Goal: Task Accomplishment & Management: Manage account settings

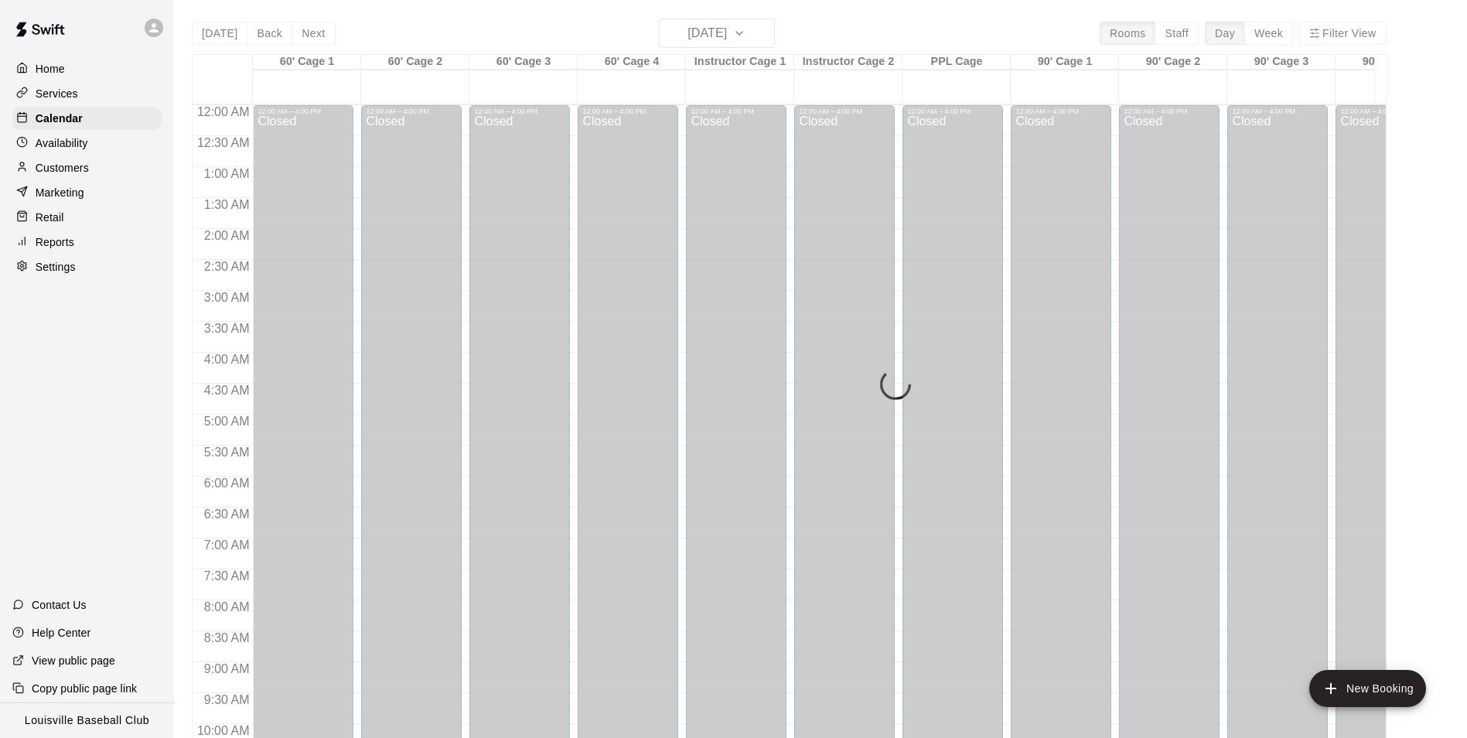
scroll to position [786, 0]
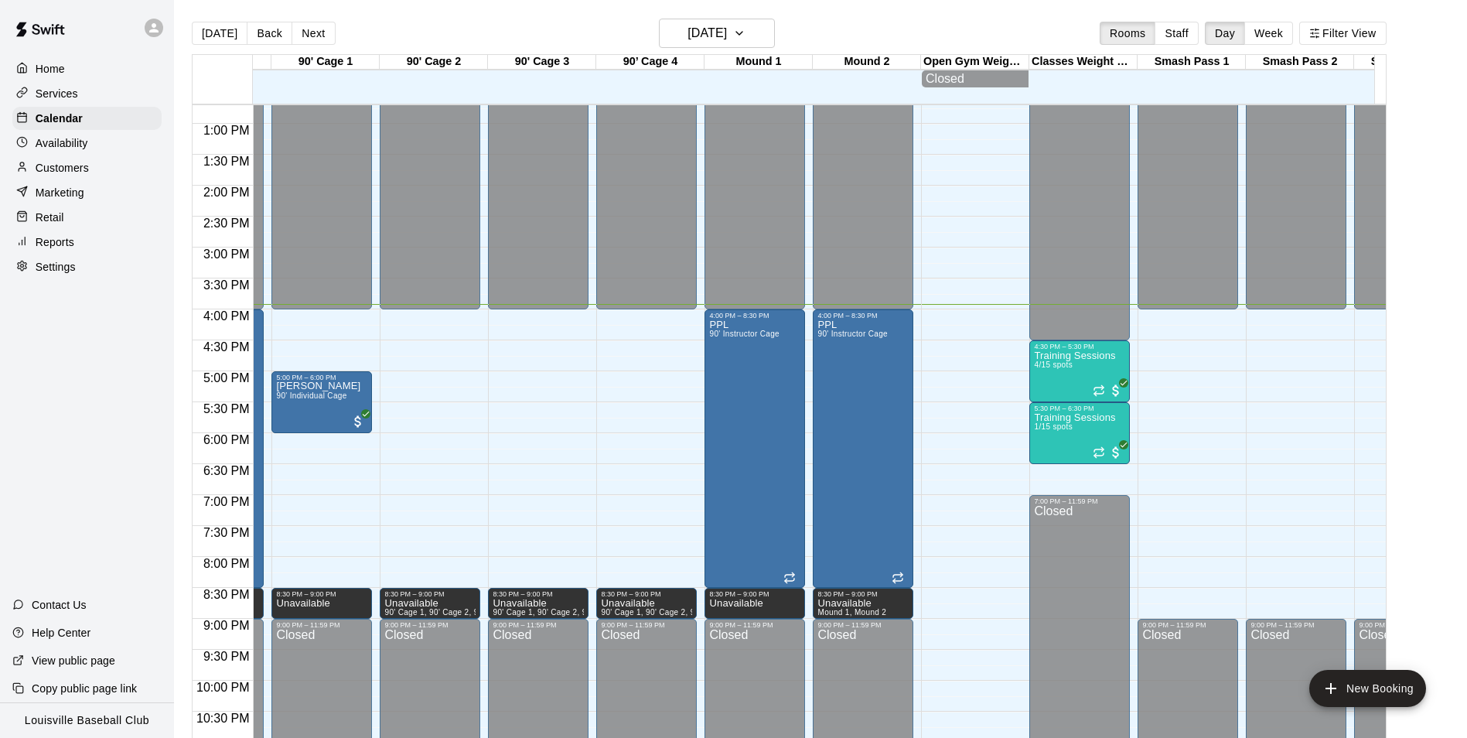
scroll to position [0, 869]
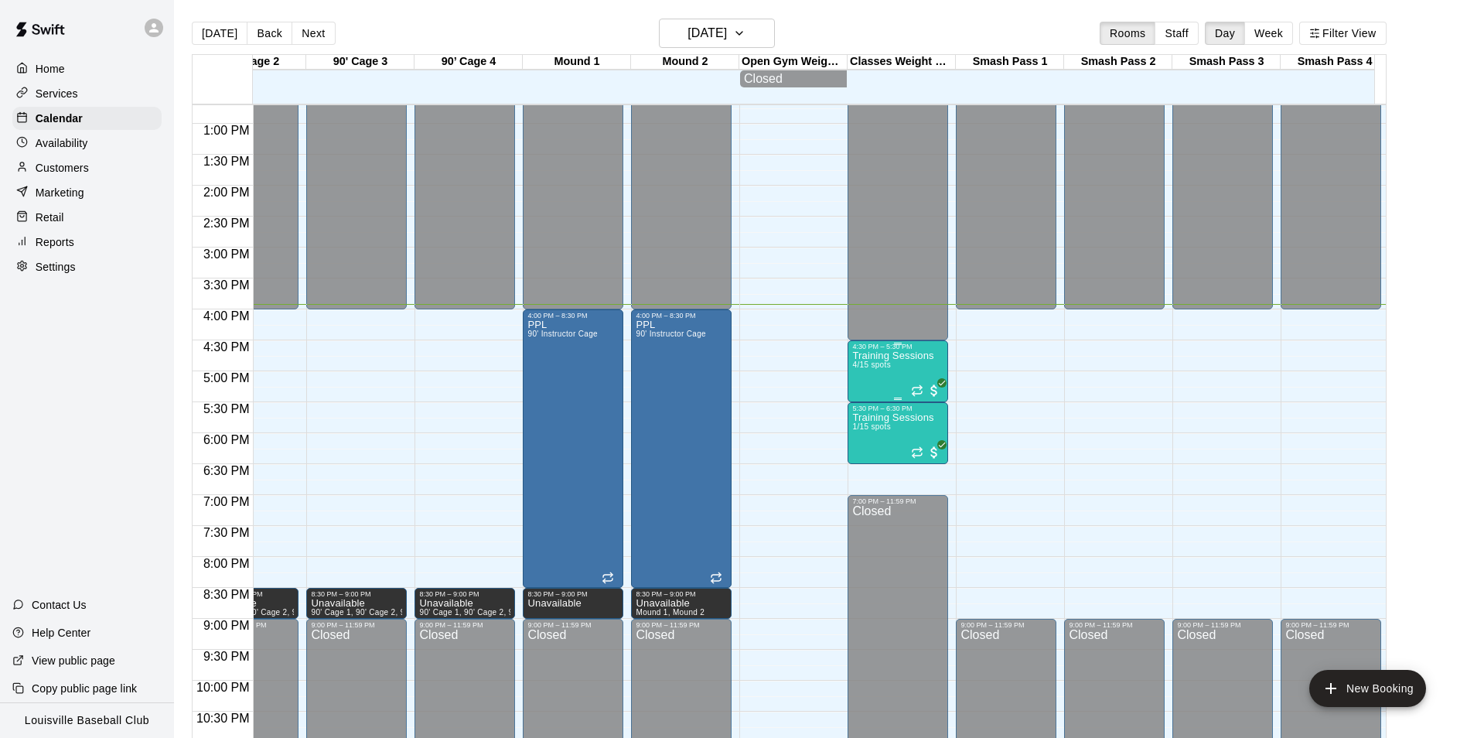
click at [888, 369] on span "4/15 spots" at bounding box center [871, 364] width 38 height 9
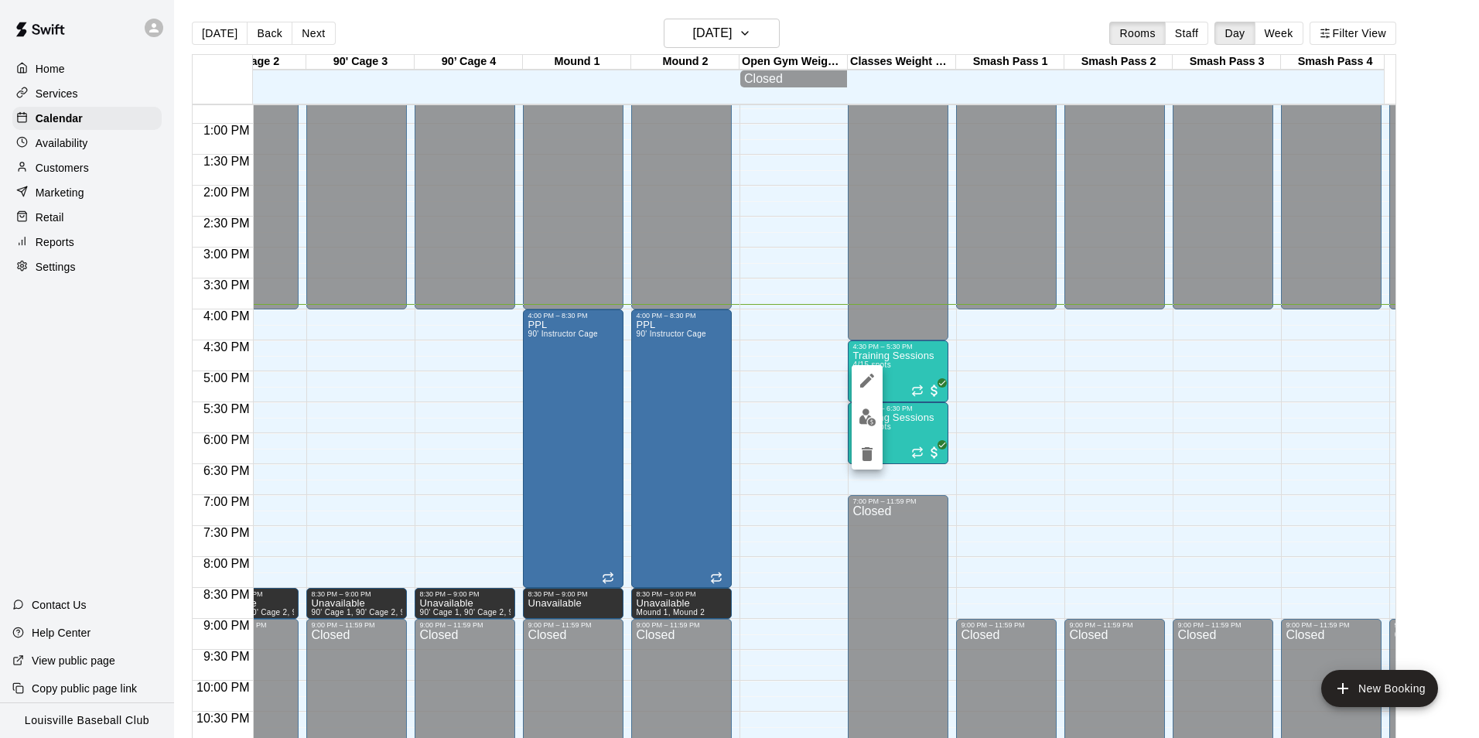
click at [870, 417] on img "edit" at bounding box center [868, 417] width 18 height 18
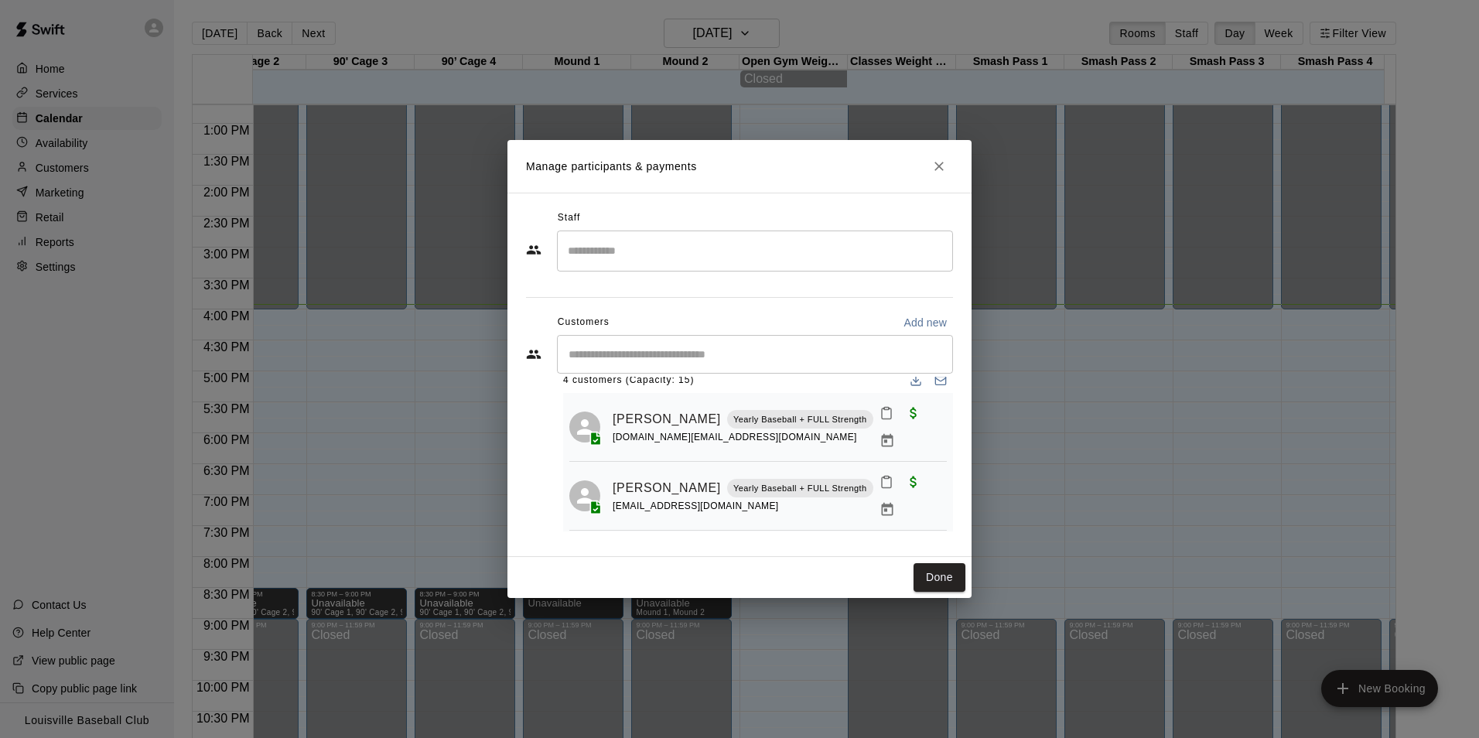
click at [947, 177] on button "Close" at bounding box center [939, 166] width 28 height 28
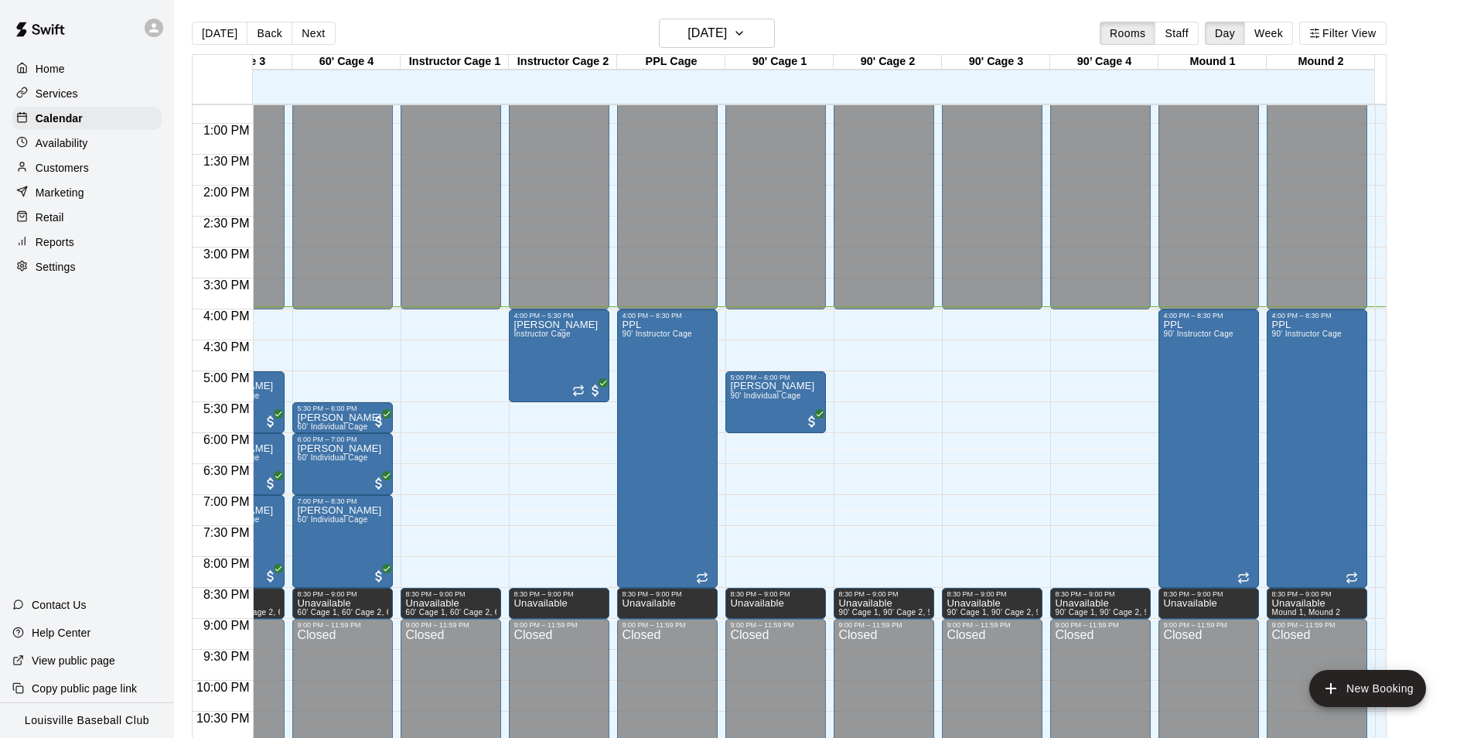
scroll to position [0, 0]
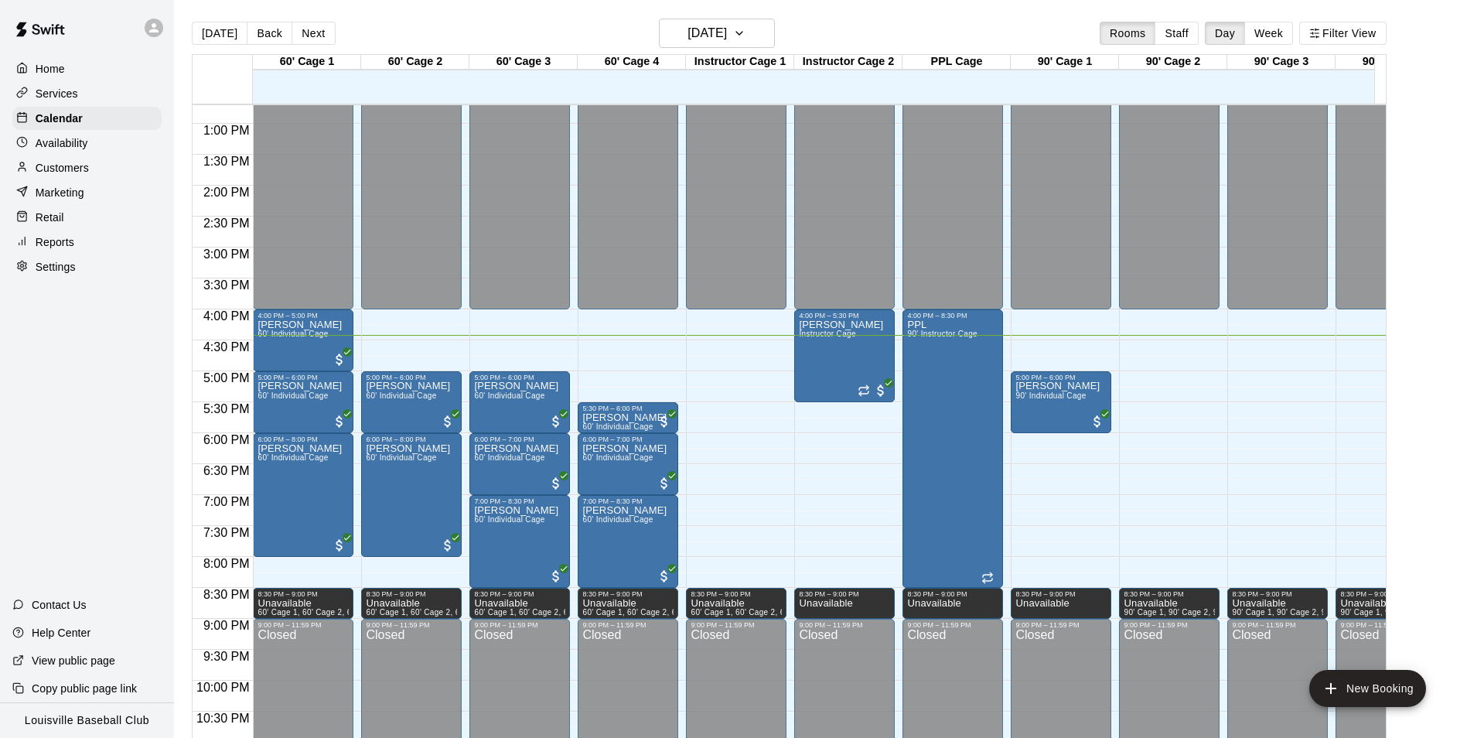
click at [138, 178] on div "Customers" at bounding box center [86, 167] width 149 height 23
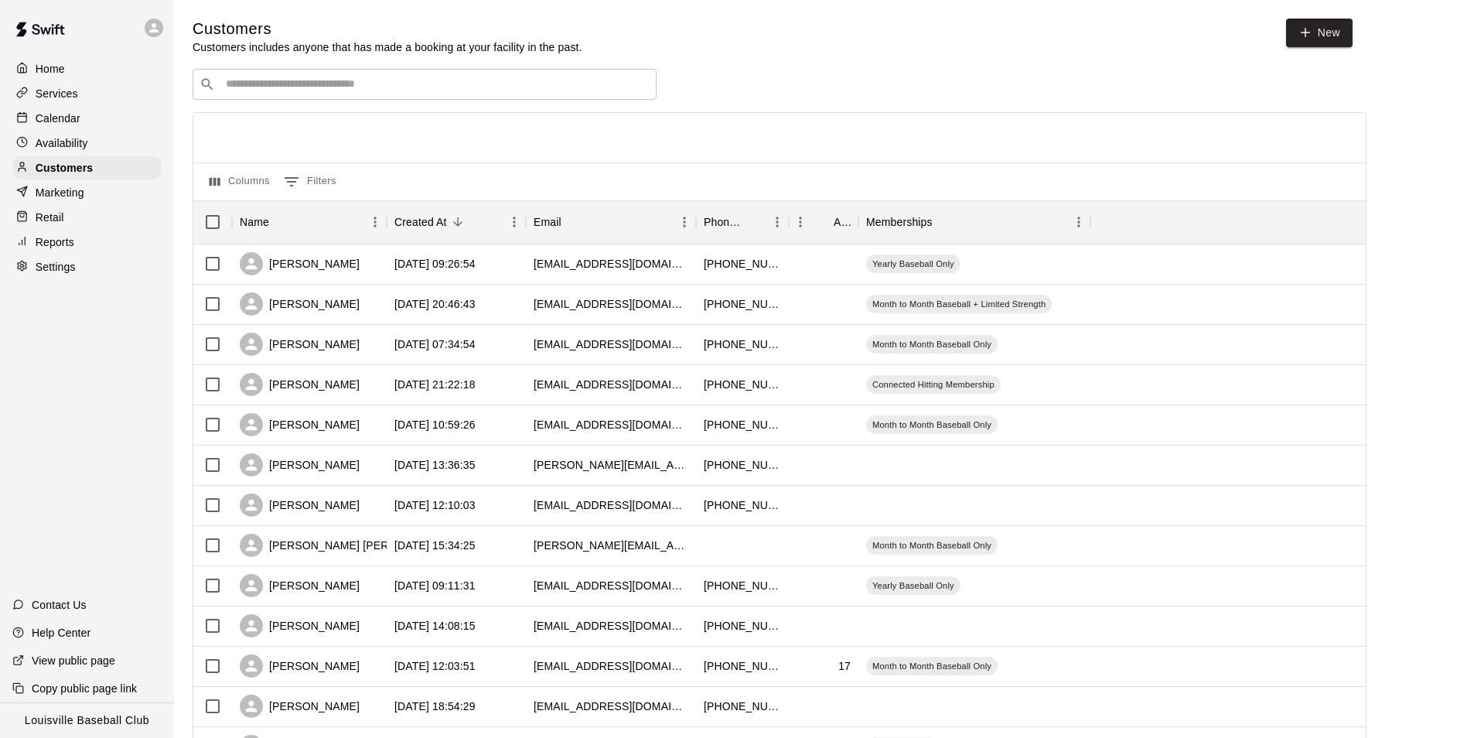
click at [386, 83] on input "Search customers by name or email" at bounding box center [435, 84] width 429 height 15
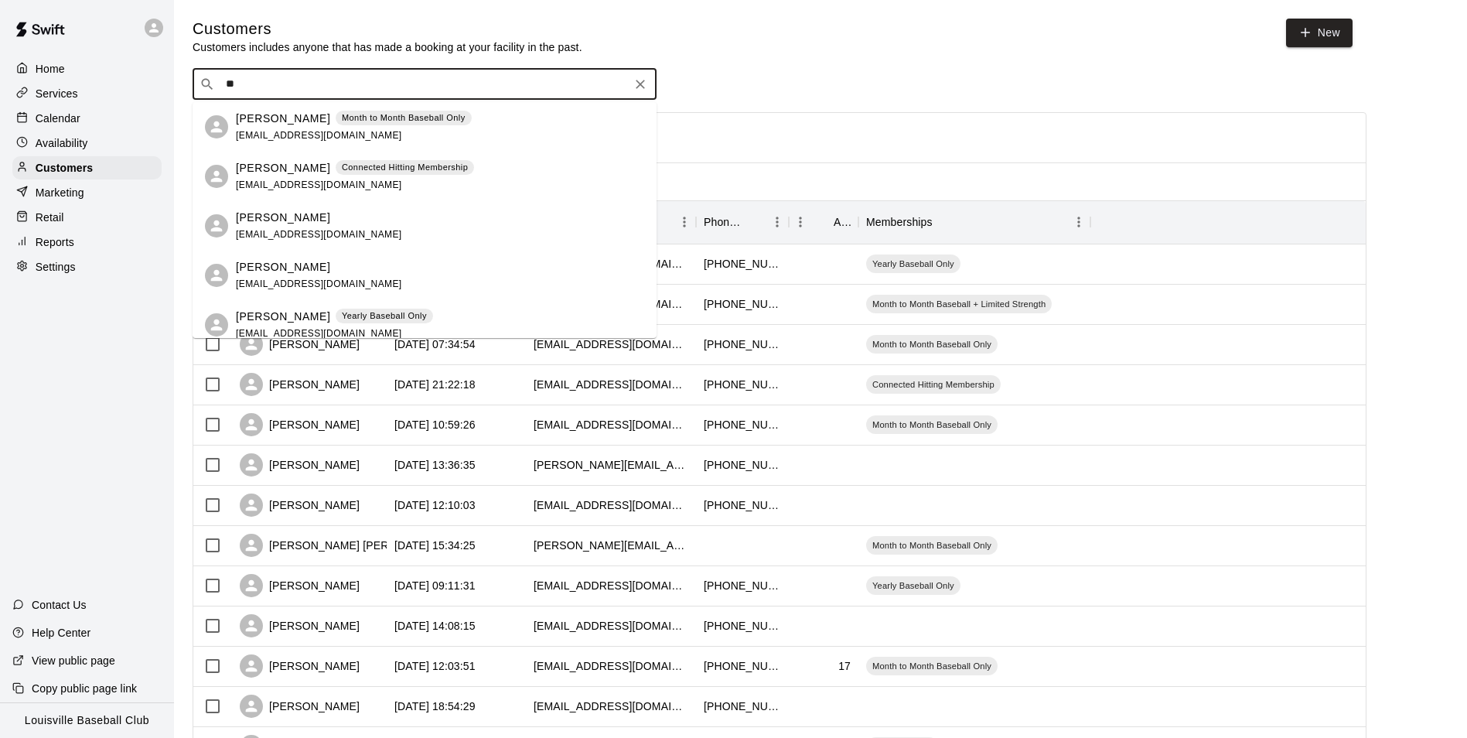
type input "*"
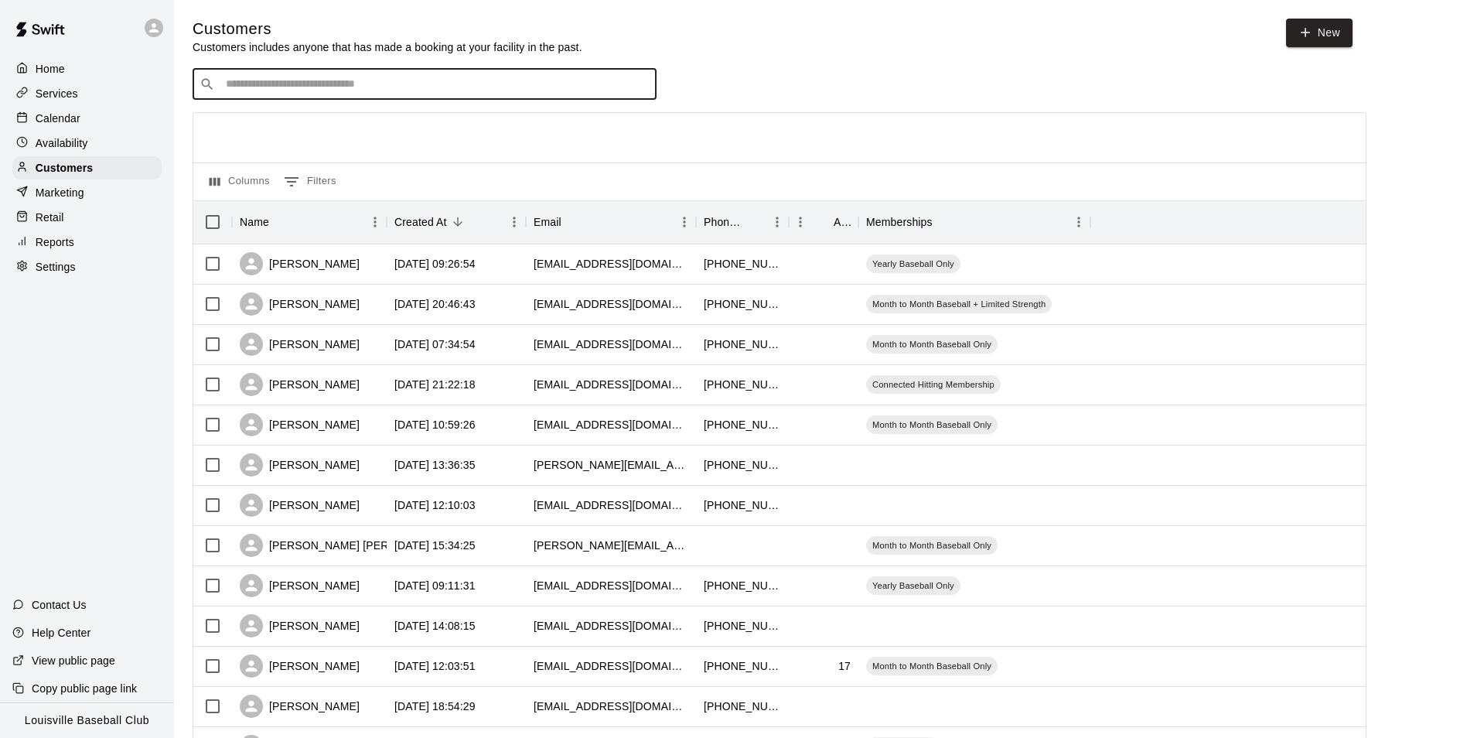
click at [136, 125] on div "Calendar" at bounding box center [86, 118] width 149 height 23
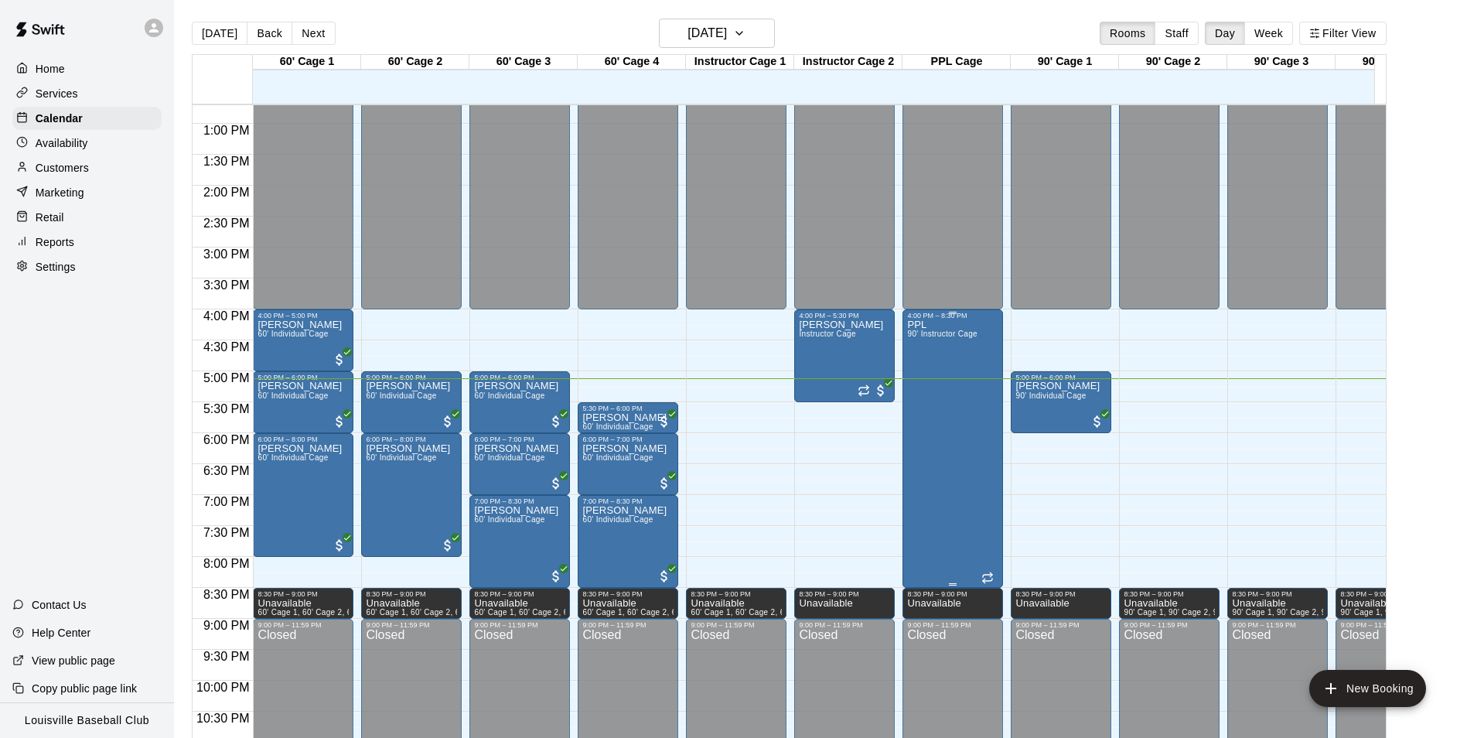
click at [940, 466] on div "PPL 90' Instructor Cage" at bounding box center [942, 688] width 70 height 738
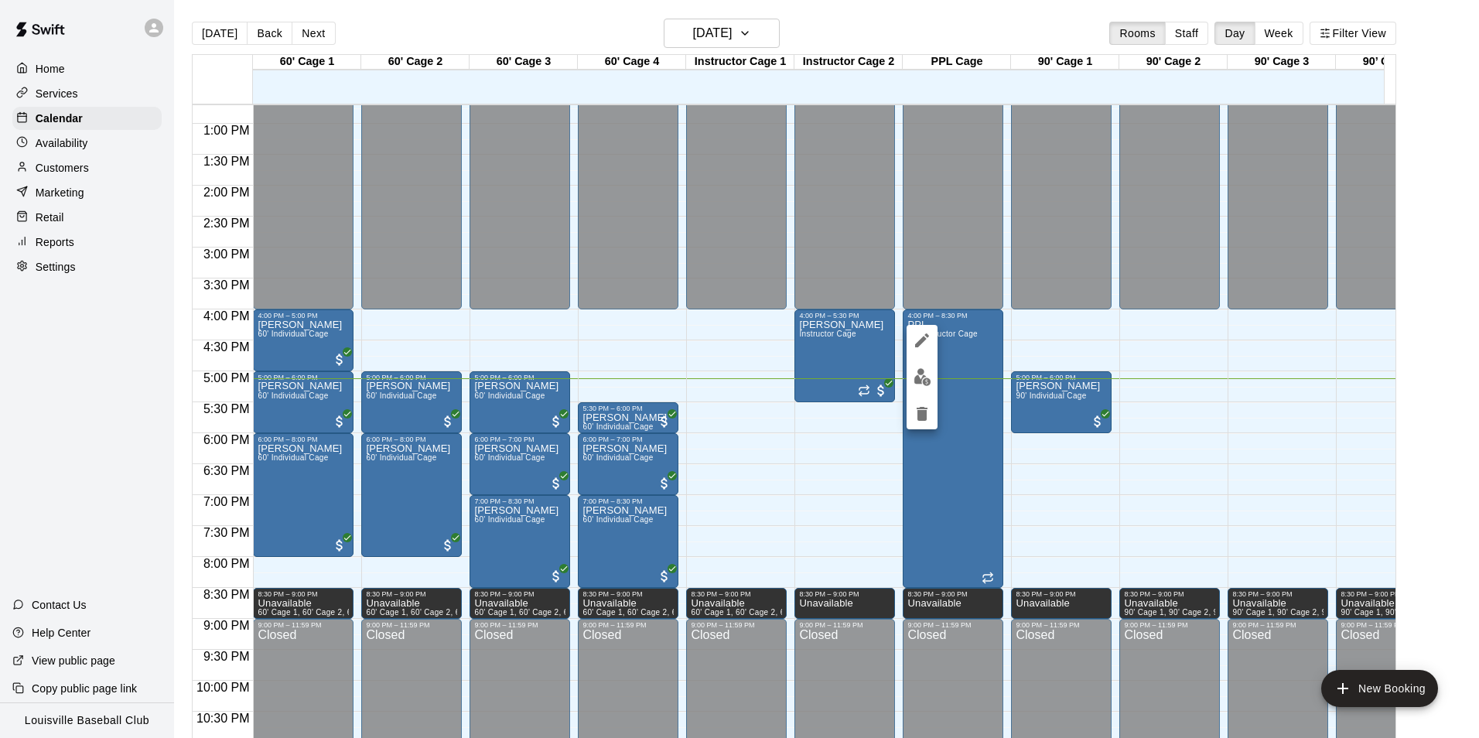
click at [850, 464] on div at bounding box center [739, 369] width 1479 height 738
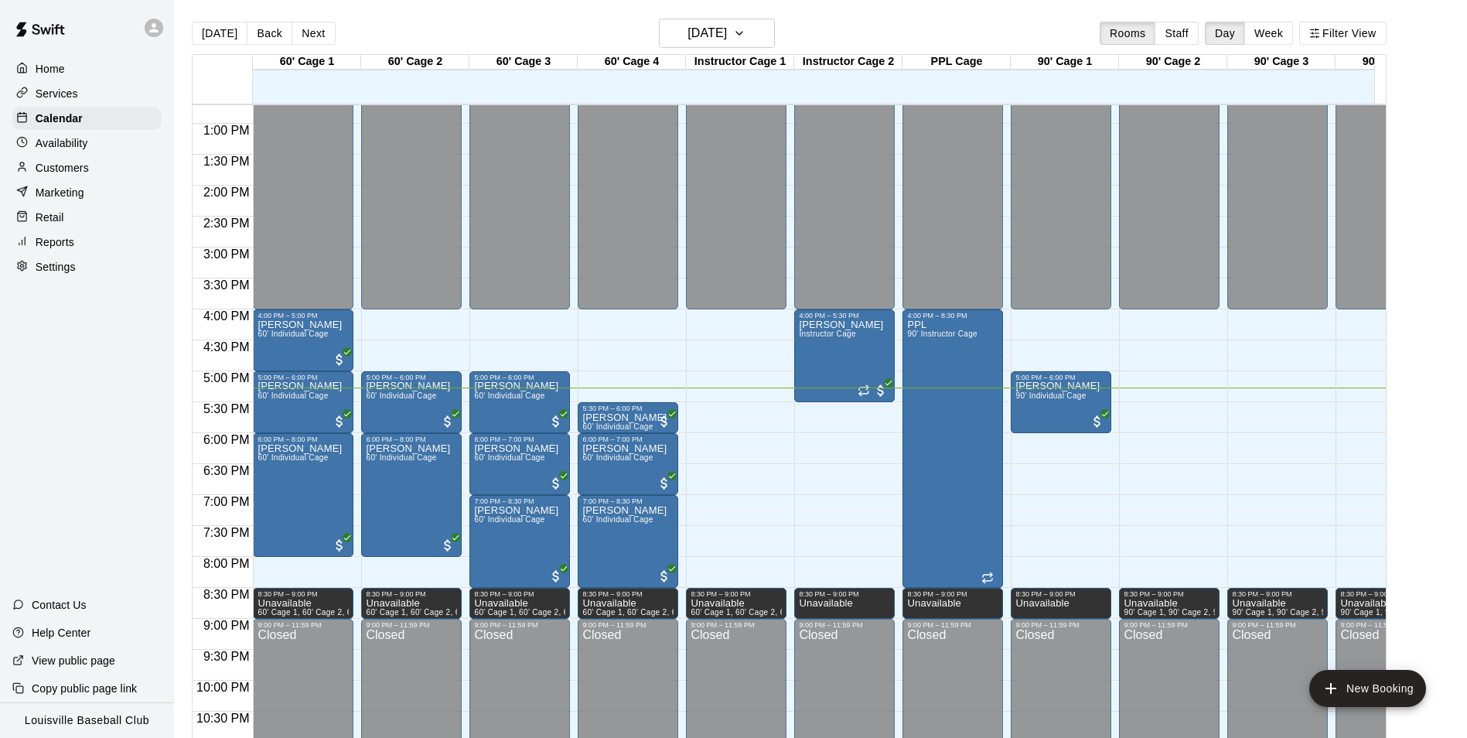
click at [94, 178] on div "Customers" at bounding box center [86, 167] width 149 height 23
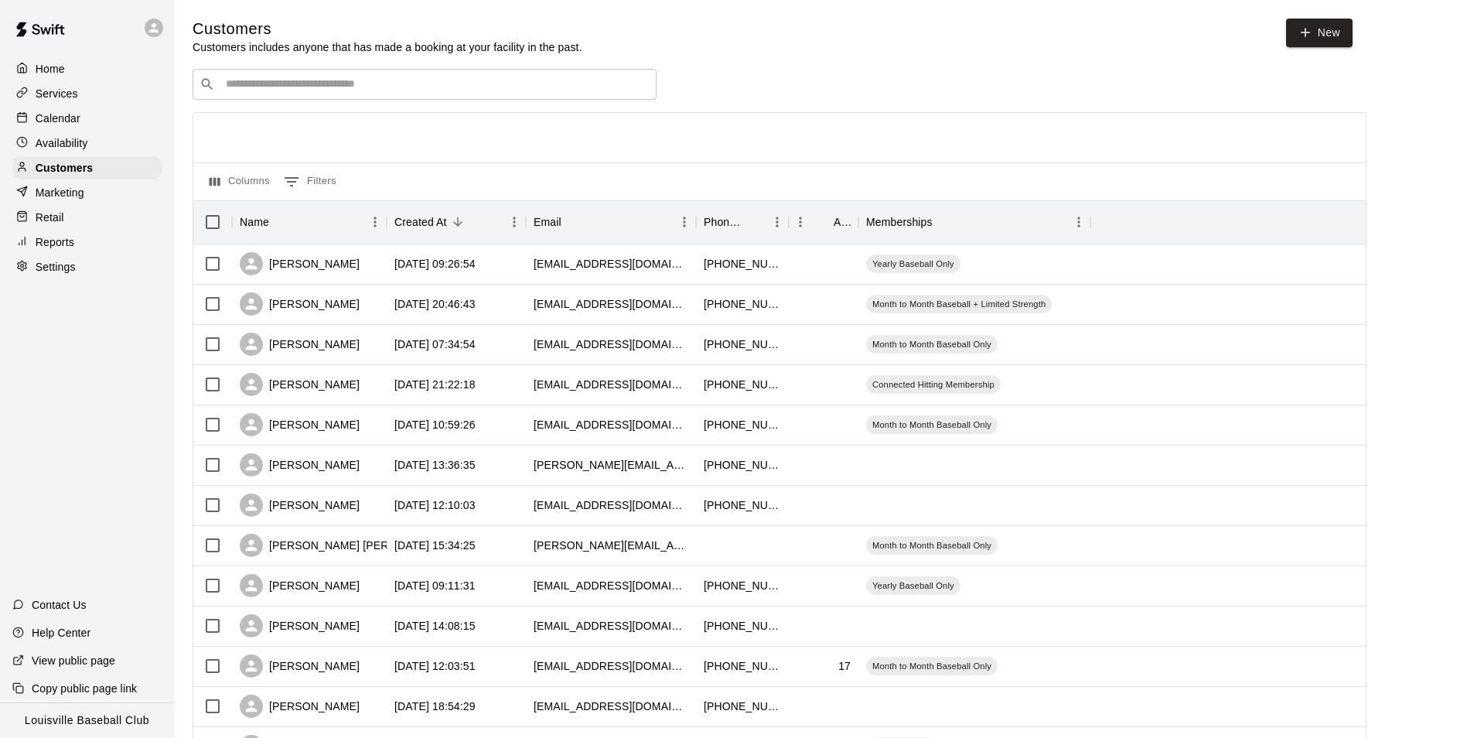
click at [293, 91] on input "Search customers by name or email" at bounding box center [435, 84] width 429 height 15
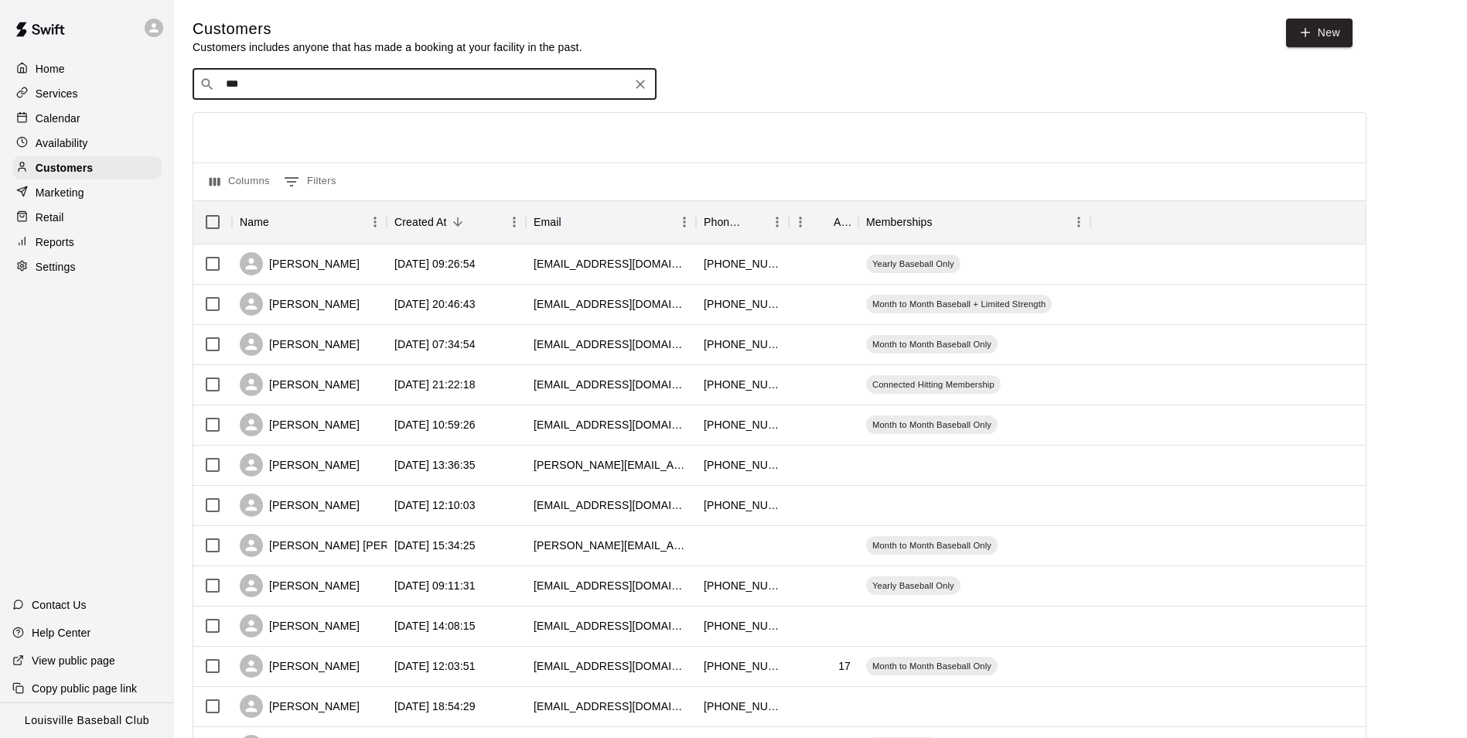
type input "****"
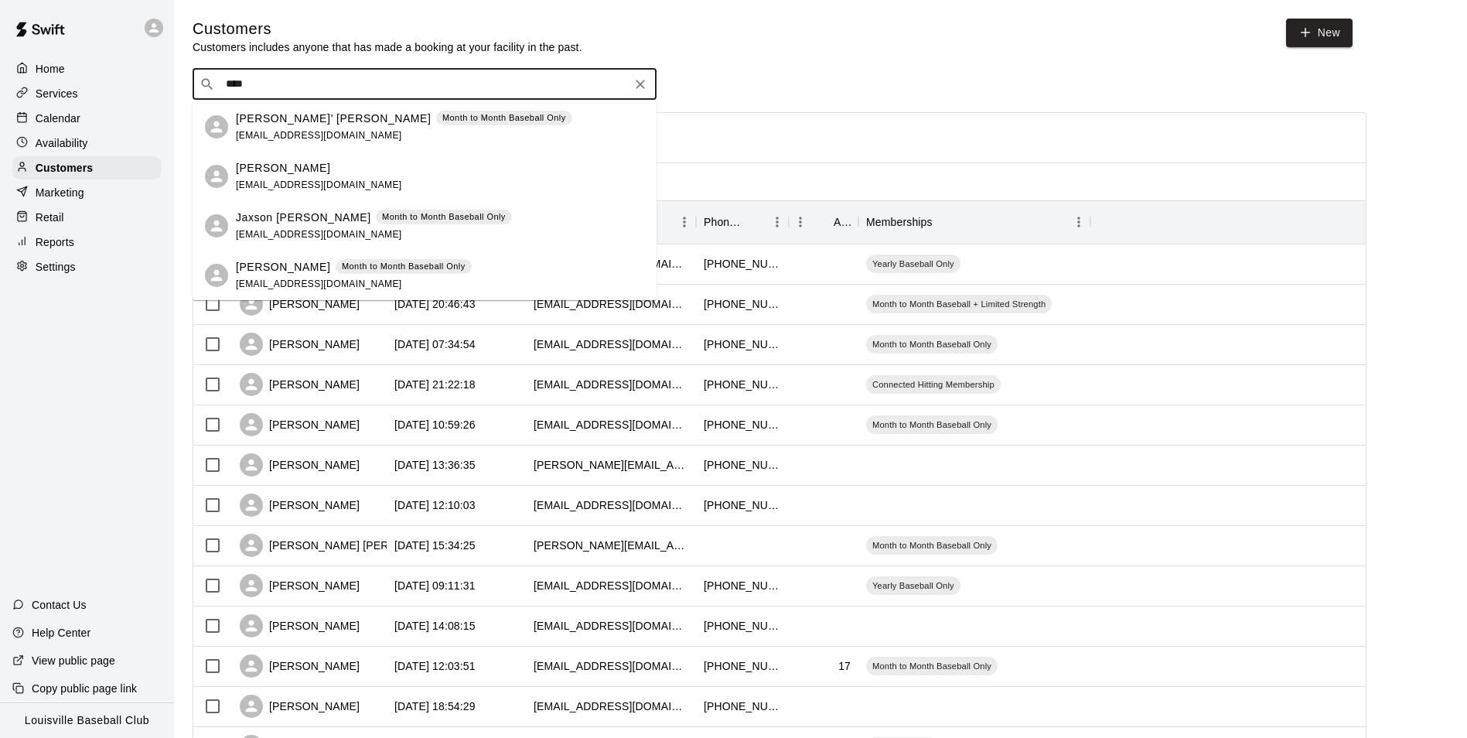
click at [289, 121] on div "Rene’ Jett Month to Month Baseball Only" at bounding box center [404, 119] width 336 height 16
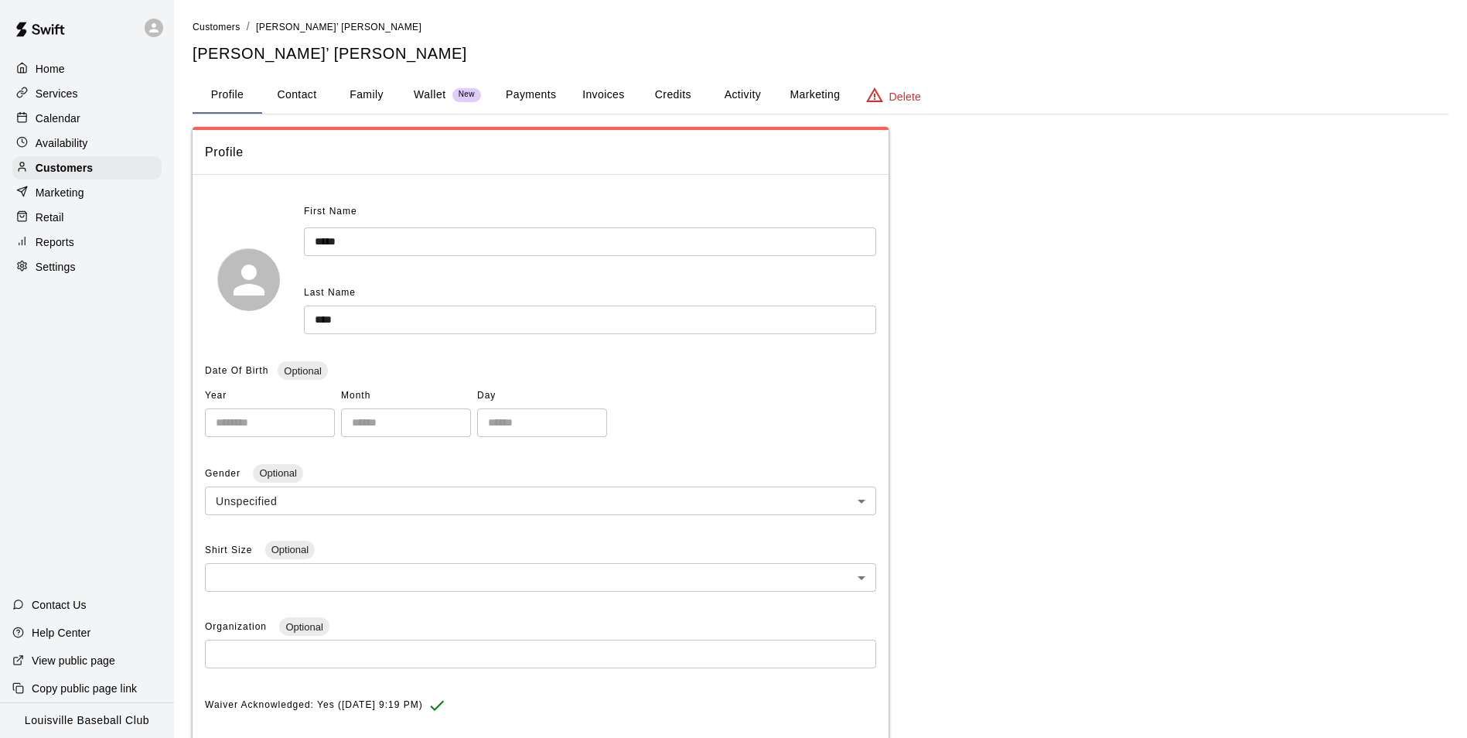
click at [423, 104] on button "Wallet New" at bounding box center [447, 95] width 92 height 37
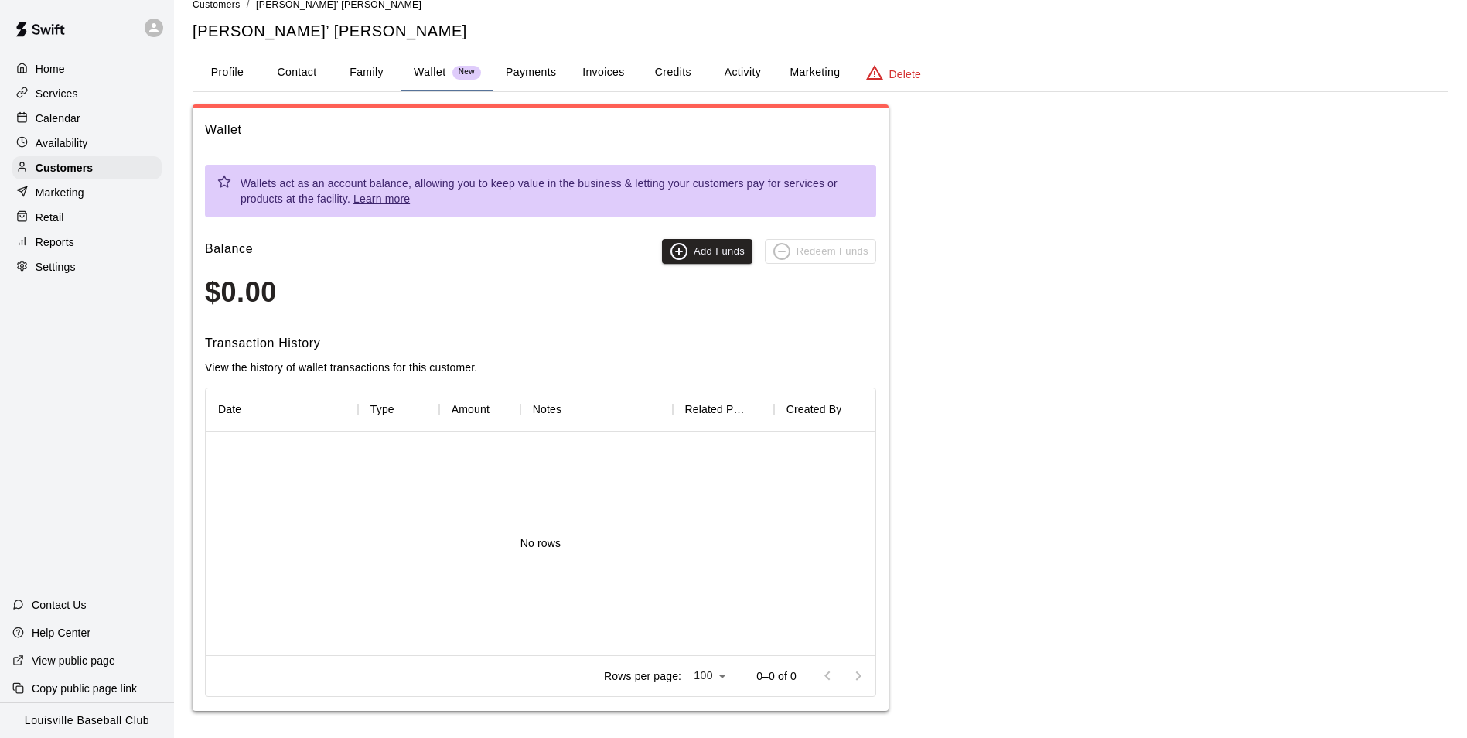
scroll to position [26, 0]
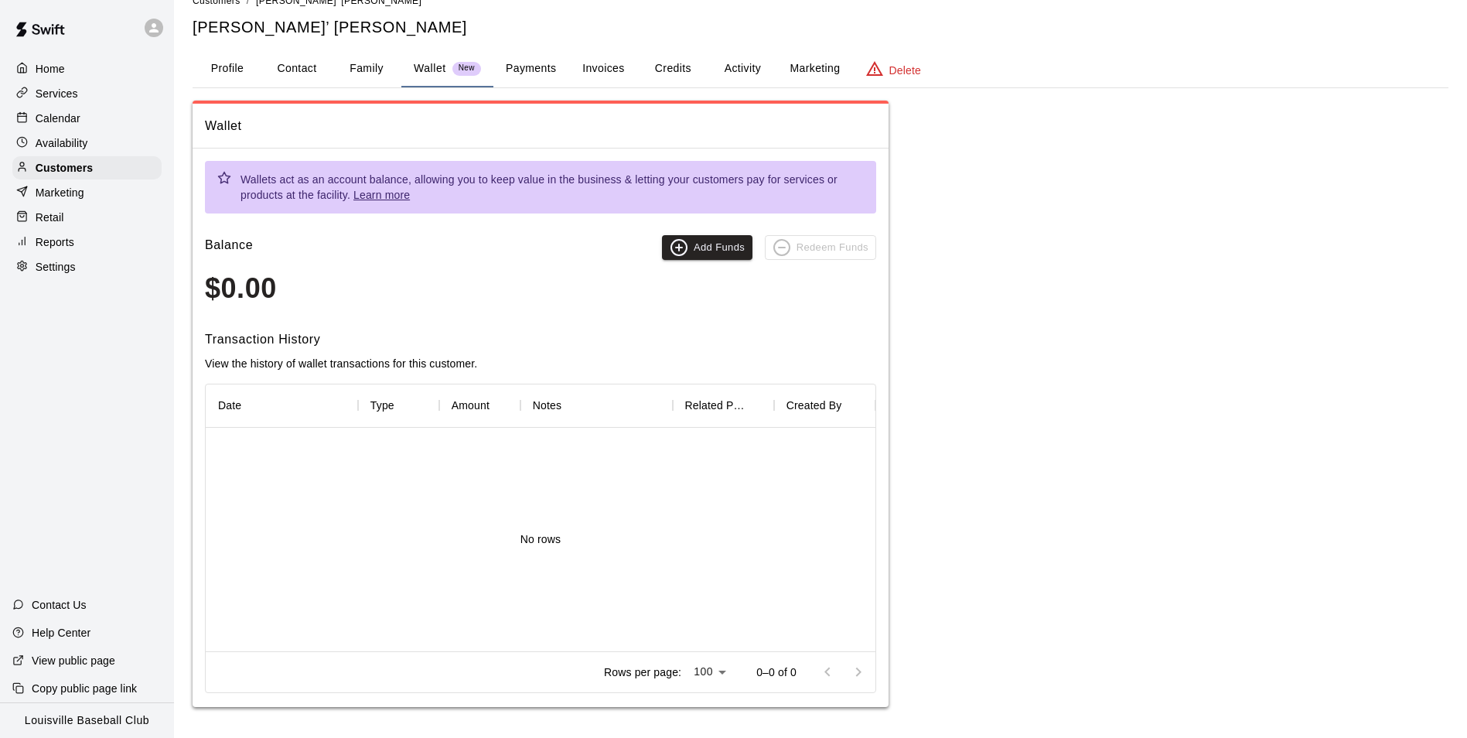
click at [525, 72] on button "Payments" at bounding box center [531, 68] width 75 height 37
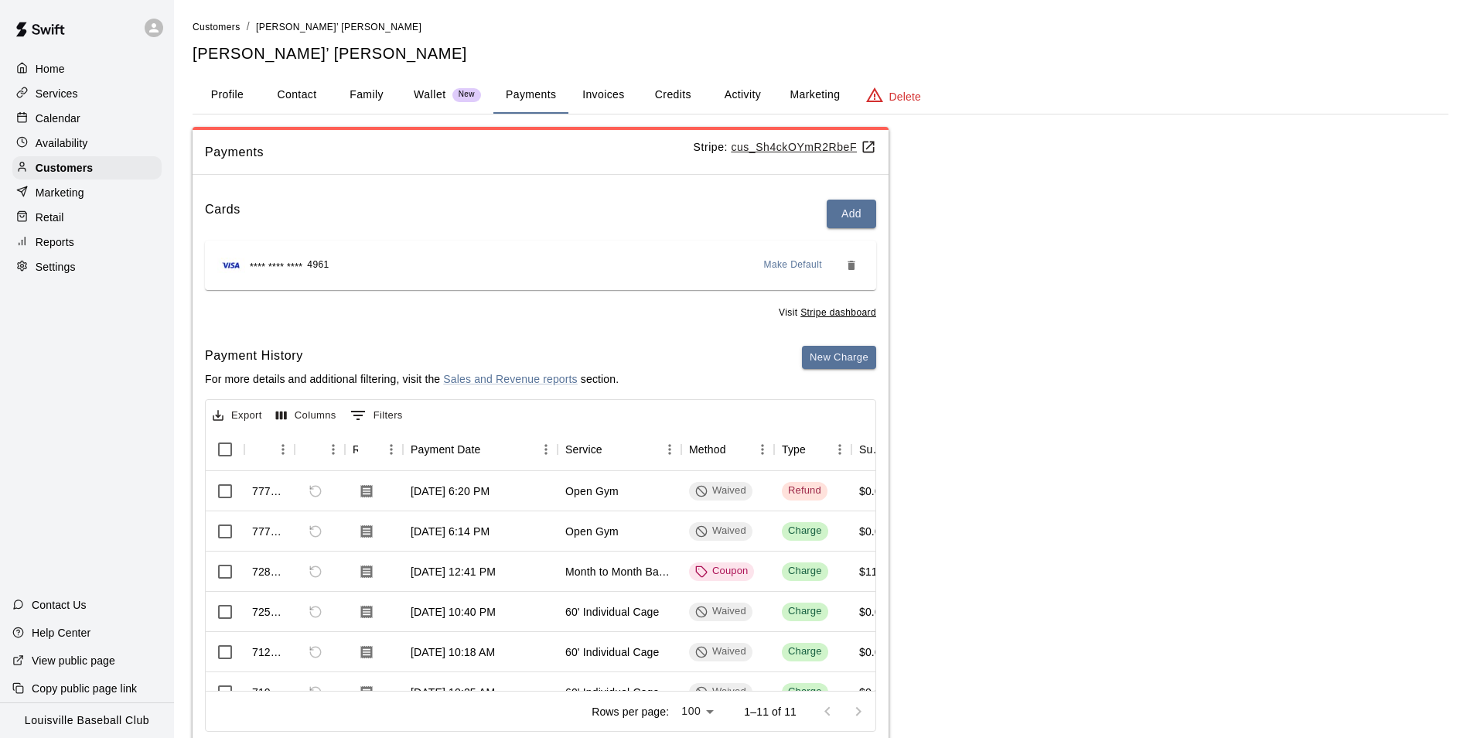
click at [93, 187] on div "Marketing" at bounding box center [86, 192] width 149 height 23
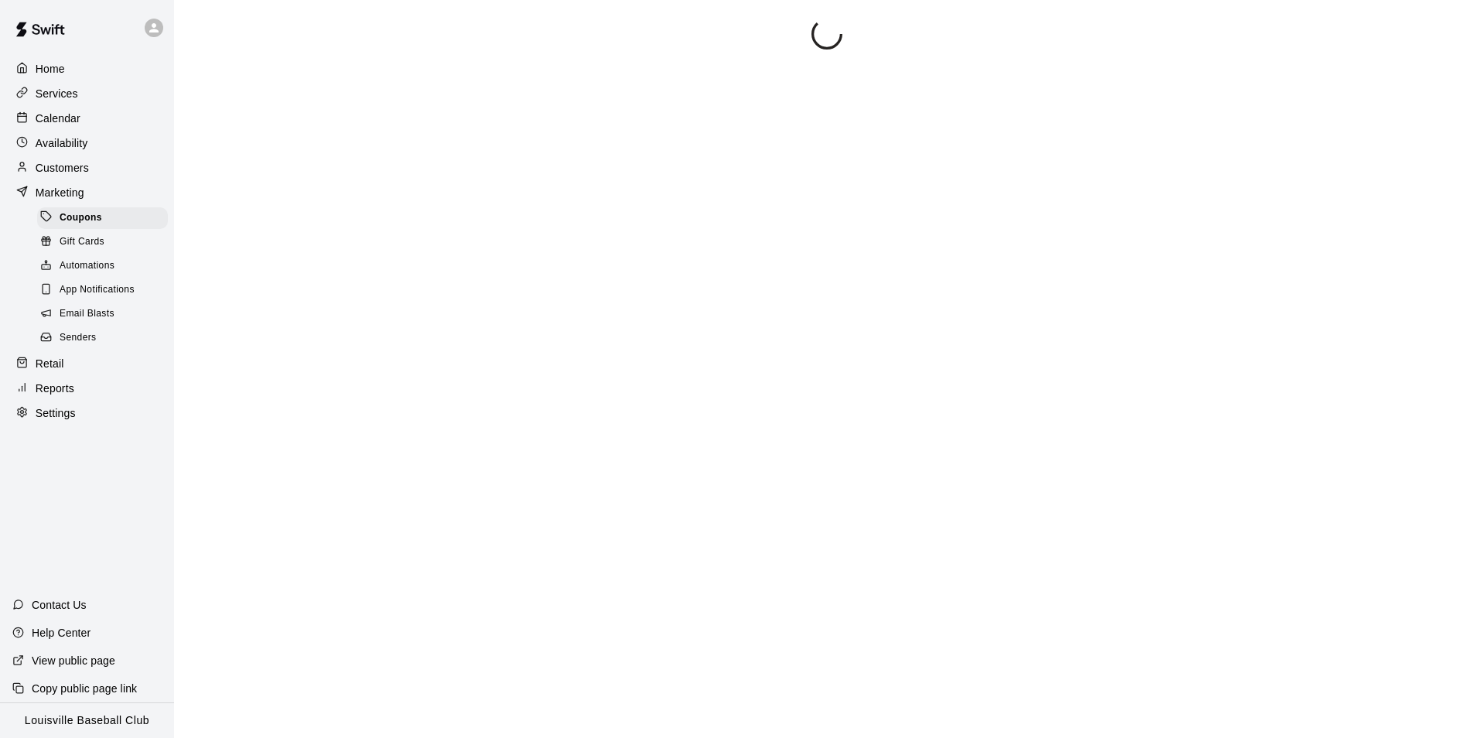
click at [93, 179] on div "Customers" at bounding box center [86, 167] width 149 height 23
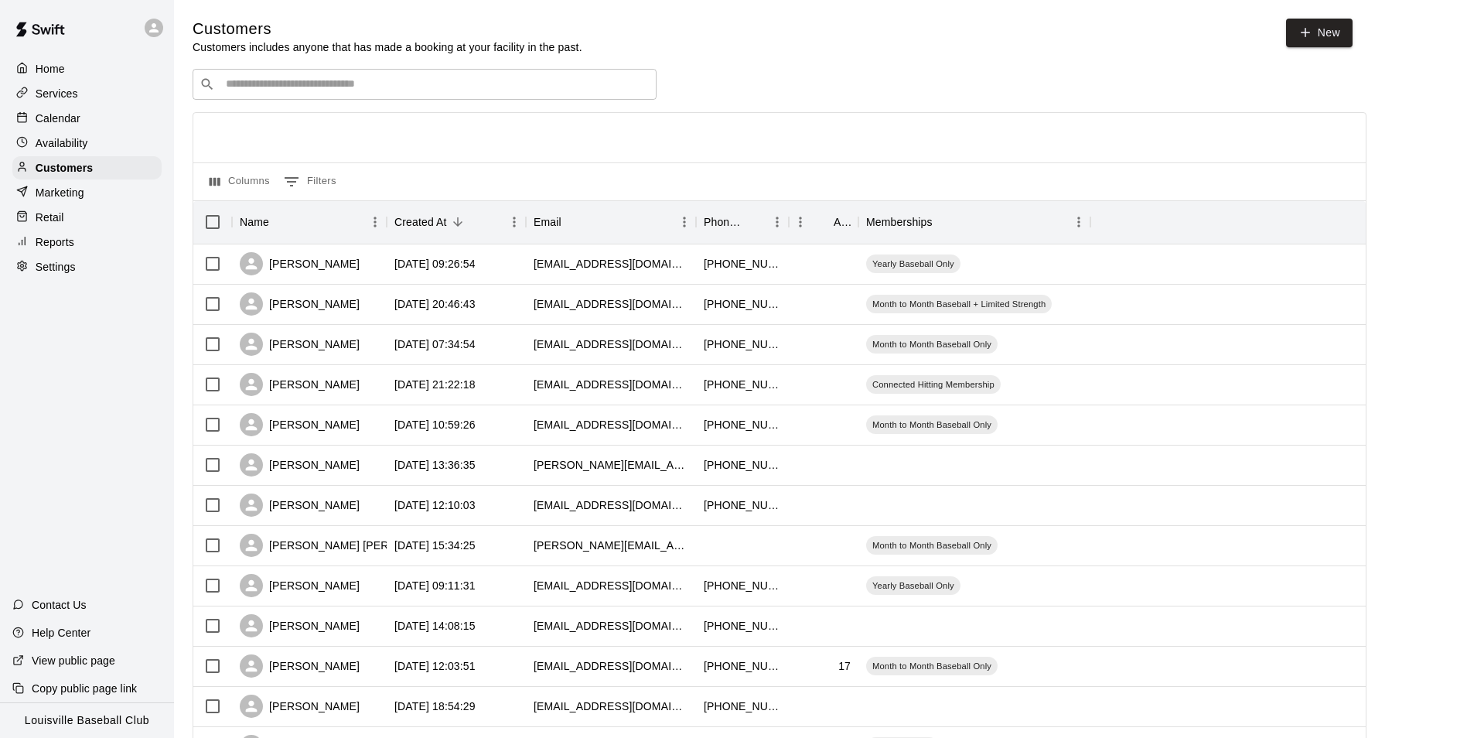
click at [306, 89] on input "Search customers by name or email" at bounding box center [435, 84] width 429 height 15
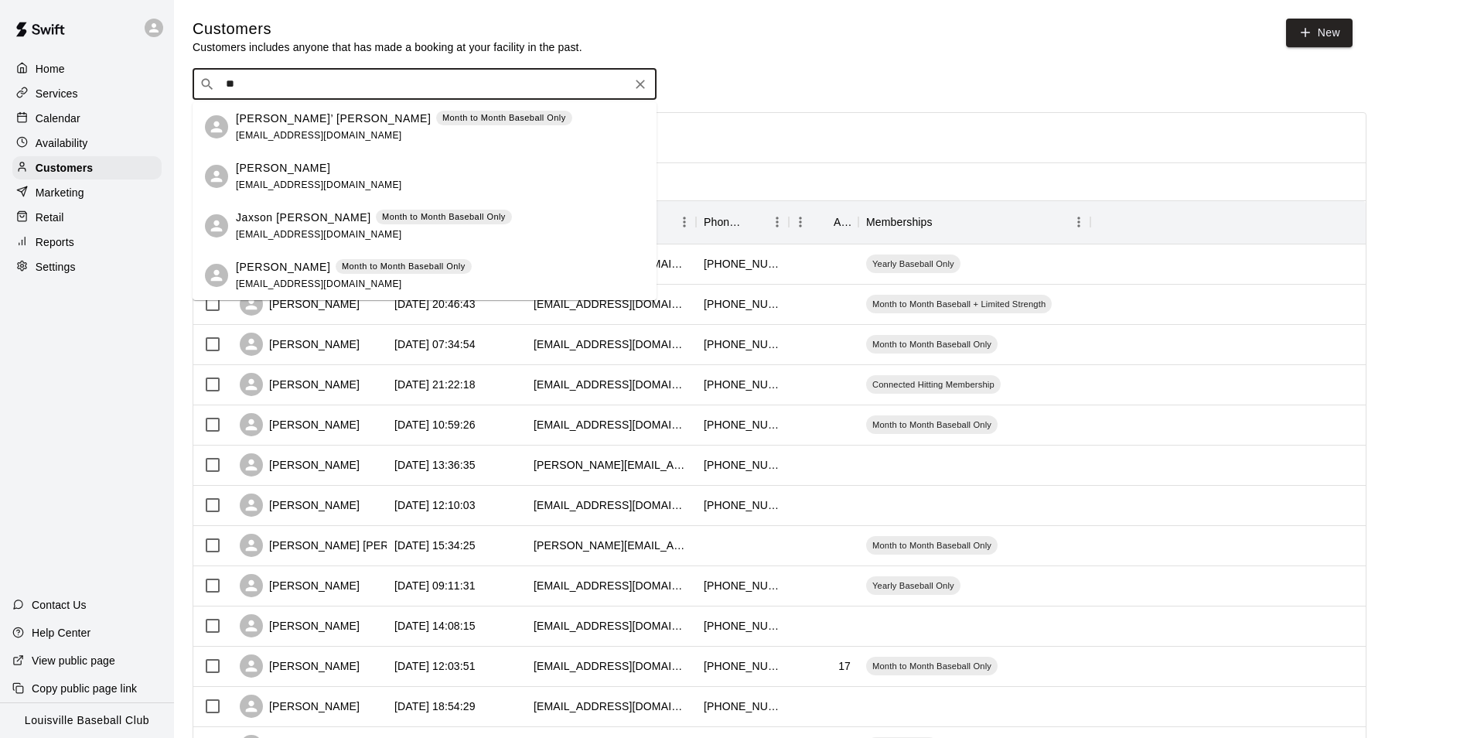
type input "*"
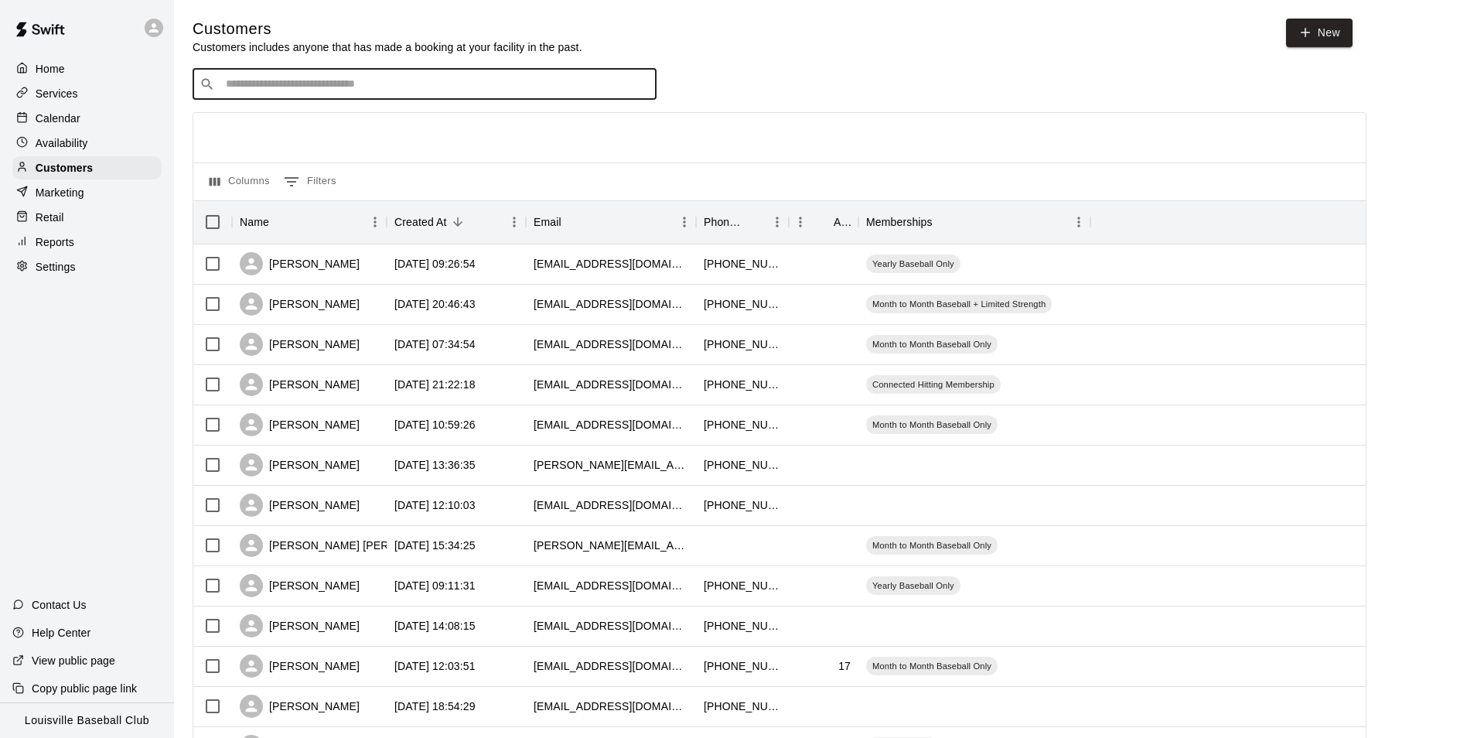
click at [24, 114] on line at bounding box center [24, 113] width 0 height 2
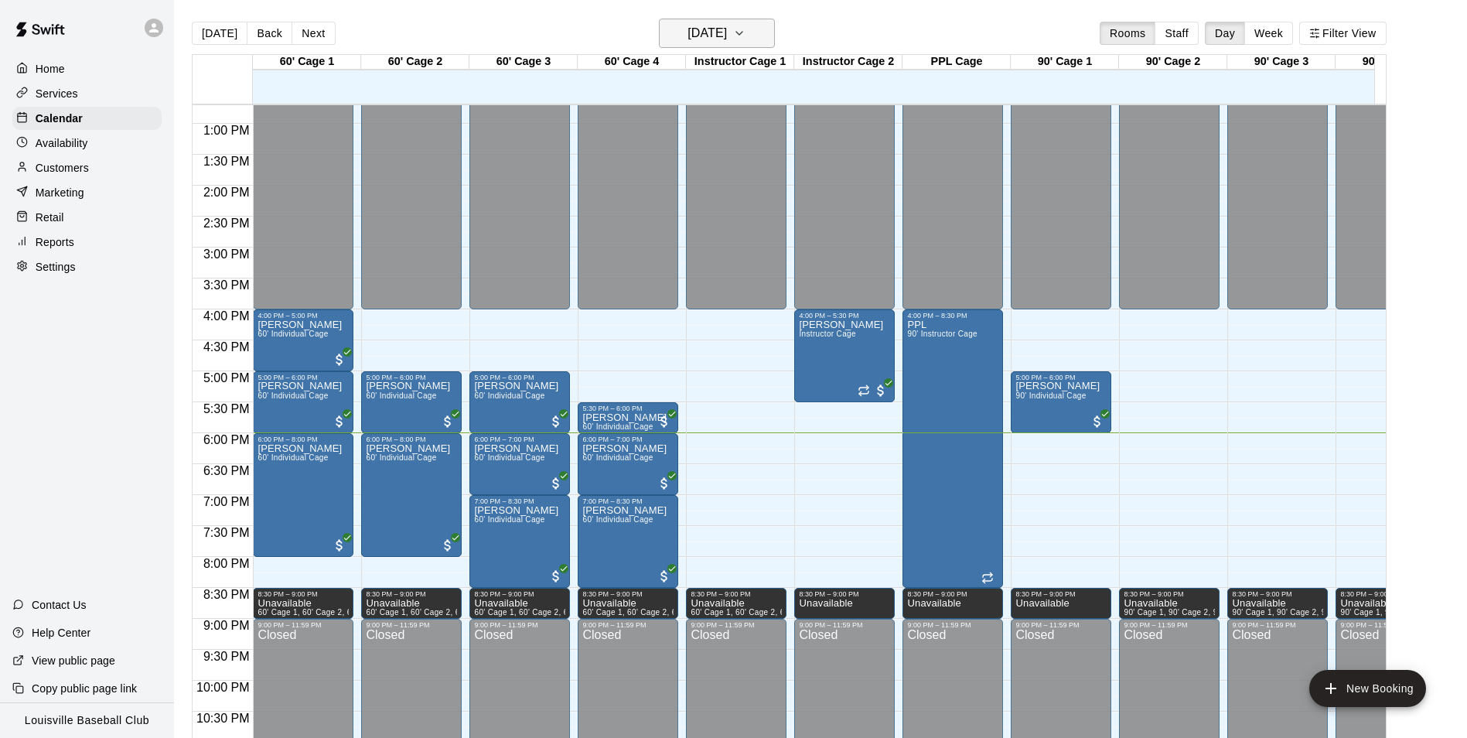
click at [738, 21] on button "Friday Sep 12" at bounding box center [717, 33] width 116 height 29
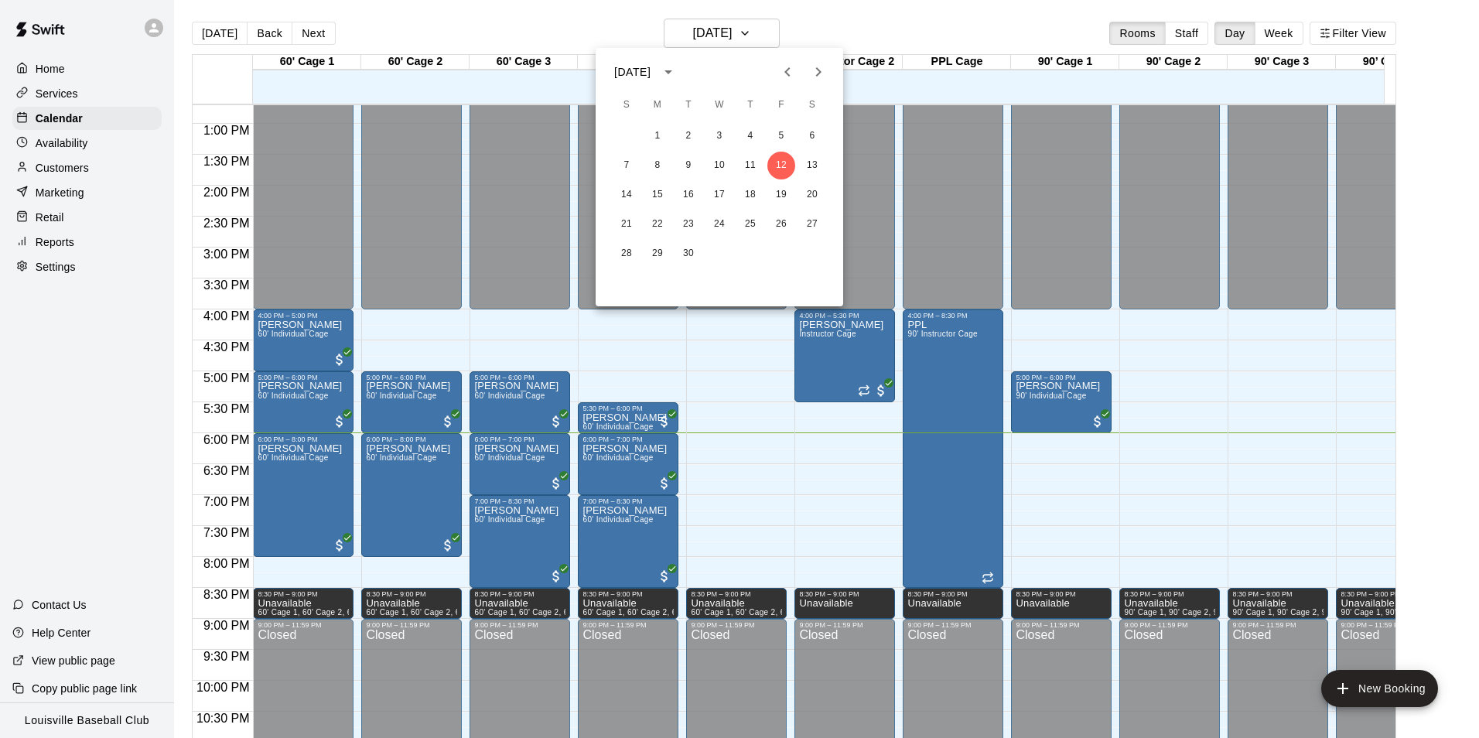
click at [740, 40] on div at bounding box center [739, 369] width 1479 height 738
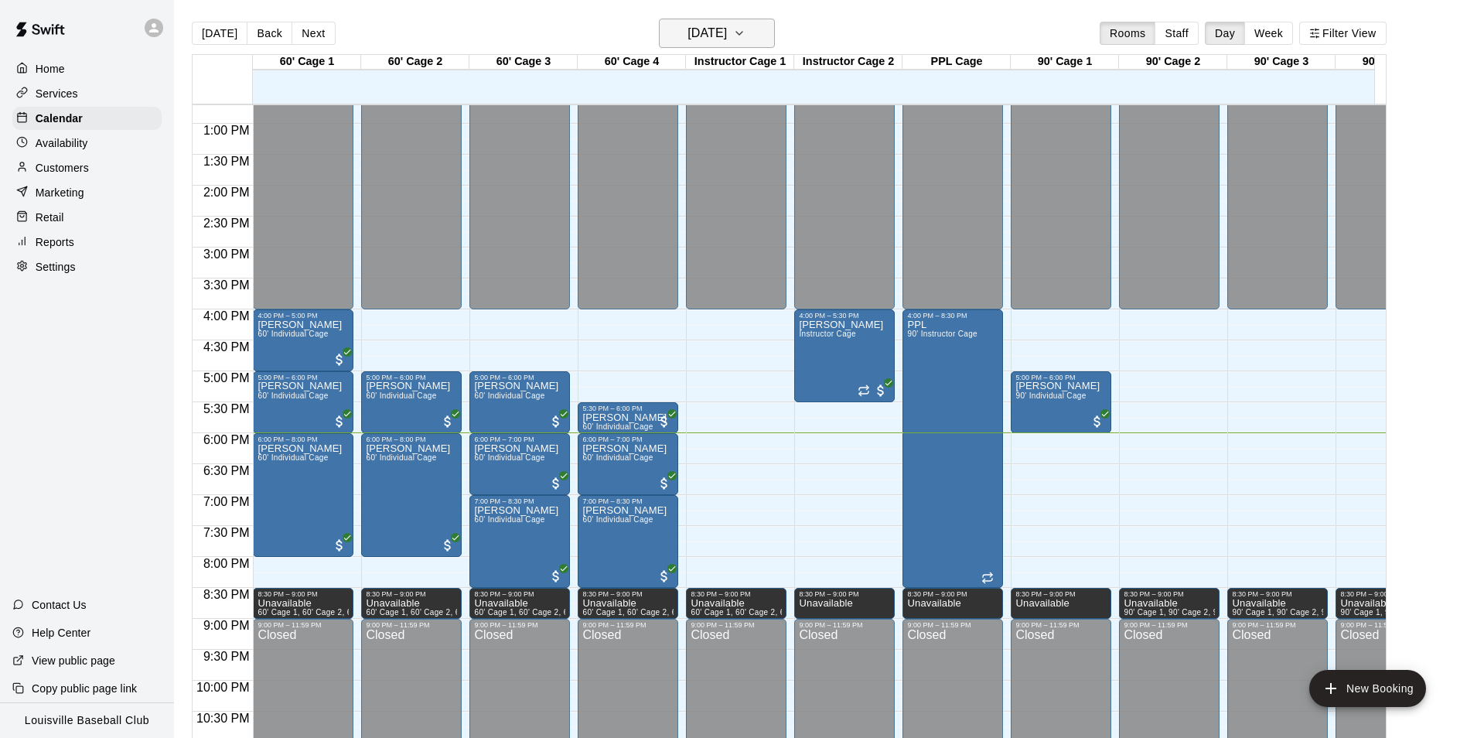
click at [727, 38] on h6 "Friday Sep 12" at bounding box center [707, 33] width 39 height 22
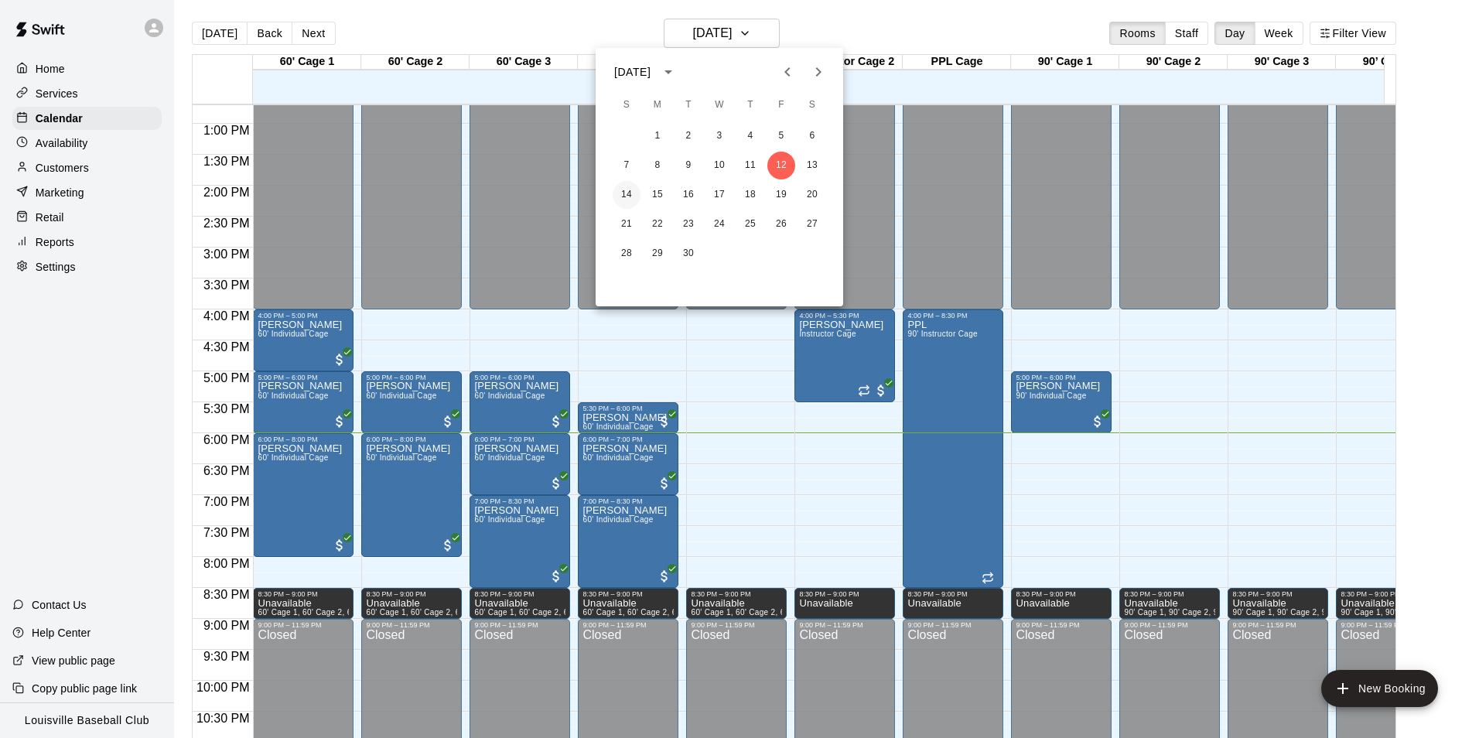
click at [627, 194] on button "14" at bounding box center [627, 195] width 28 height 28
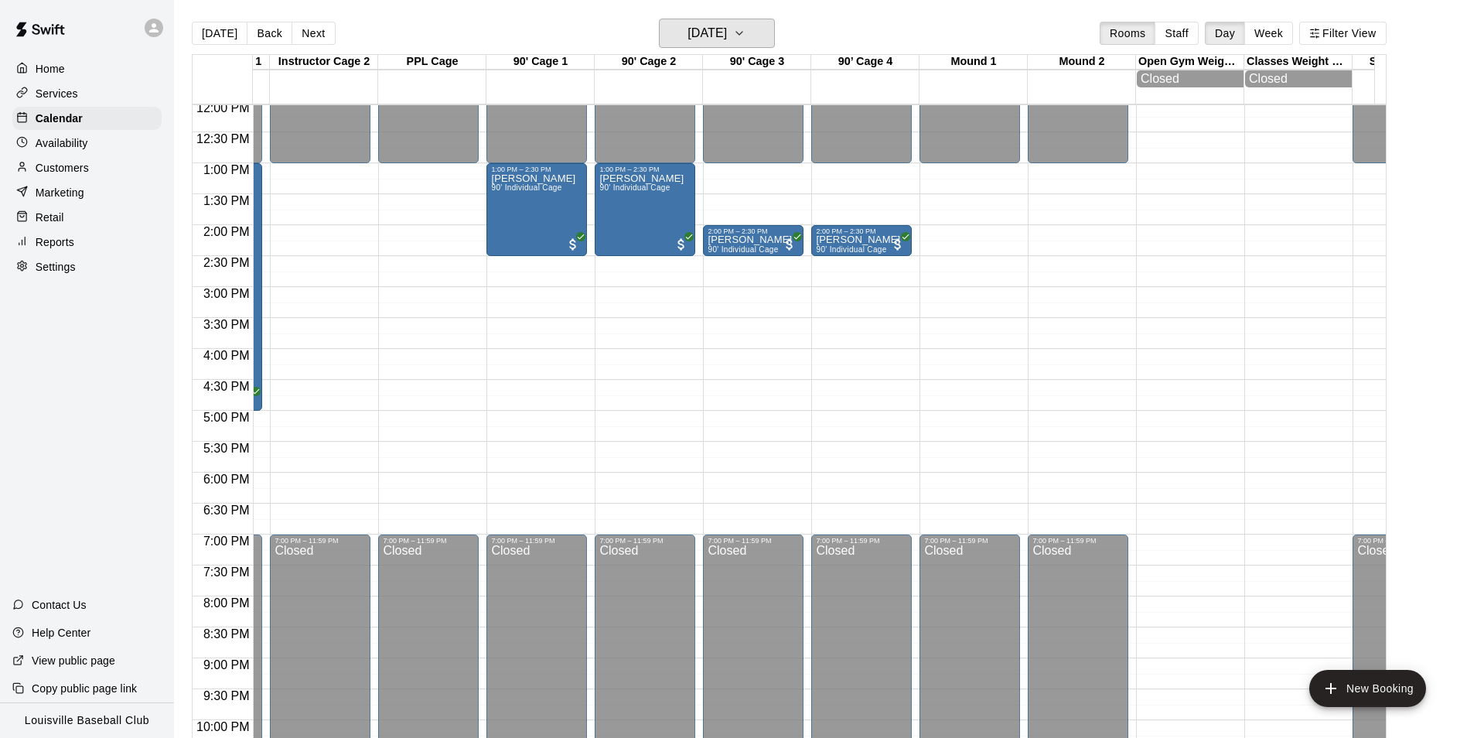
scroll to position [0, 512]
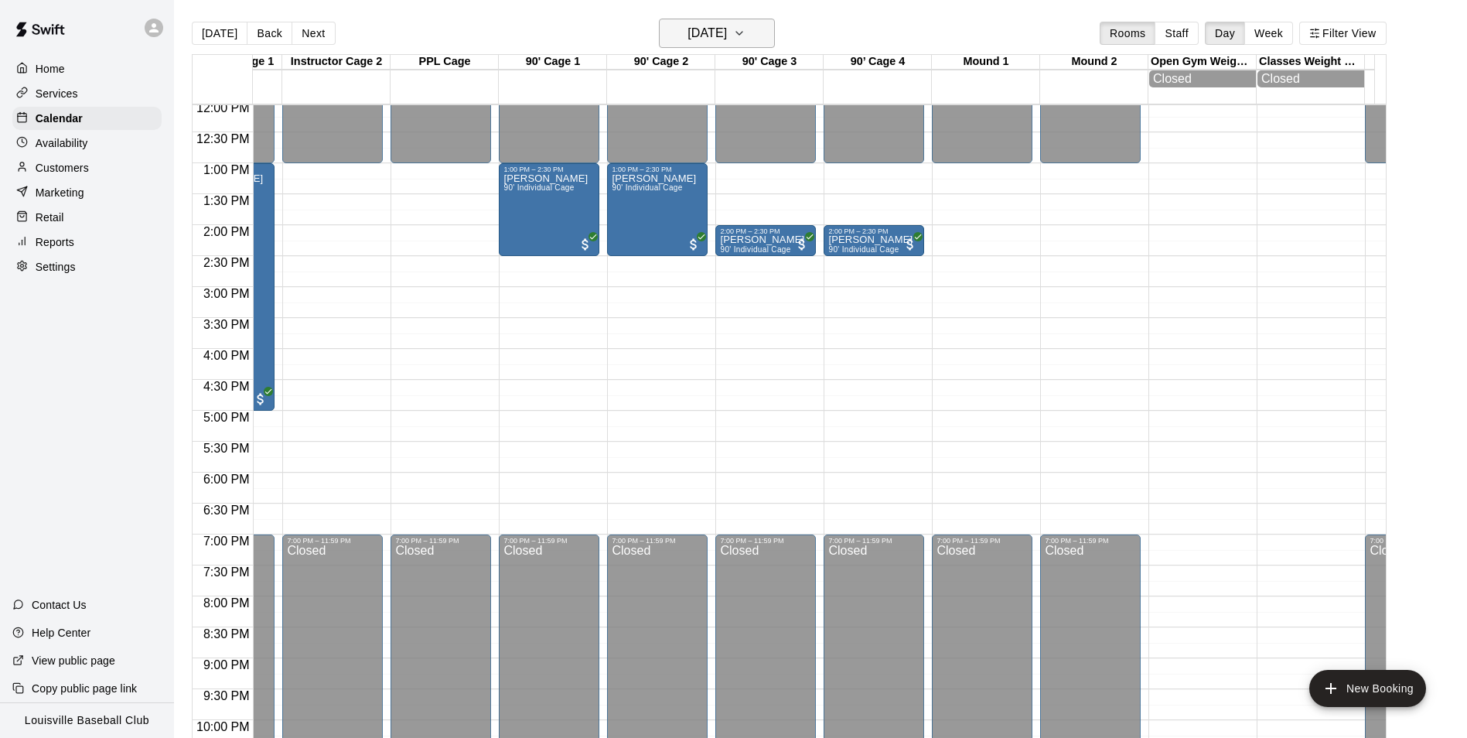
click at [727, 43] on h6 "Sunday Sep 14" at bounding box center [707, 33] width 39 height 22
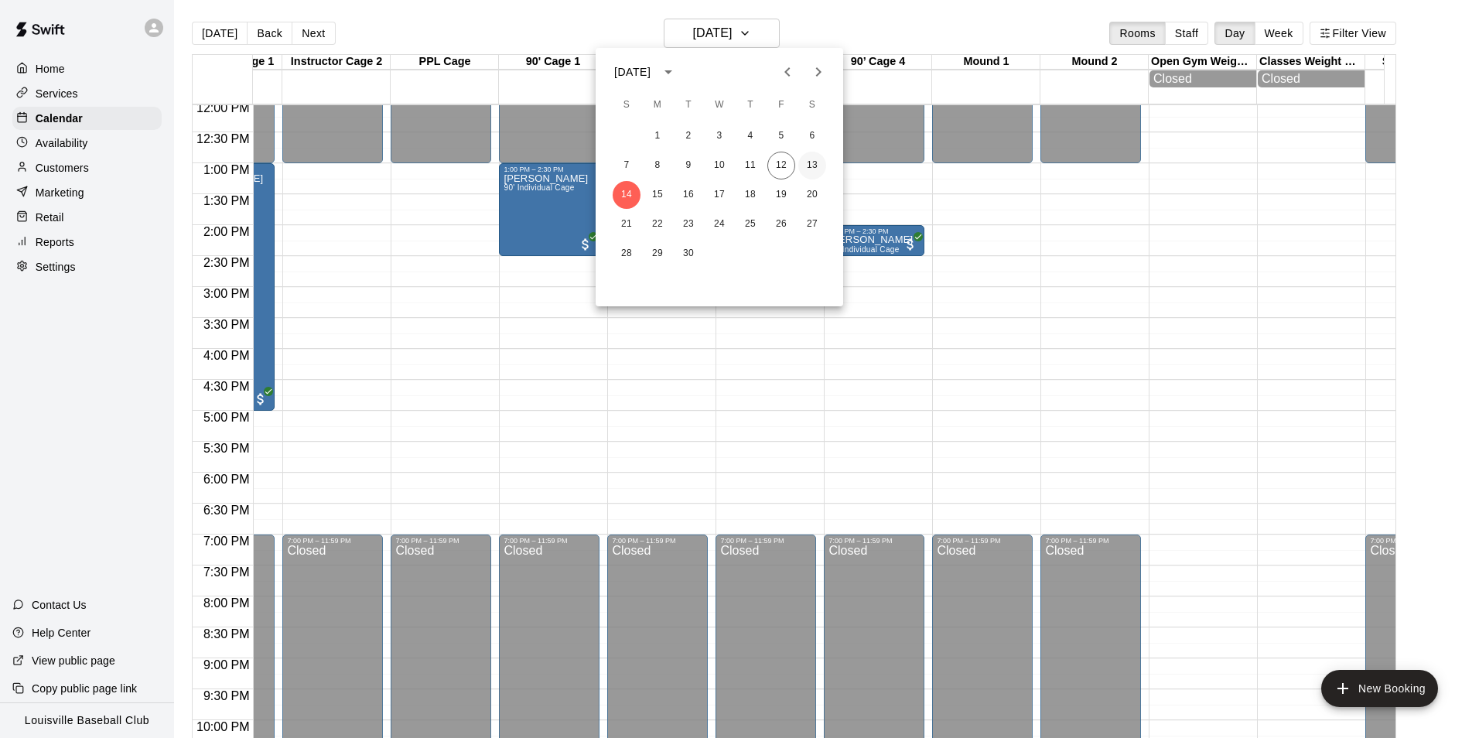
click at [812, 166] on button "13" at bounding box center [812, 166] width 28 height 28
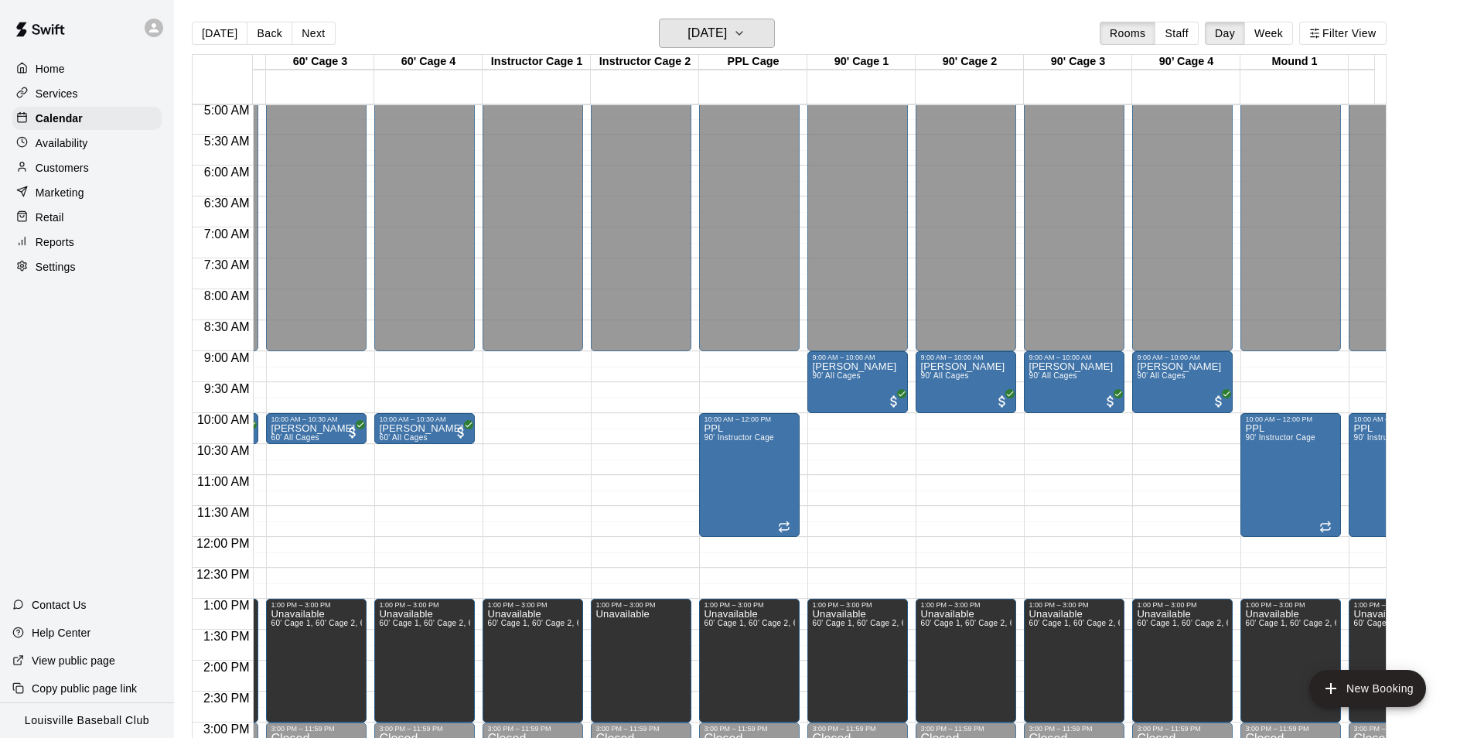
scroll to position [311, 154]
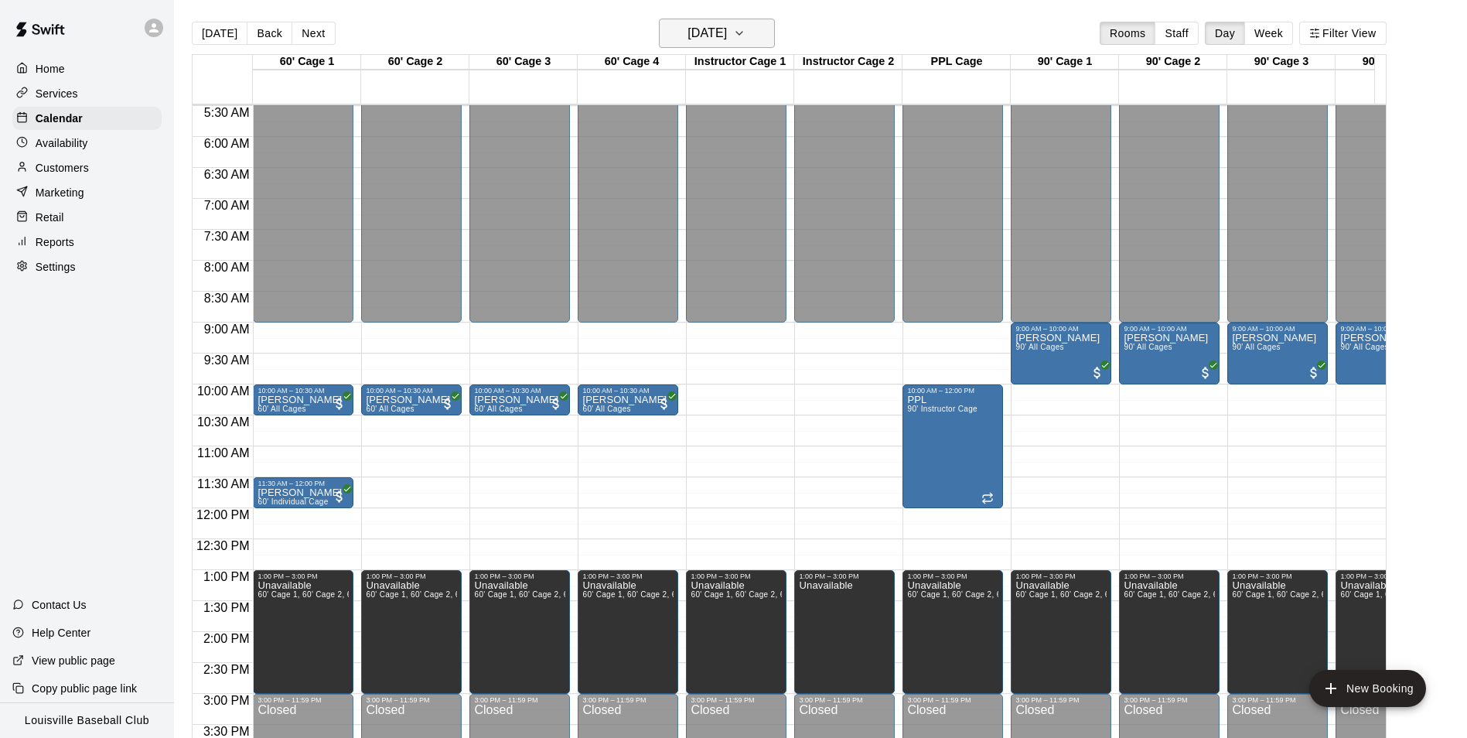
click at [727, 42] on h6 "Saturday Sep 13" at bounding box center [707, 33] width 39 height 22
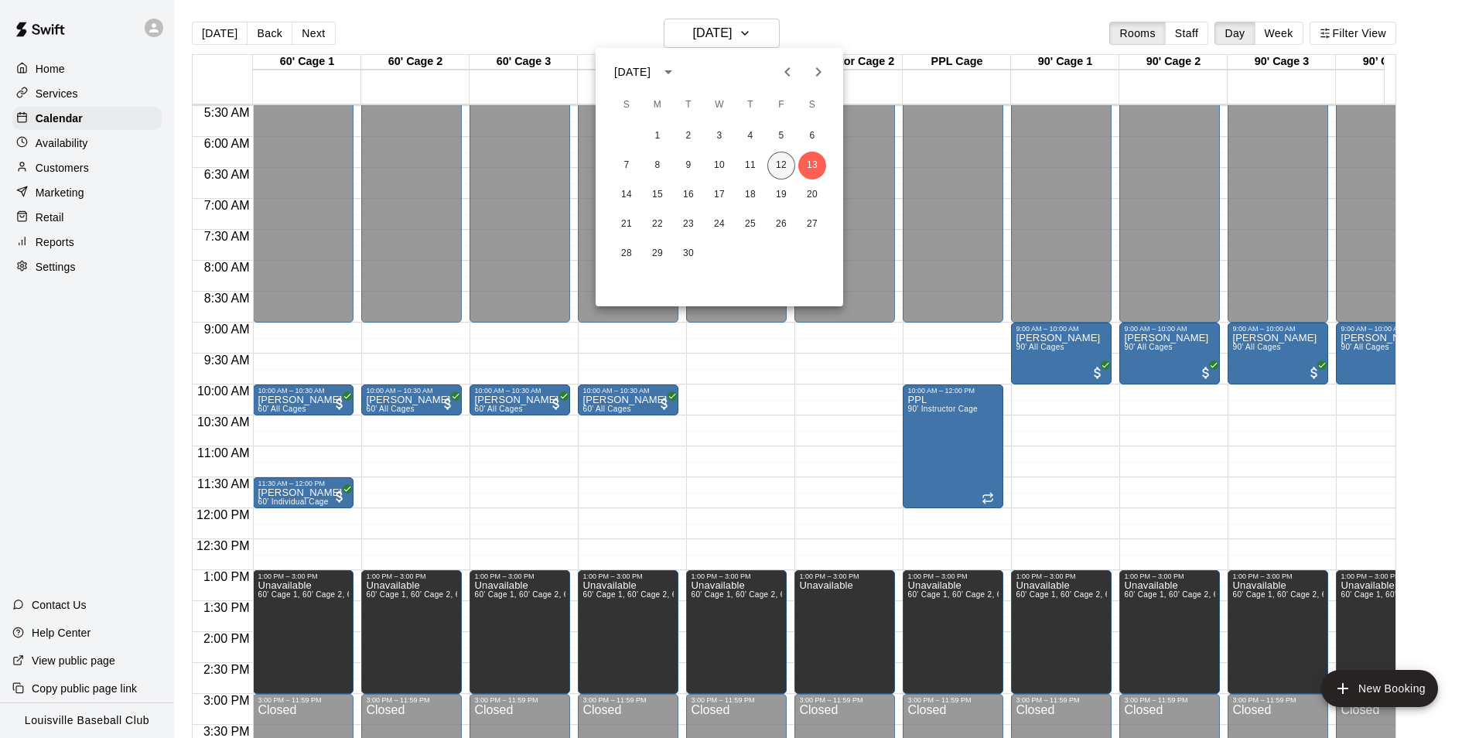
click at [781, 165] on button "12" at bounding box center [781, 166] width 28 height 28
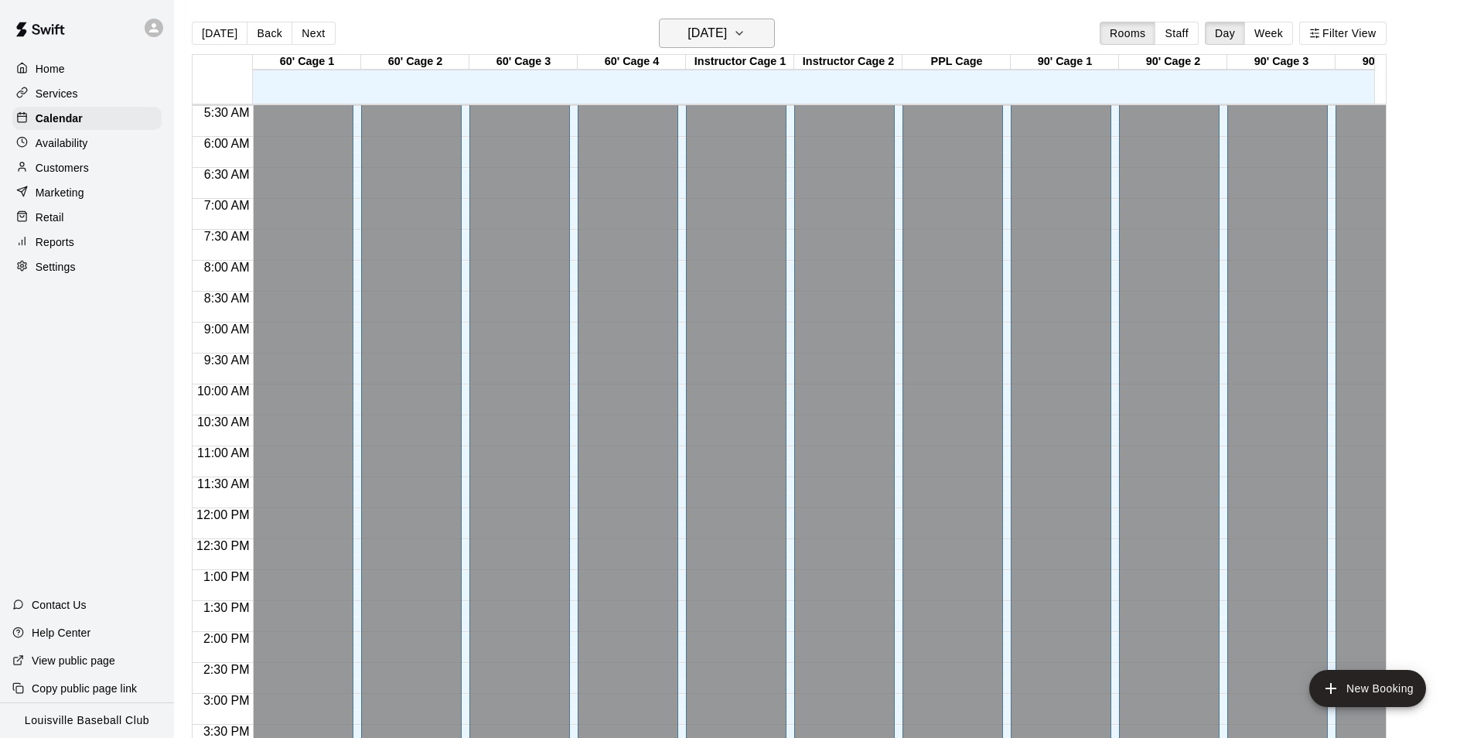
click at [746, 32] on icon "button" at bounding box center [739, 33] width 12 height 19
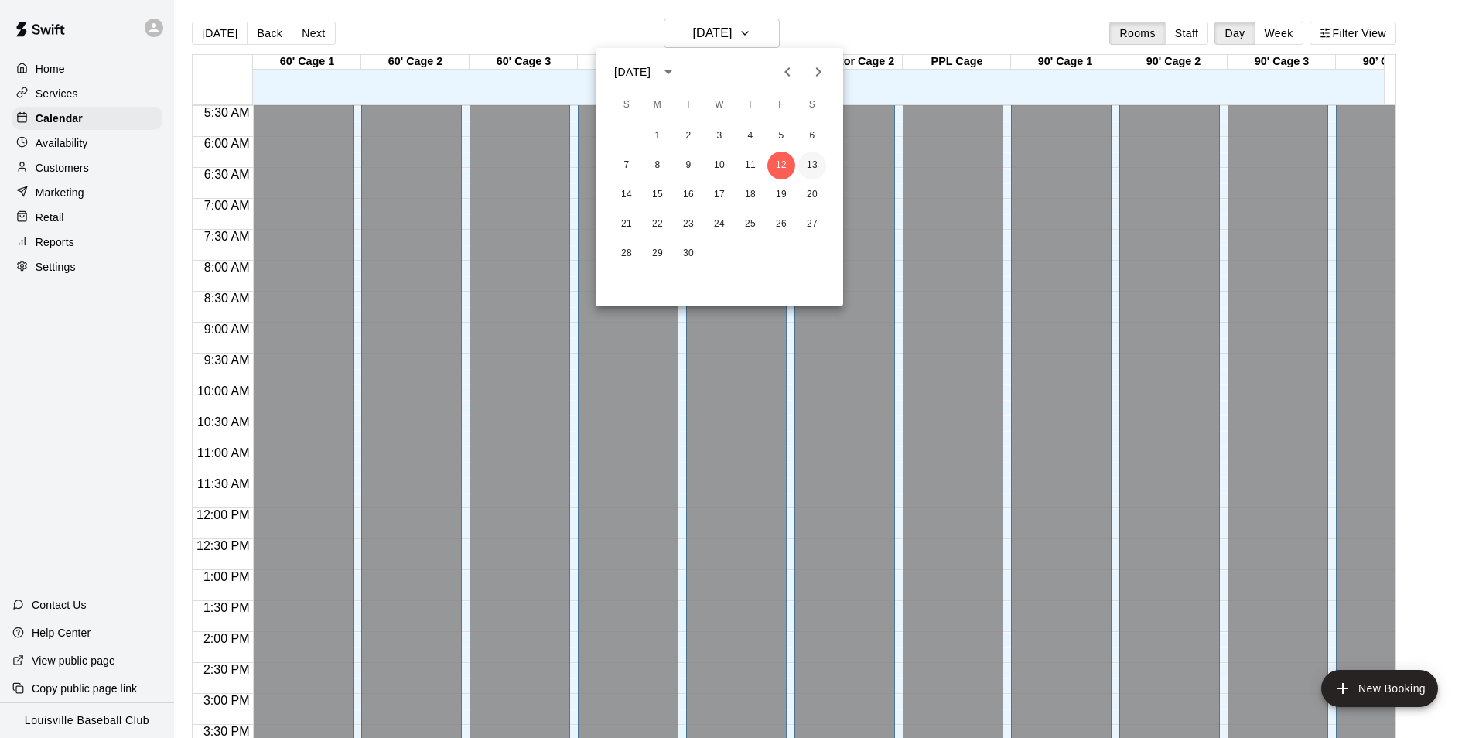
click at [814, 165] on button "13" at bounding box center [812, 166] width 28 height 28
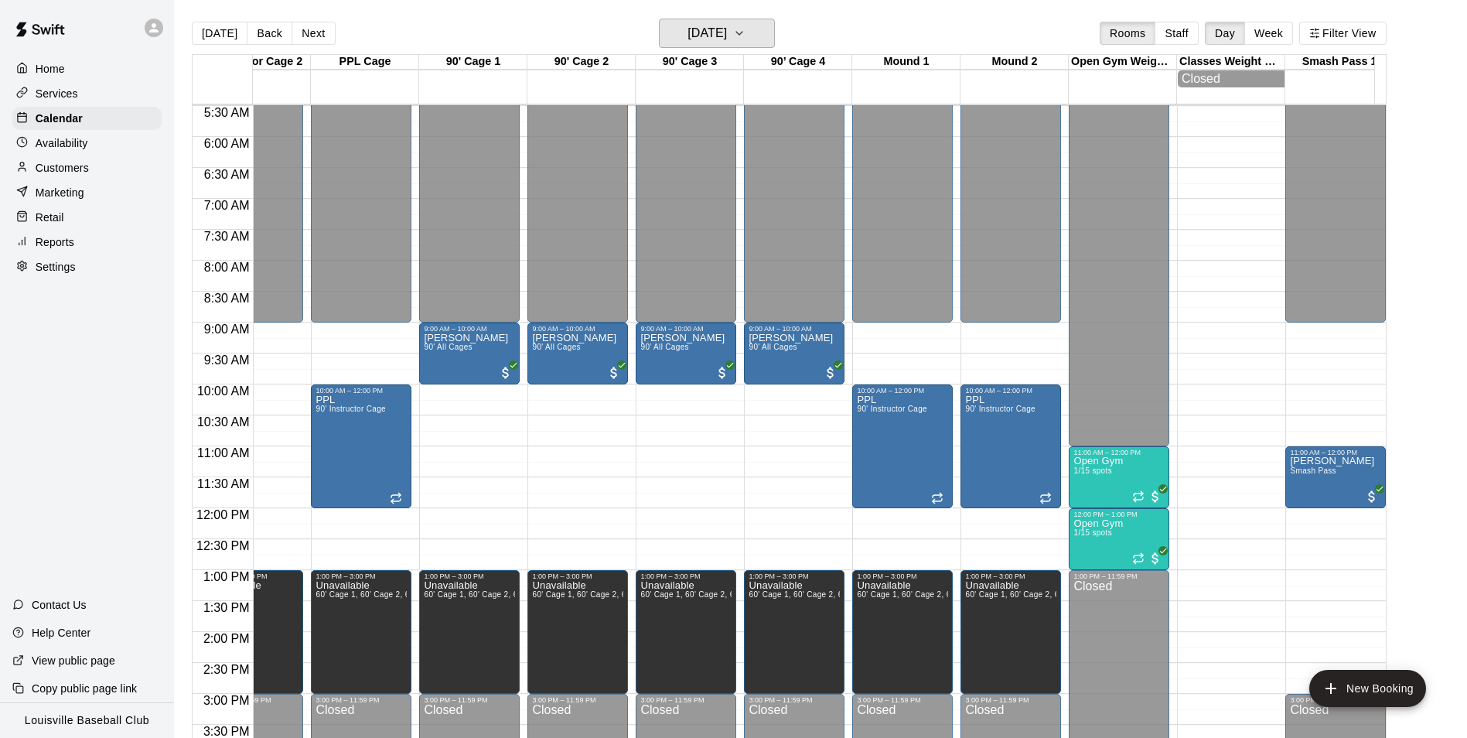
scroll to position [0, 630]
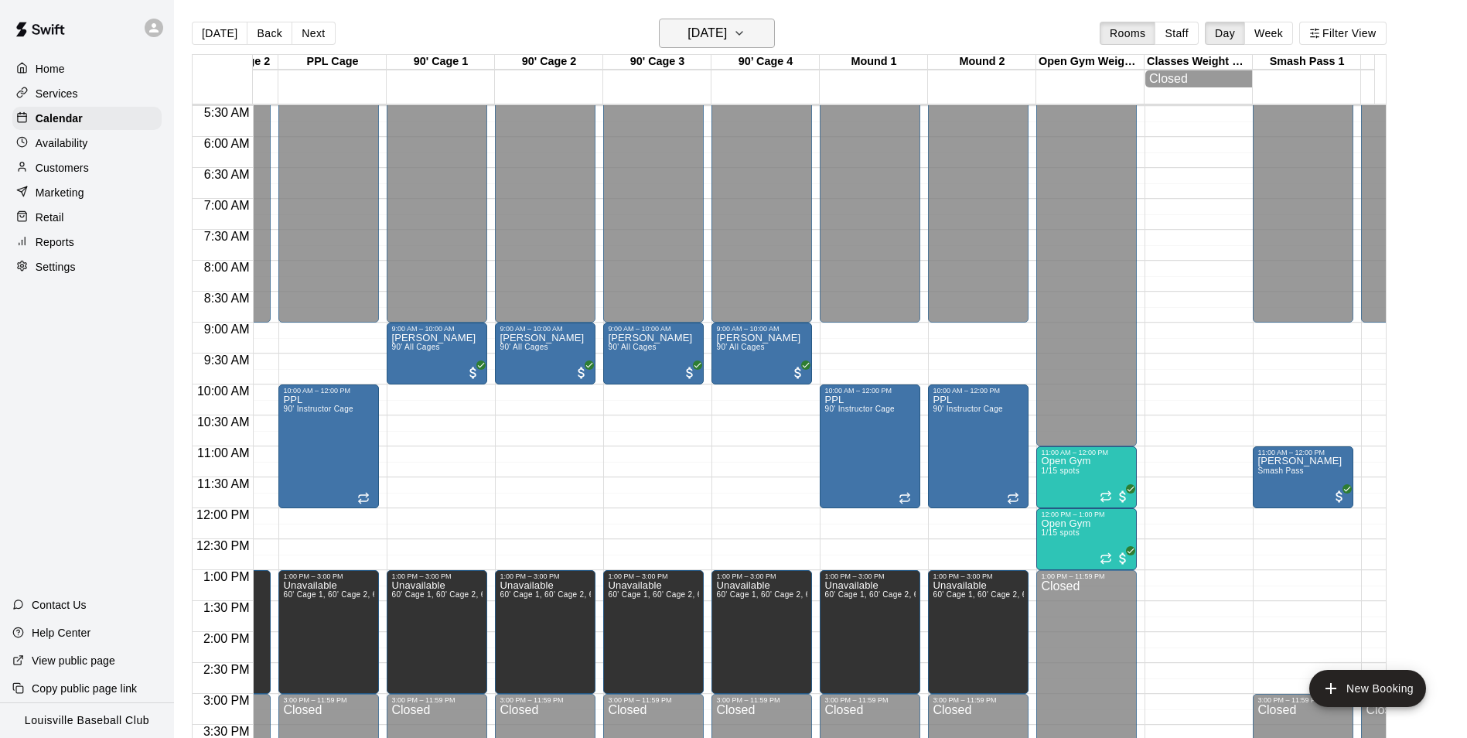
click at [727, 26] on h6 "Saturday Sep 13" at bounding box center [707, 33] width 39 height 22
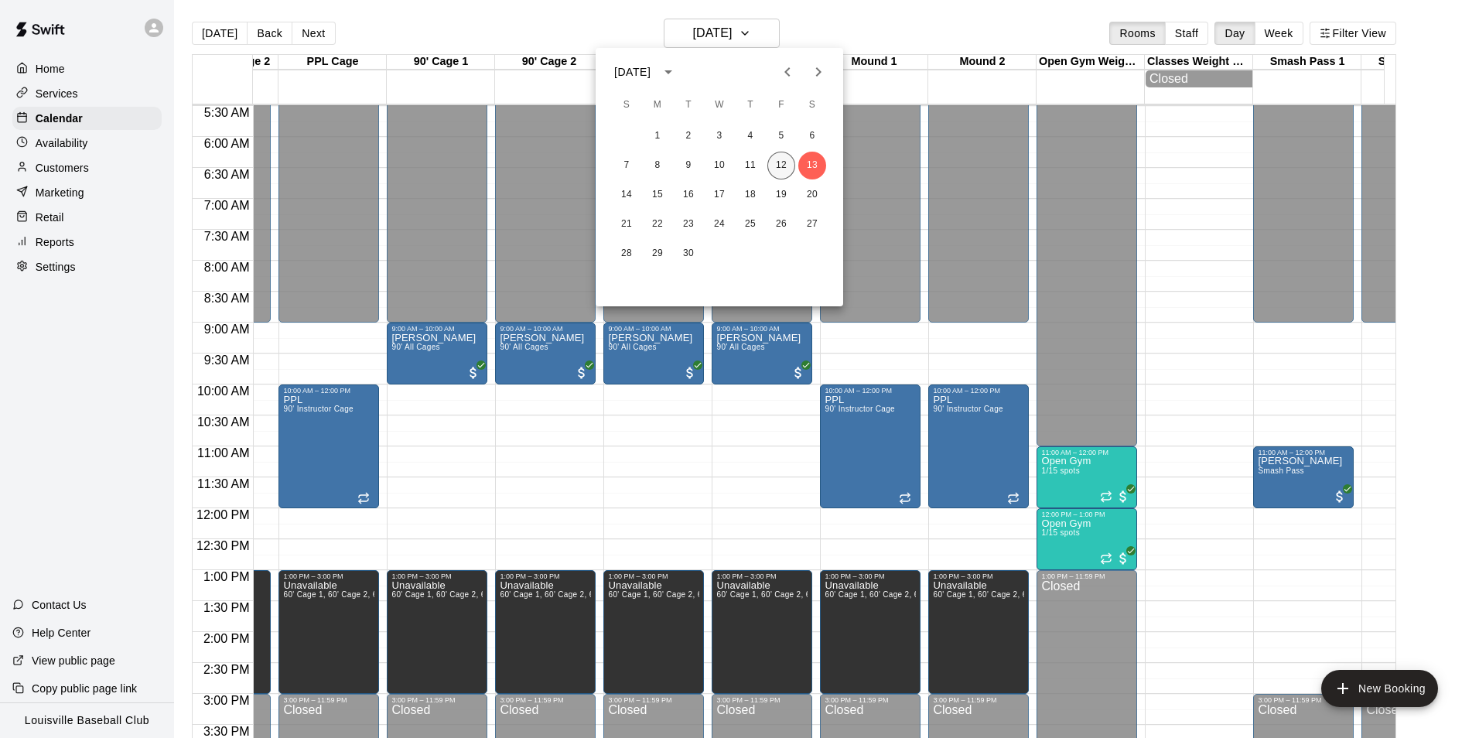
click at [777, 162] on button "12" at bounding box center [781, 166] width 28 height 28
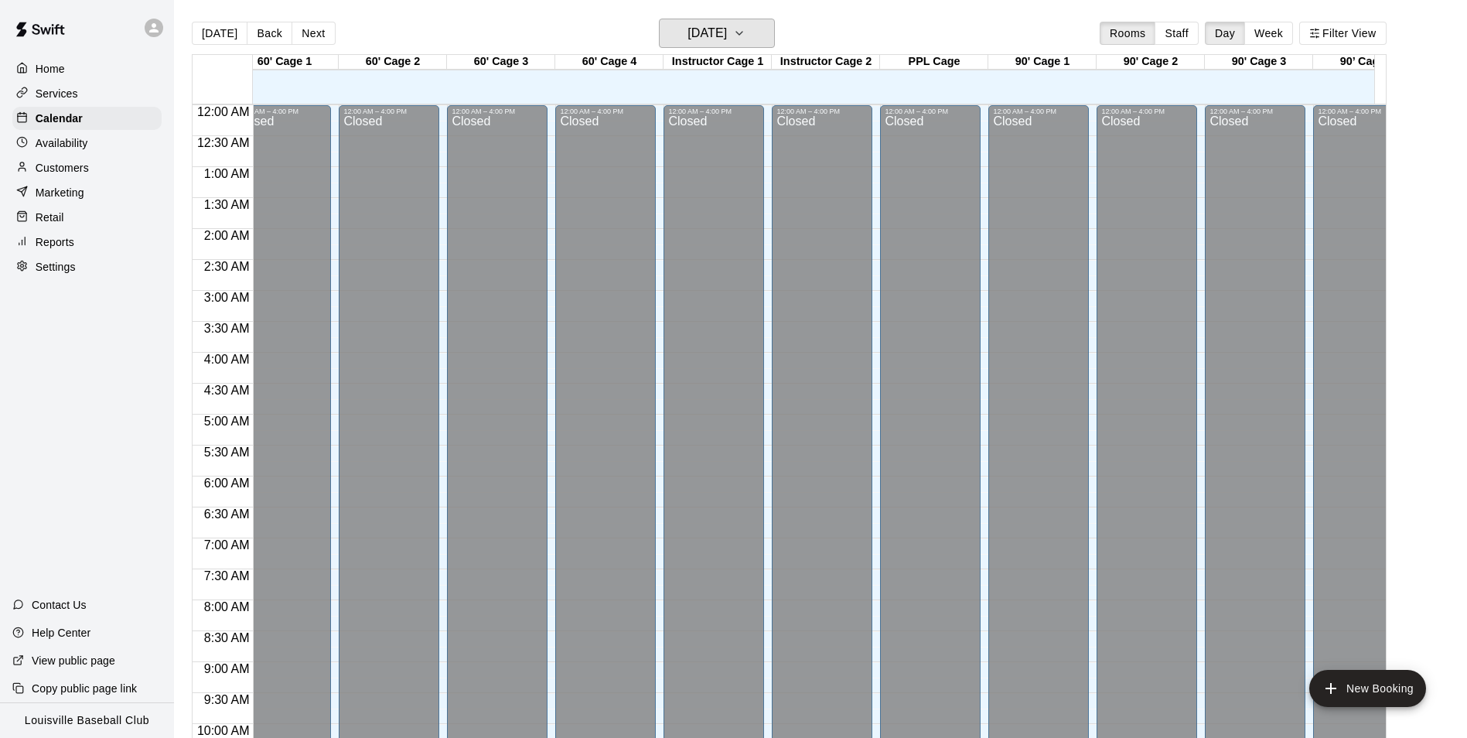
scroll to position [0, 0]
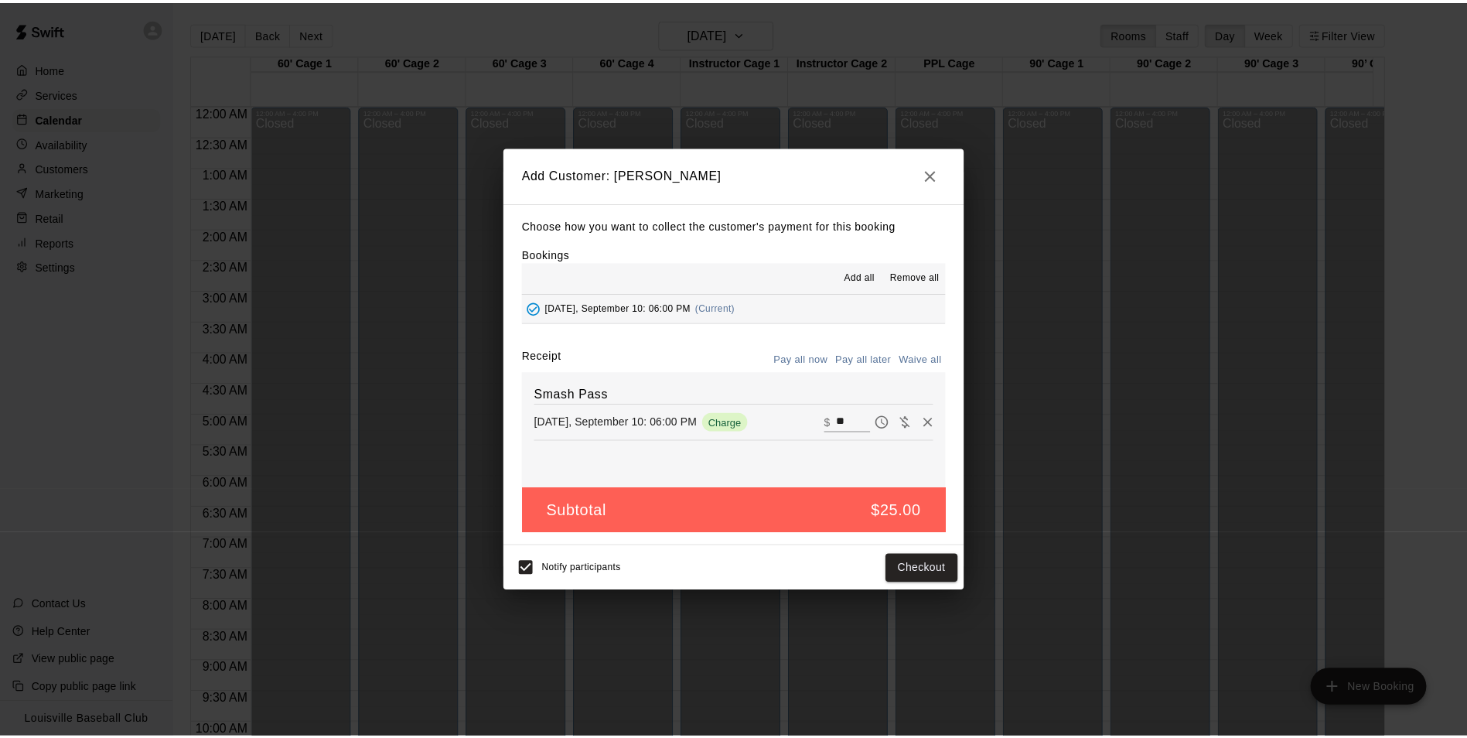
scroll to position [786, 1273]
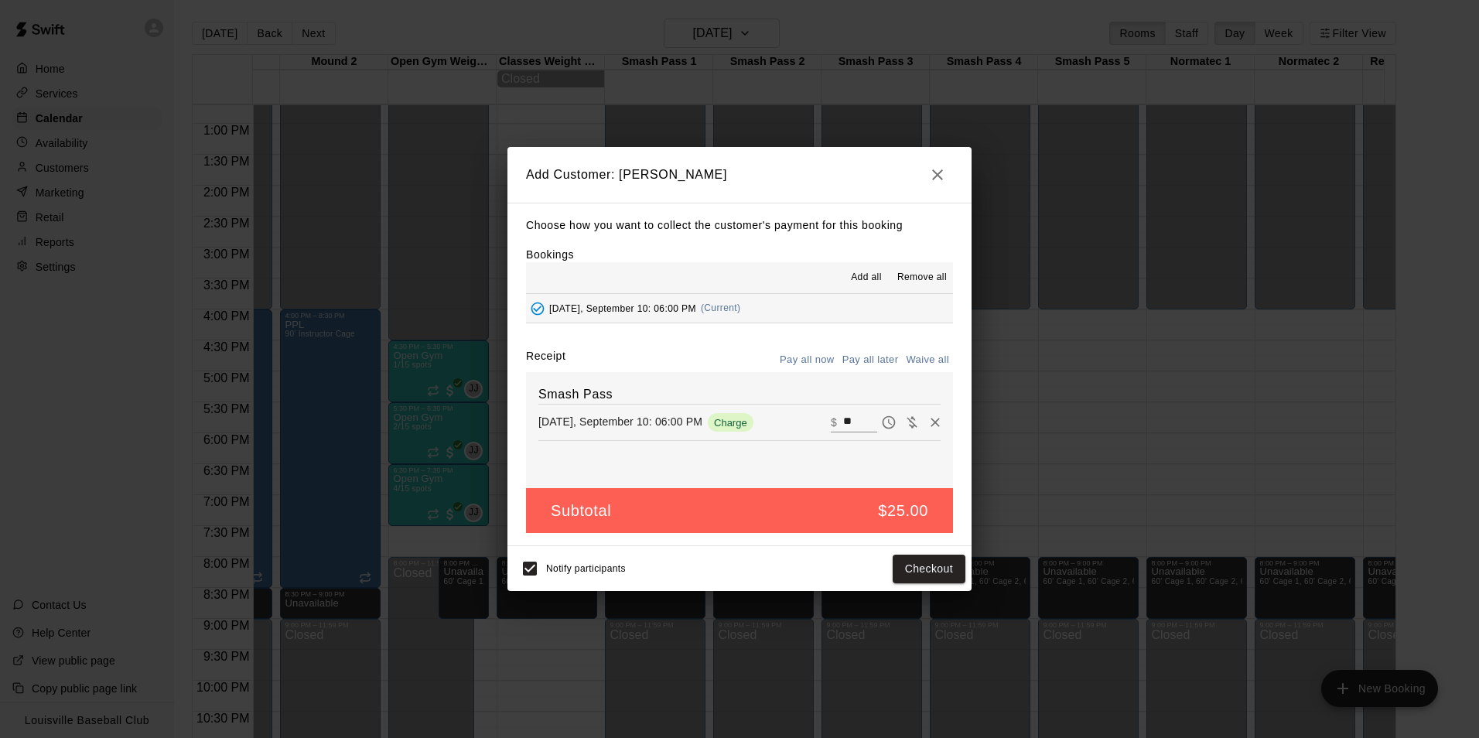
click at [938, 173] on icon "button" at bounding box center [937, 174] width 11 height 11
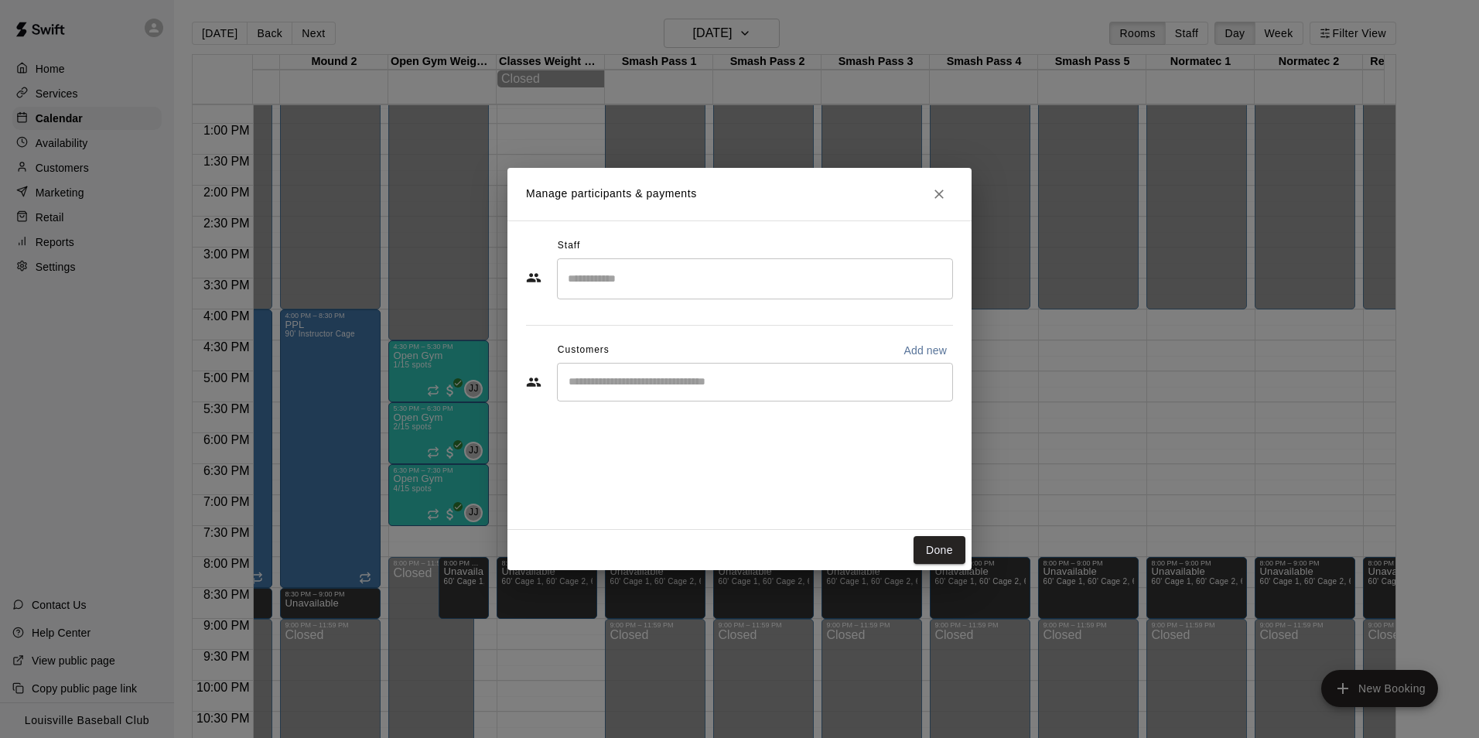
click at [939, 193] on icon "Close" at bounding box center [938, 194] width 9 height 9
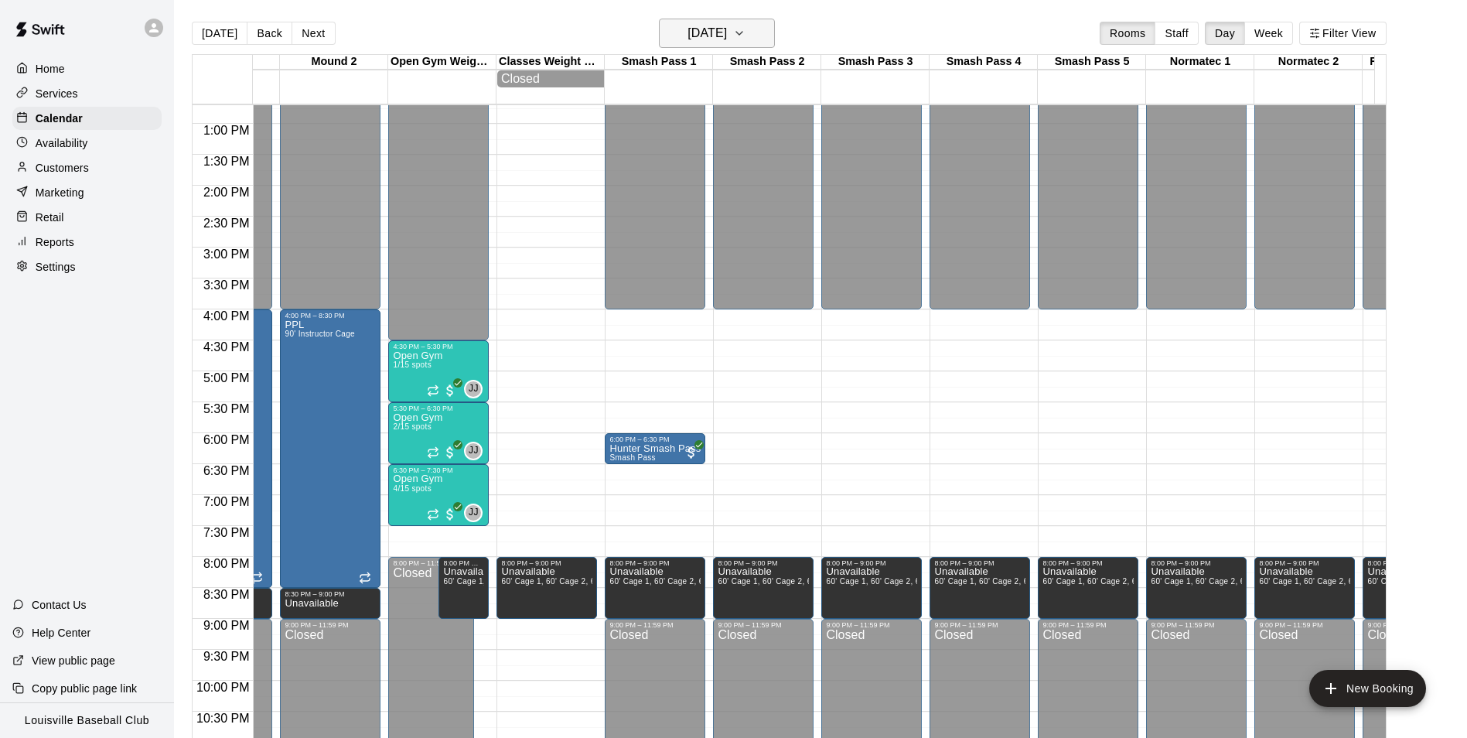
click at [752, 44] on button "Wednesday Sep 10" at bounding box center [717, 33] width 116 height 29
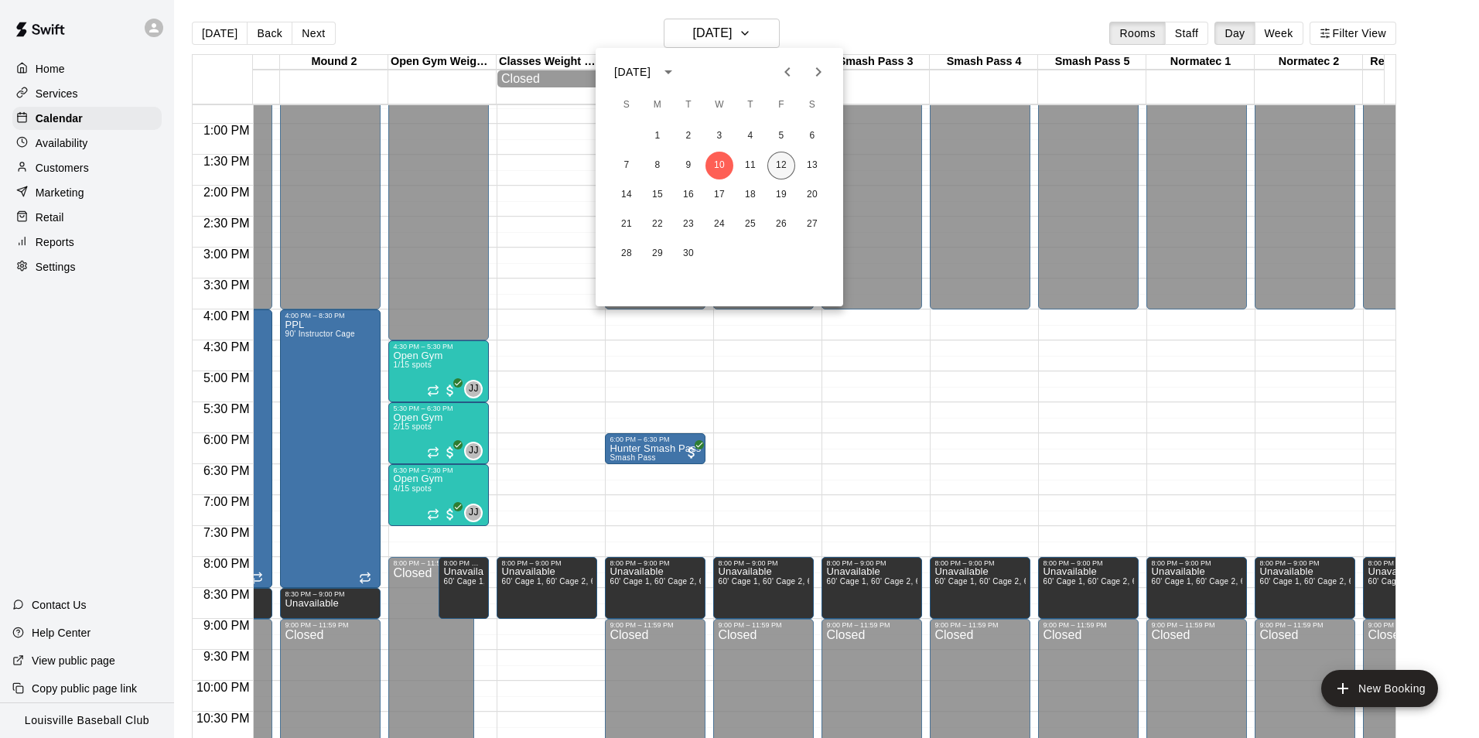
click at [781, 165] on button "12" at bounding box center [781, 166] width 28 height 28
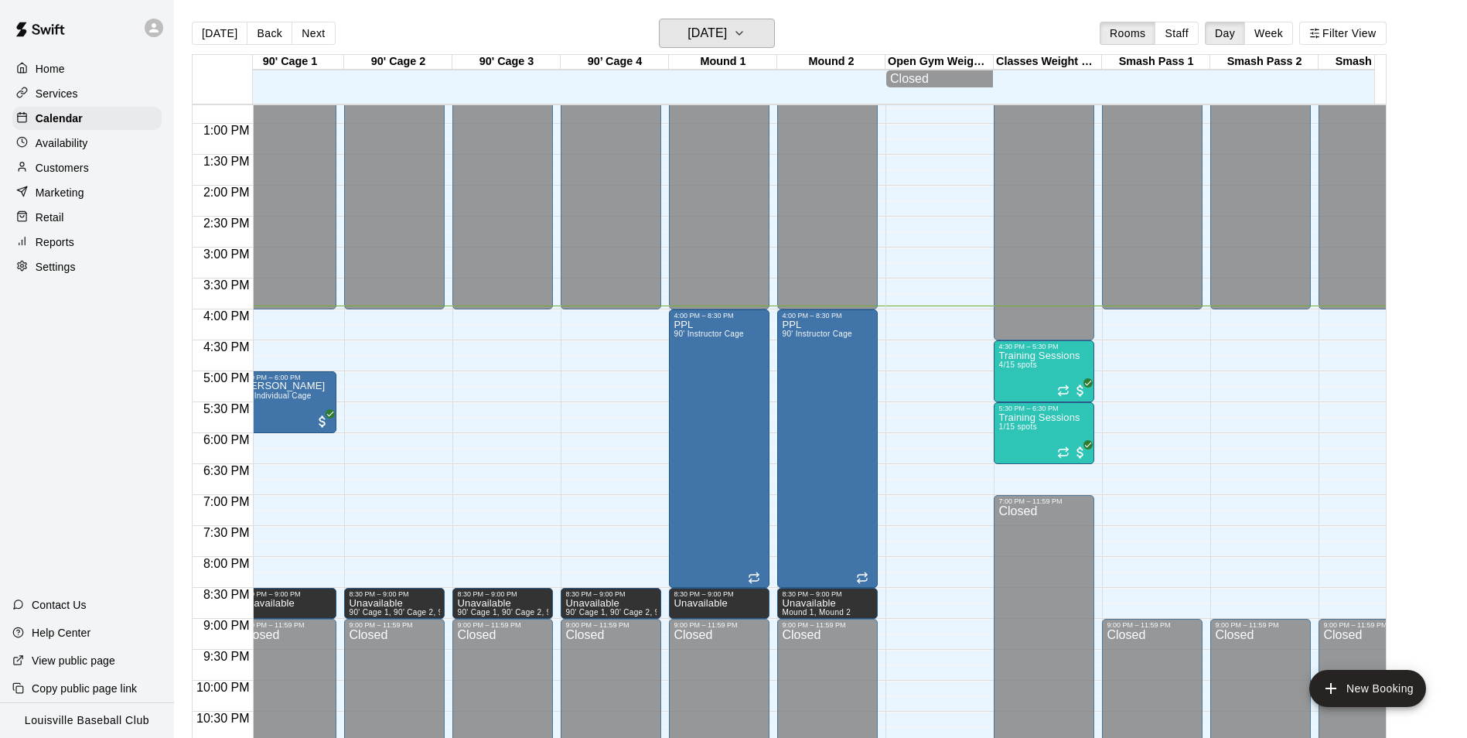
scroll to position [0, 0]
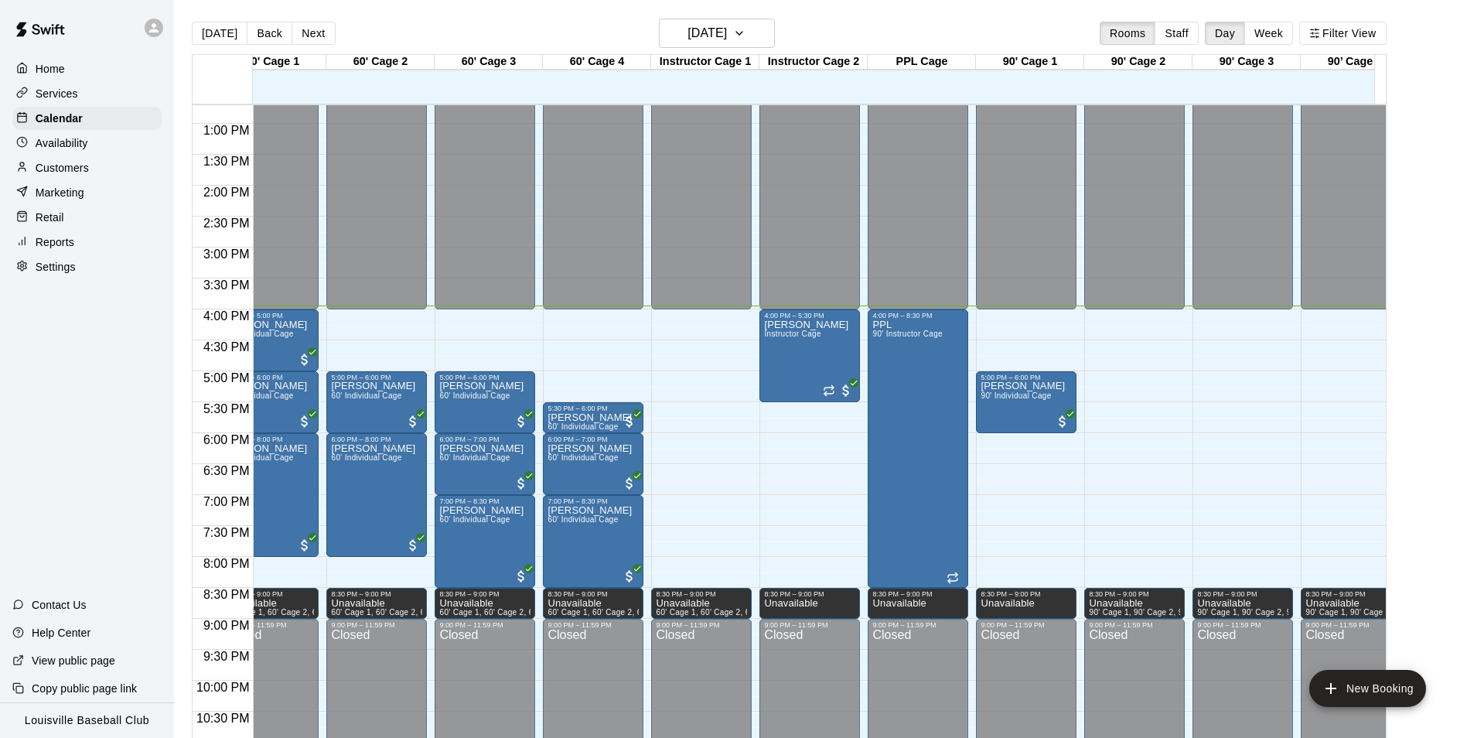
click at [154, 28] on icon at bounding box center [153, 27] width 9 height 9
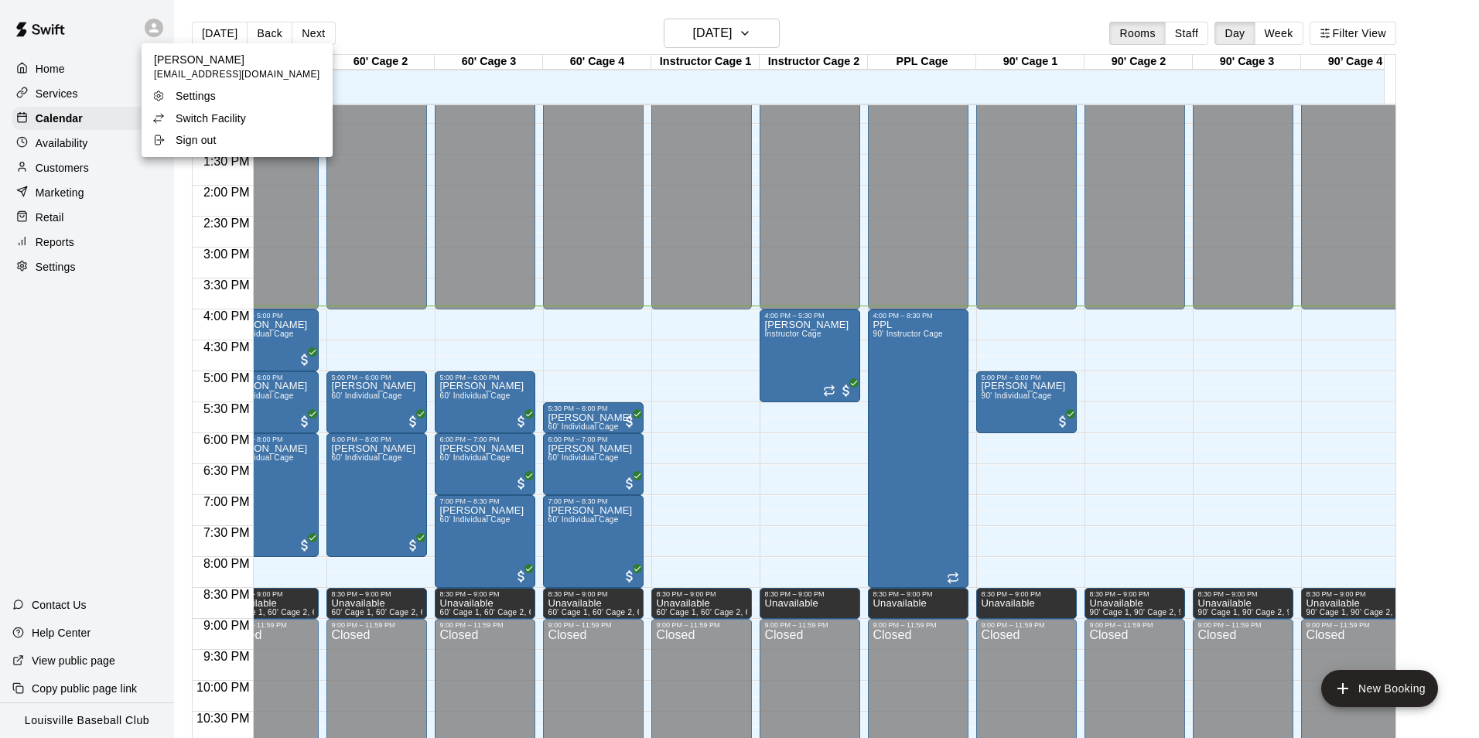
click at [259, 125] on li "Switch Facility" at bounding box center [237, 119] width 191 height 22
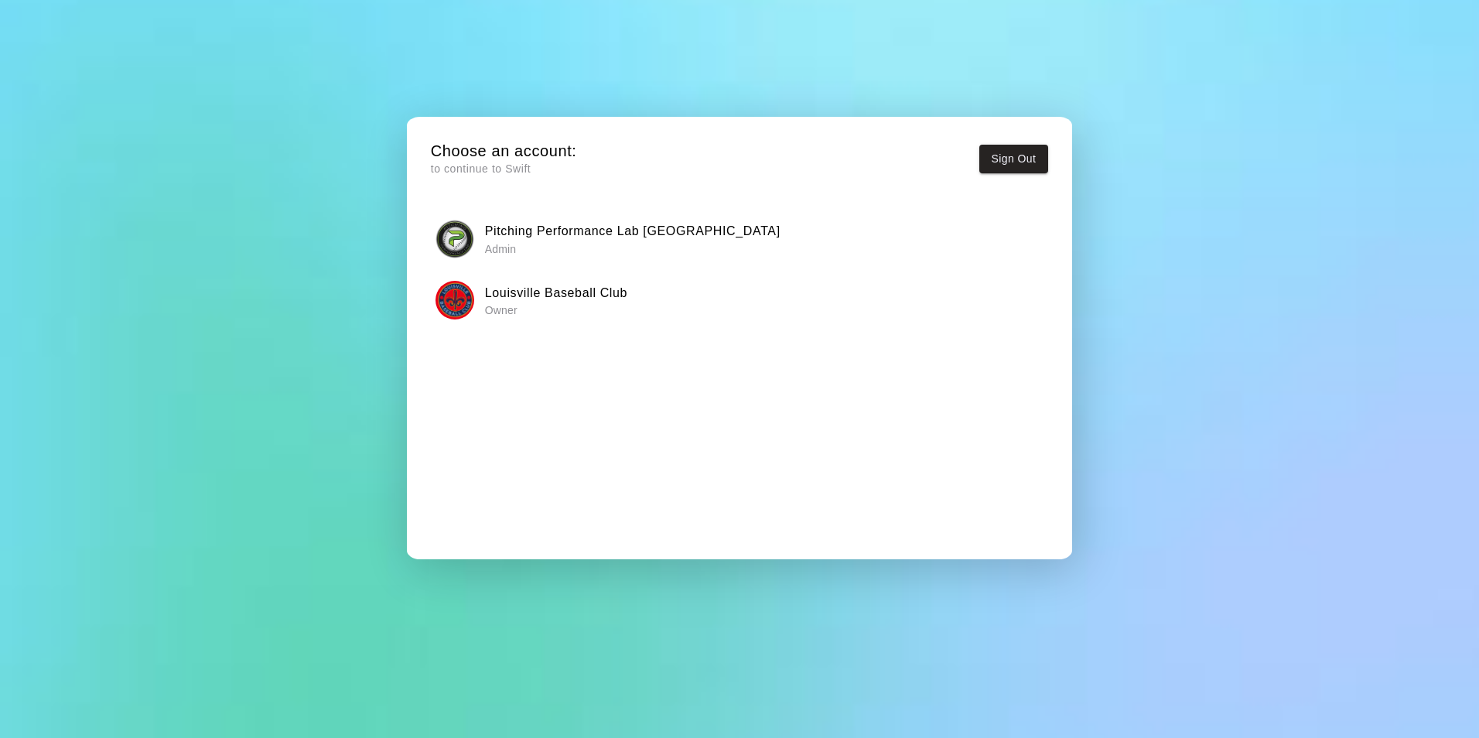
click at [663, 235] on h6 "Pitching Performance Lab Louisville" at bounding box center [633, 231] width 296 height 20
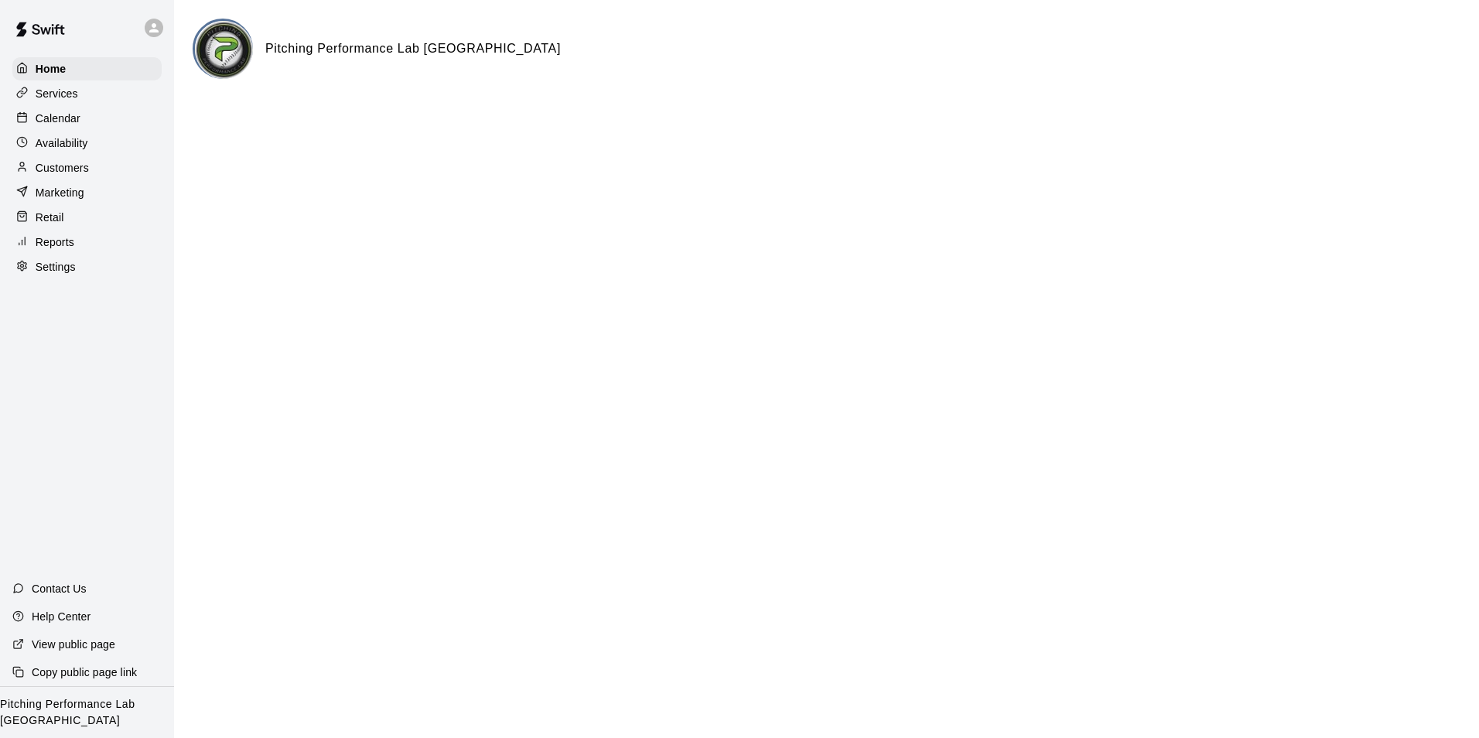
click at [121, 126] on div "Calendar" at bounding box center [86, 118] width 149 height 23
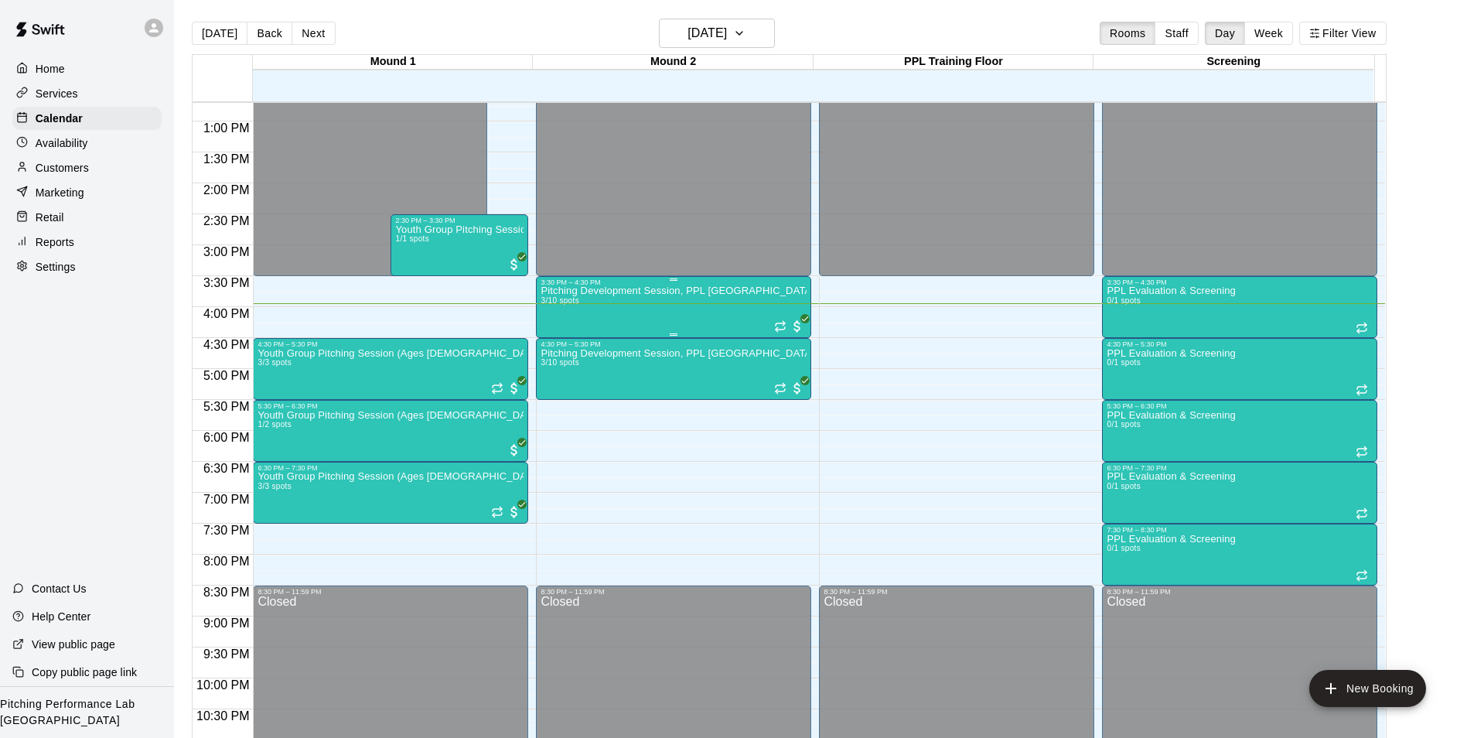
click at [651, 285] on div "3:30 PM – 4:30 PM" at bounding box center [674, 282] width 266 height 8
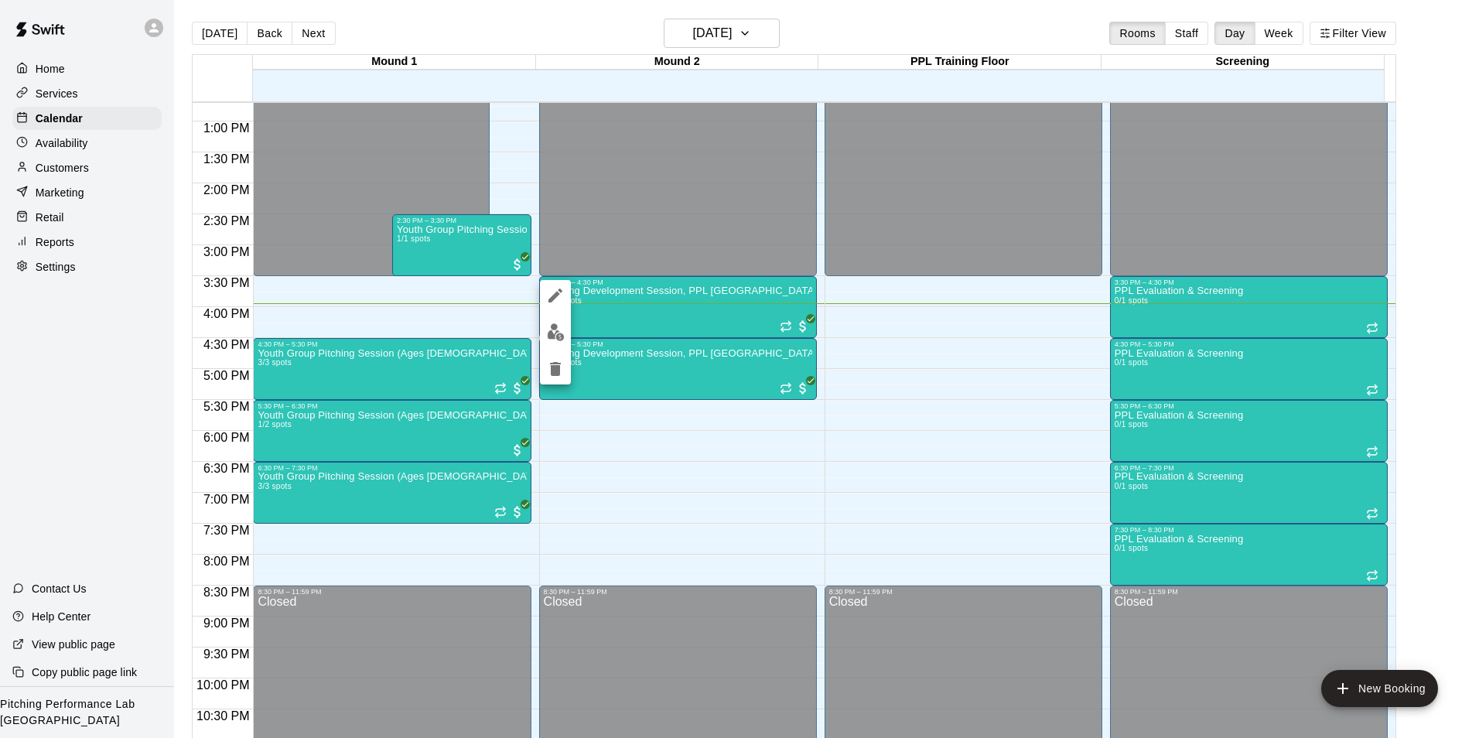
click at [553, 334] on img "edit" at bounding box center [556, 332] width 18 height 18
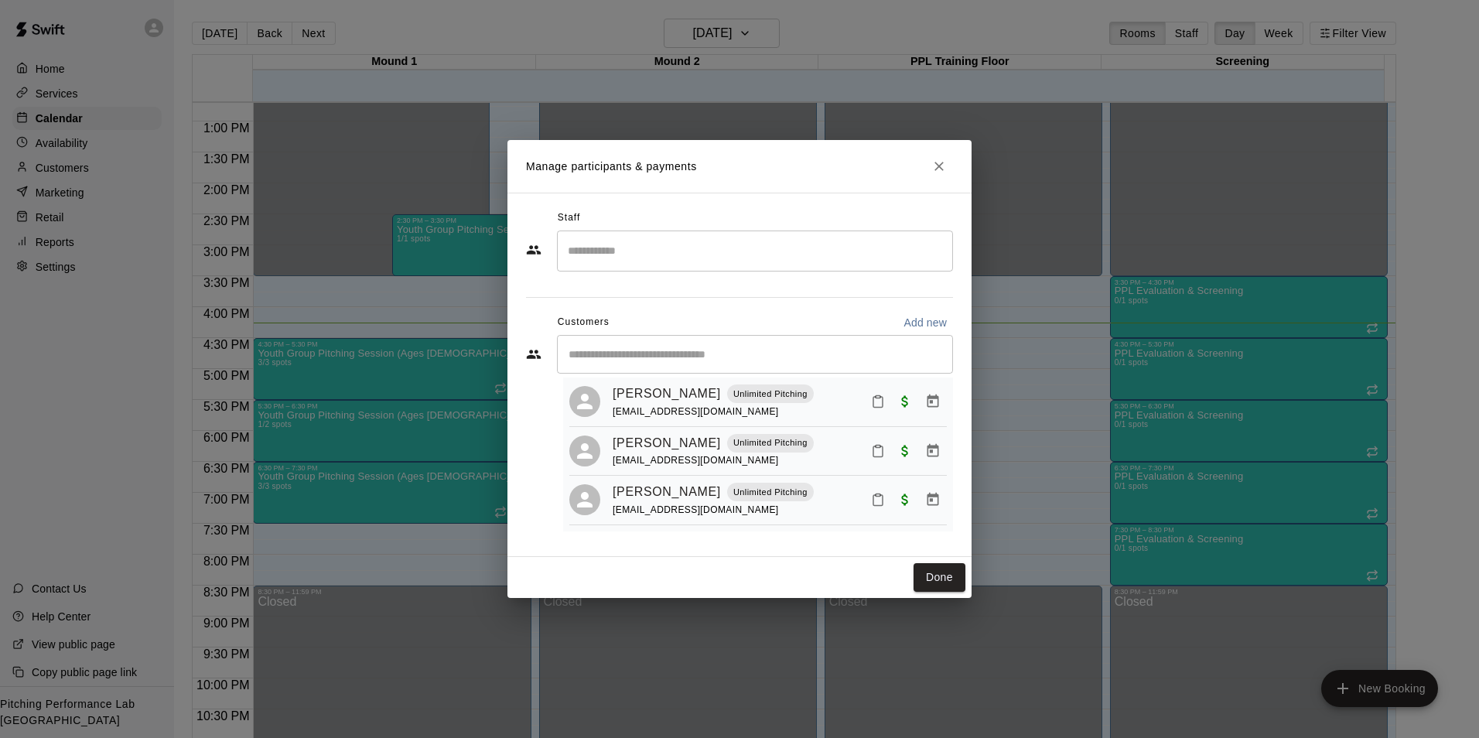
click at [932, 176] on button "Close" at bounding box center [939, 166] width 28 height 28
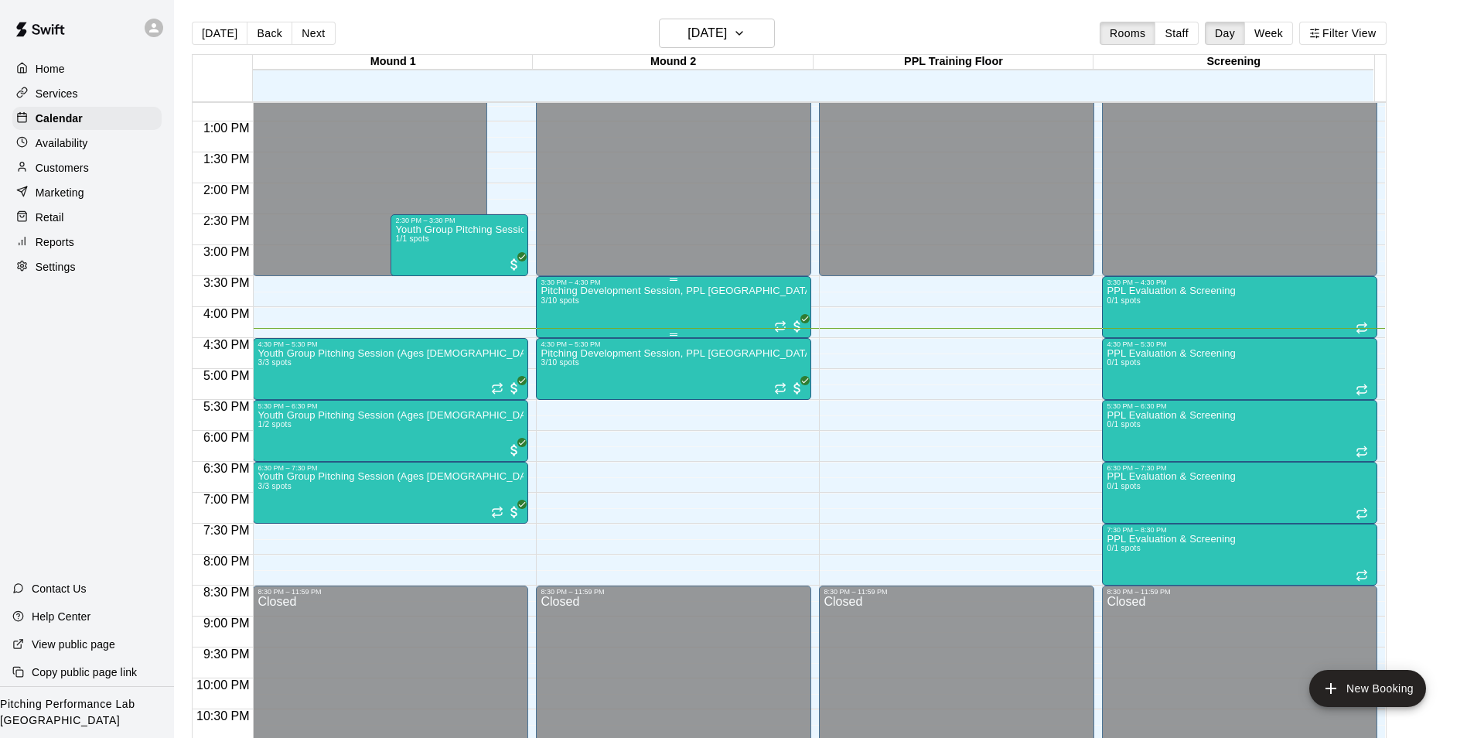
click at [633, 321] on div "Pitching Development Session, PPL Louisville (Ages 13+) 3/10 spots" at bounding box center [674, 655] width 266 height 738
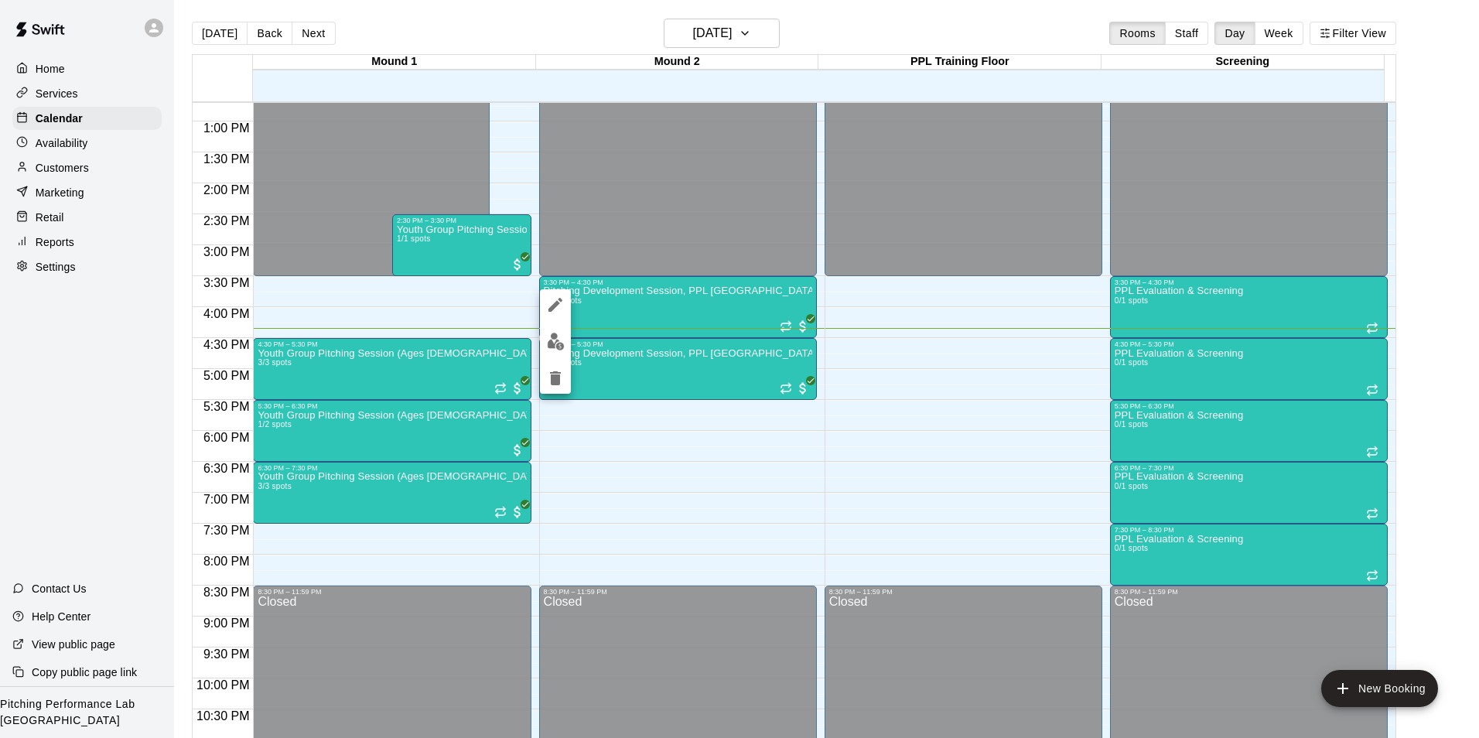
click at [559, 340] on img "edit" at bounding box center [556, 342] width 18 height 18
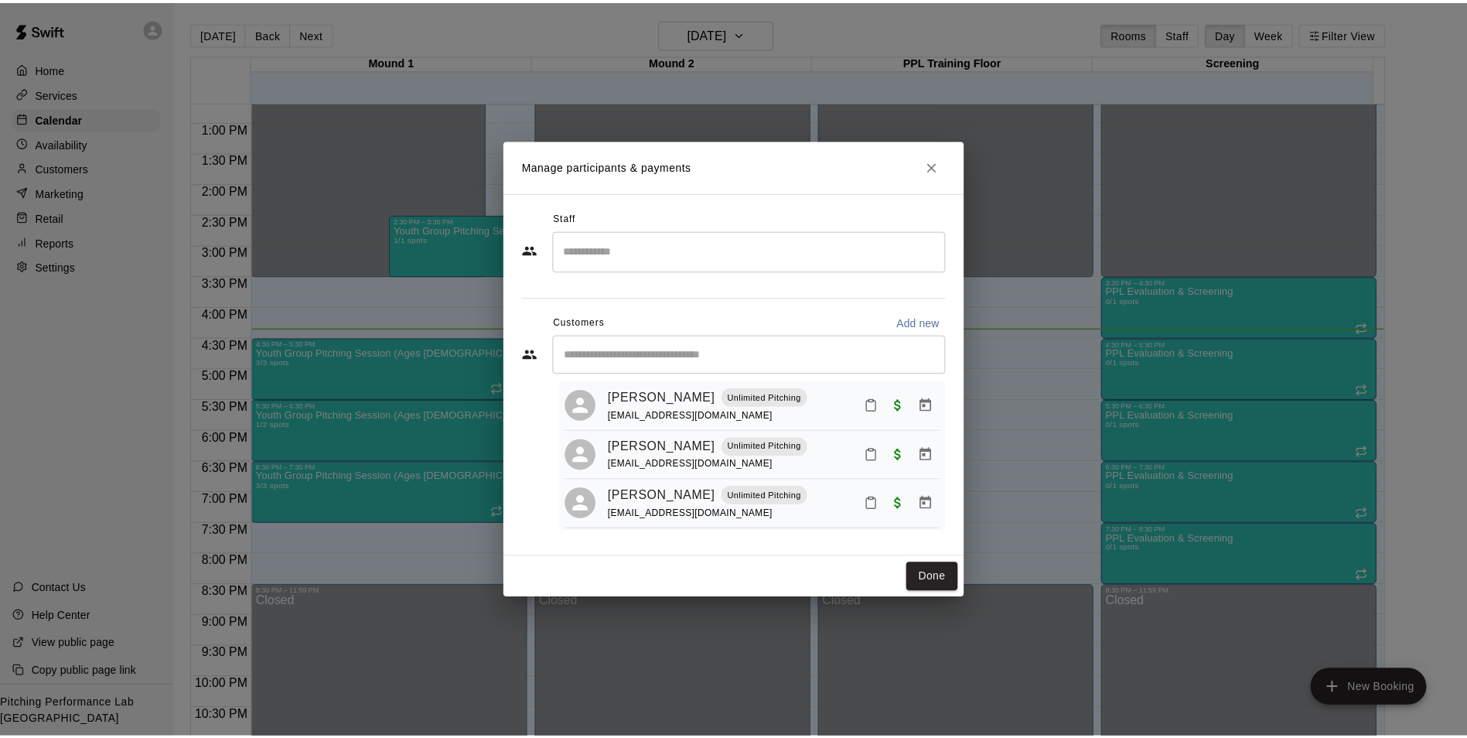
scroll to position [43, 0]
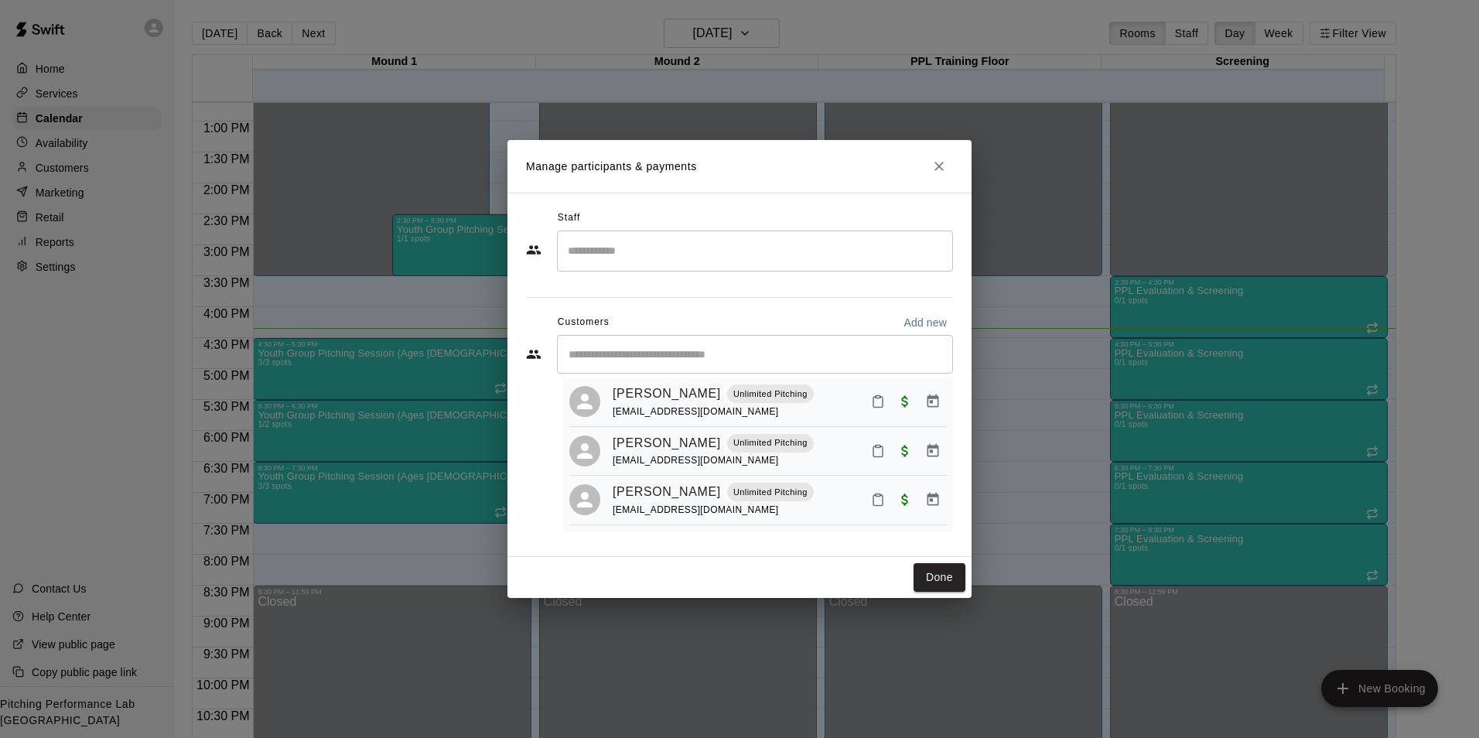
click at [948, 170] on button "Close" at bounding box center [939, 166] width 28 height 28
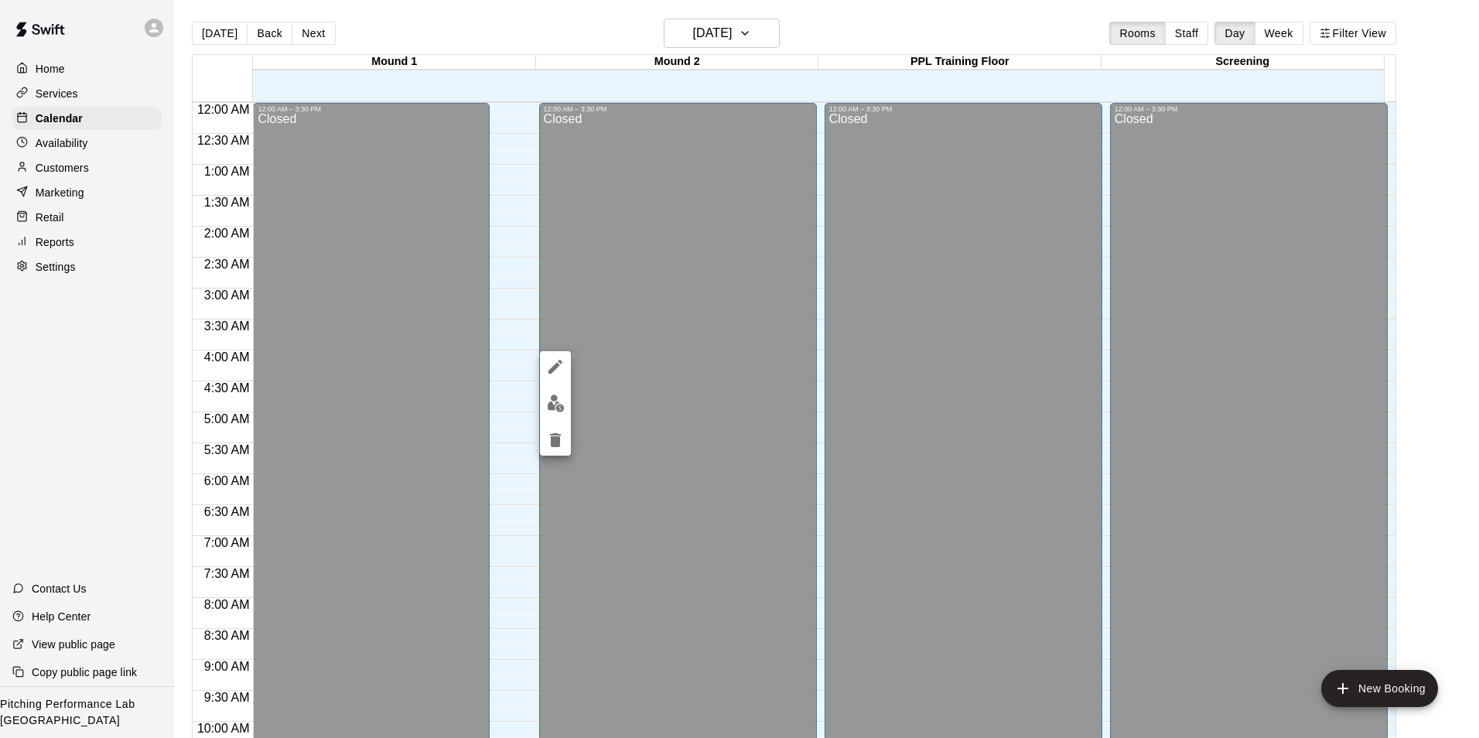
scroll to position [786, 0]
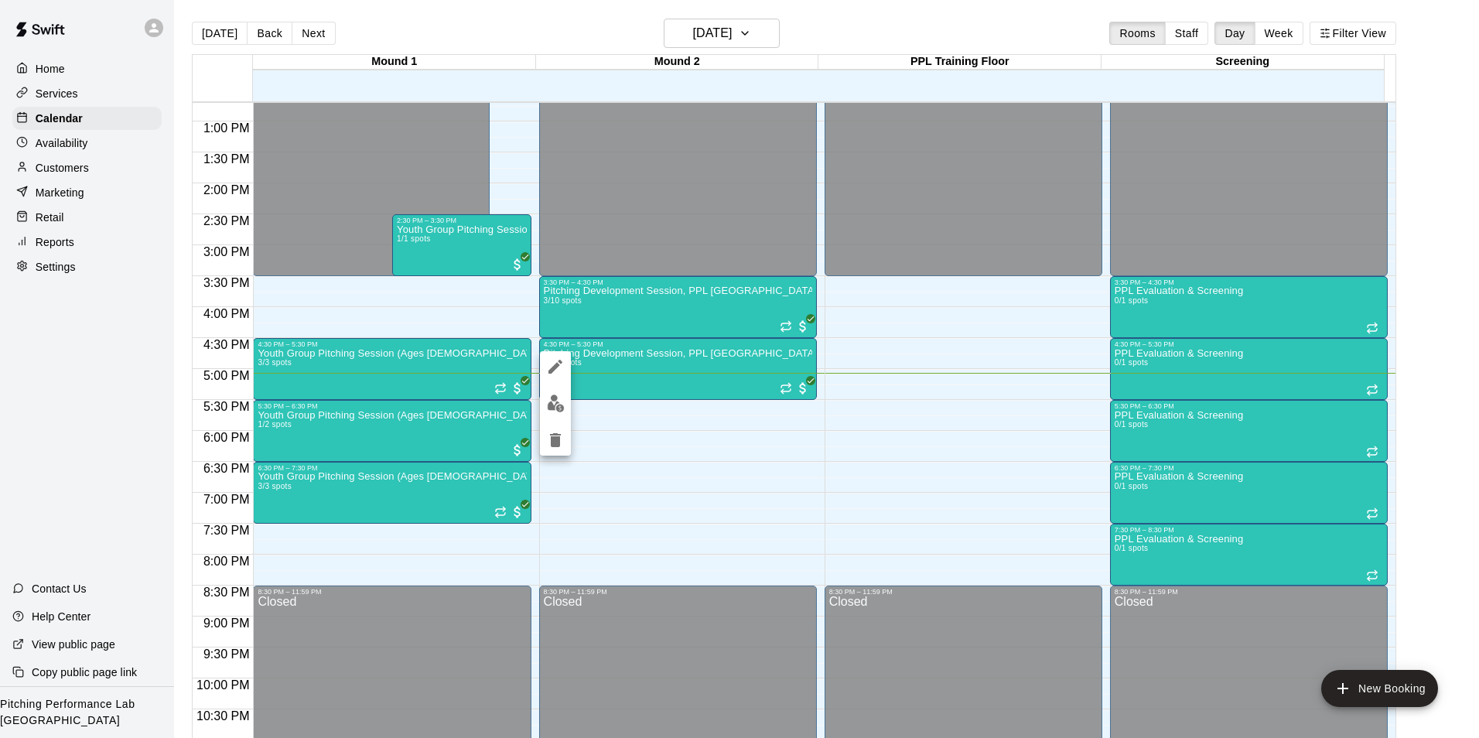
click at [564, 400] on img "edit" at bounding box center [556, 404] width 18 height 18
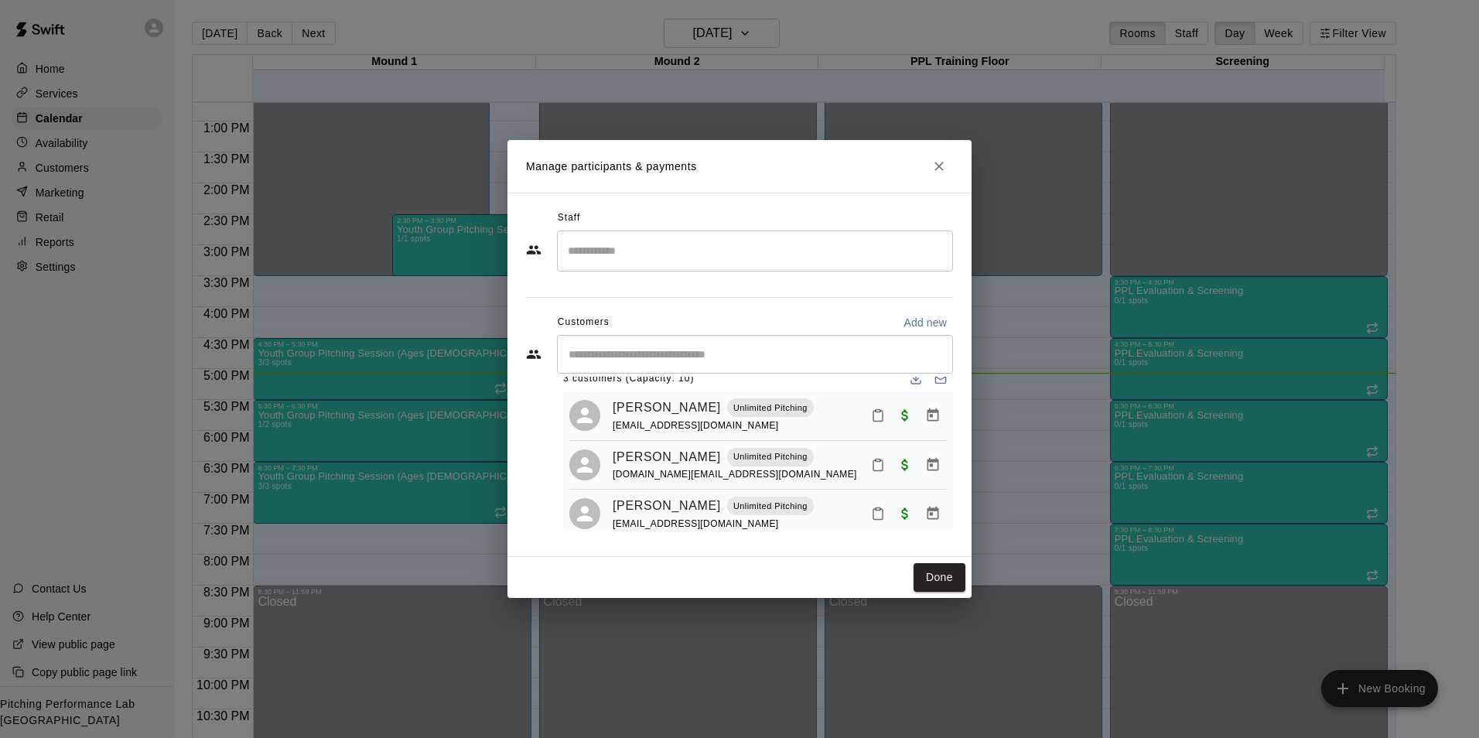
scroll to position [0, 0]
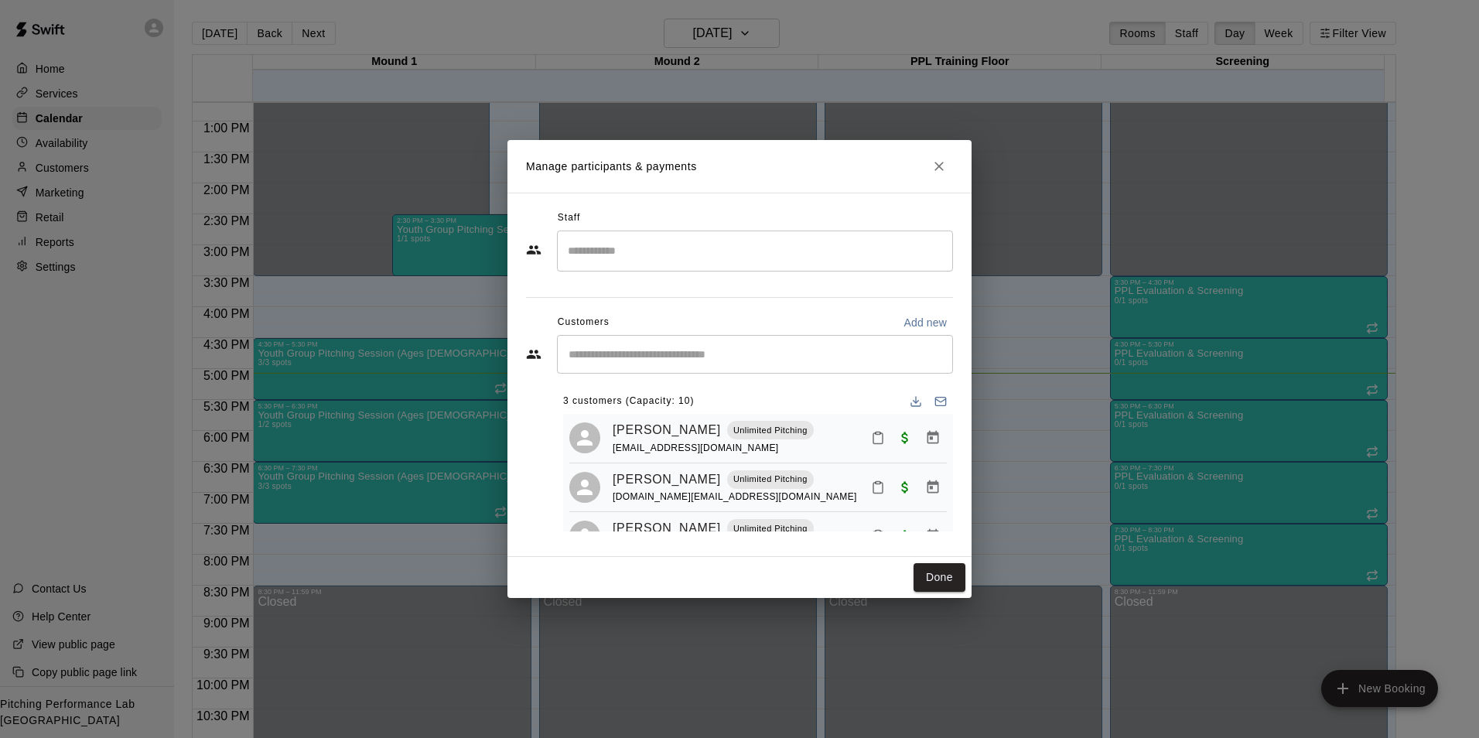
click at [939, 166] on icon "Close" at bounding box center [938, 166] width 9 height 9
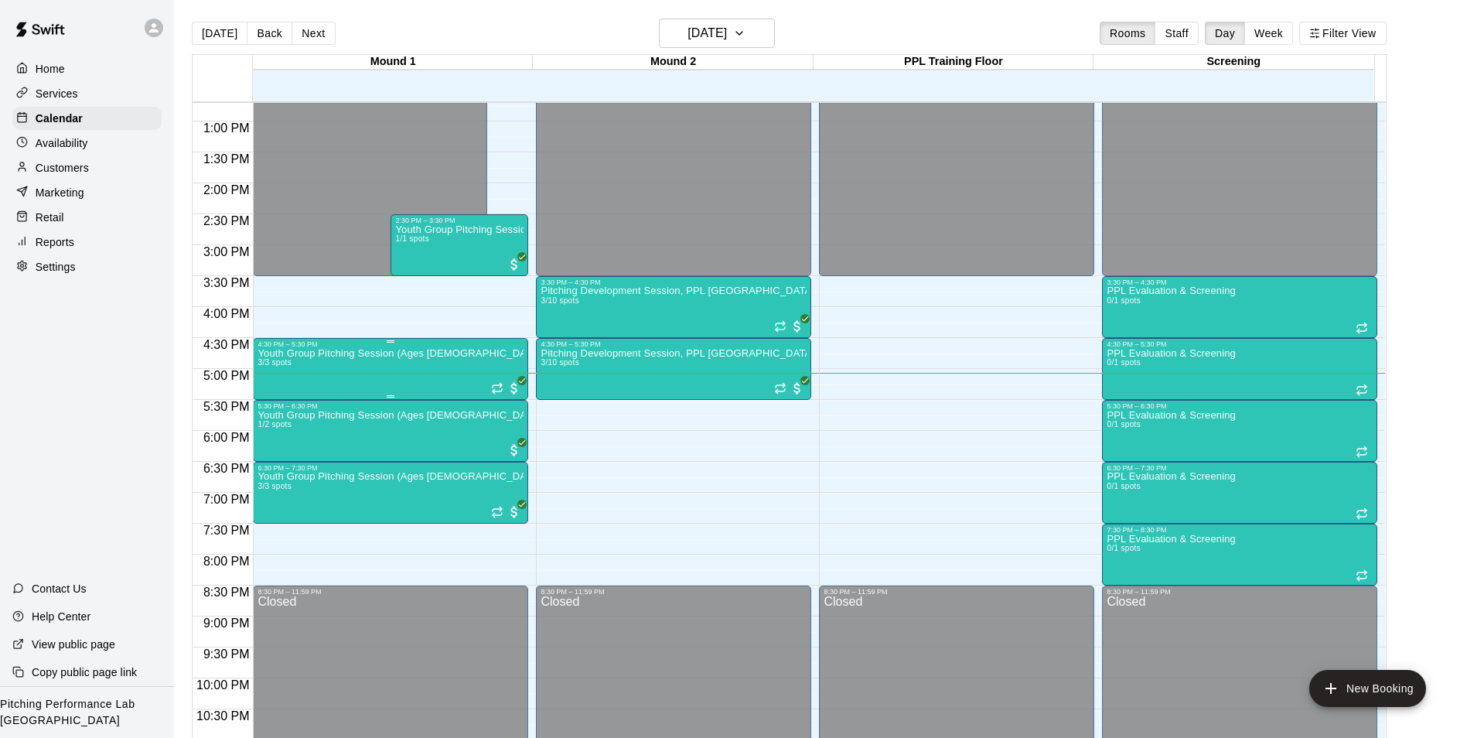
click at [426, 367] on div "Youth Group Pitching Session (Ages 12 and Under) 3/3 spots" at bounding box center [391, 717] width 266 height 738
click at [280, 418] on div at bounding box center [272, 403] width 31 height 104
click at [275, 409] on img "edit" at bounding box center [273, 404] width 18 height 18
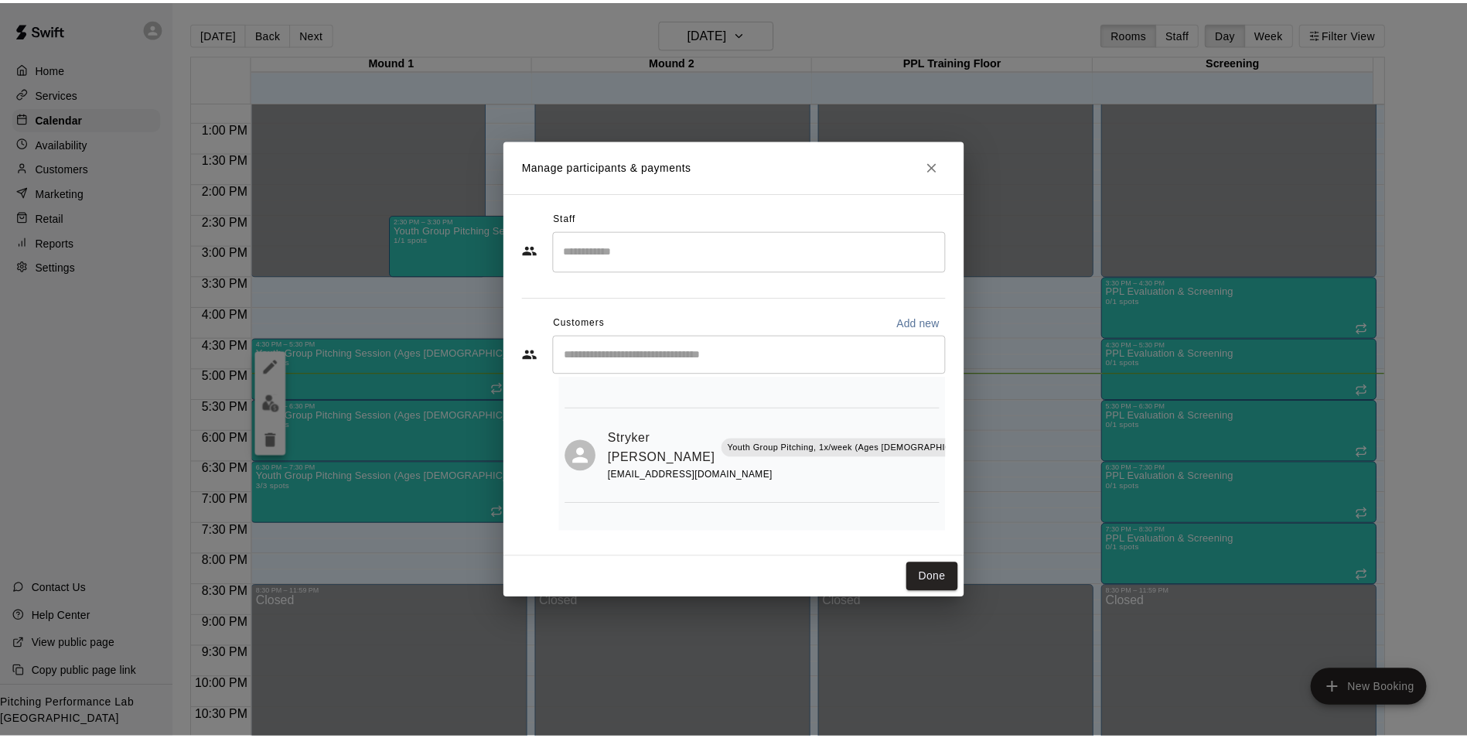
scroll to position [150, 0]
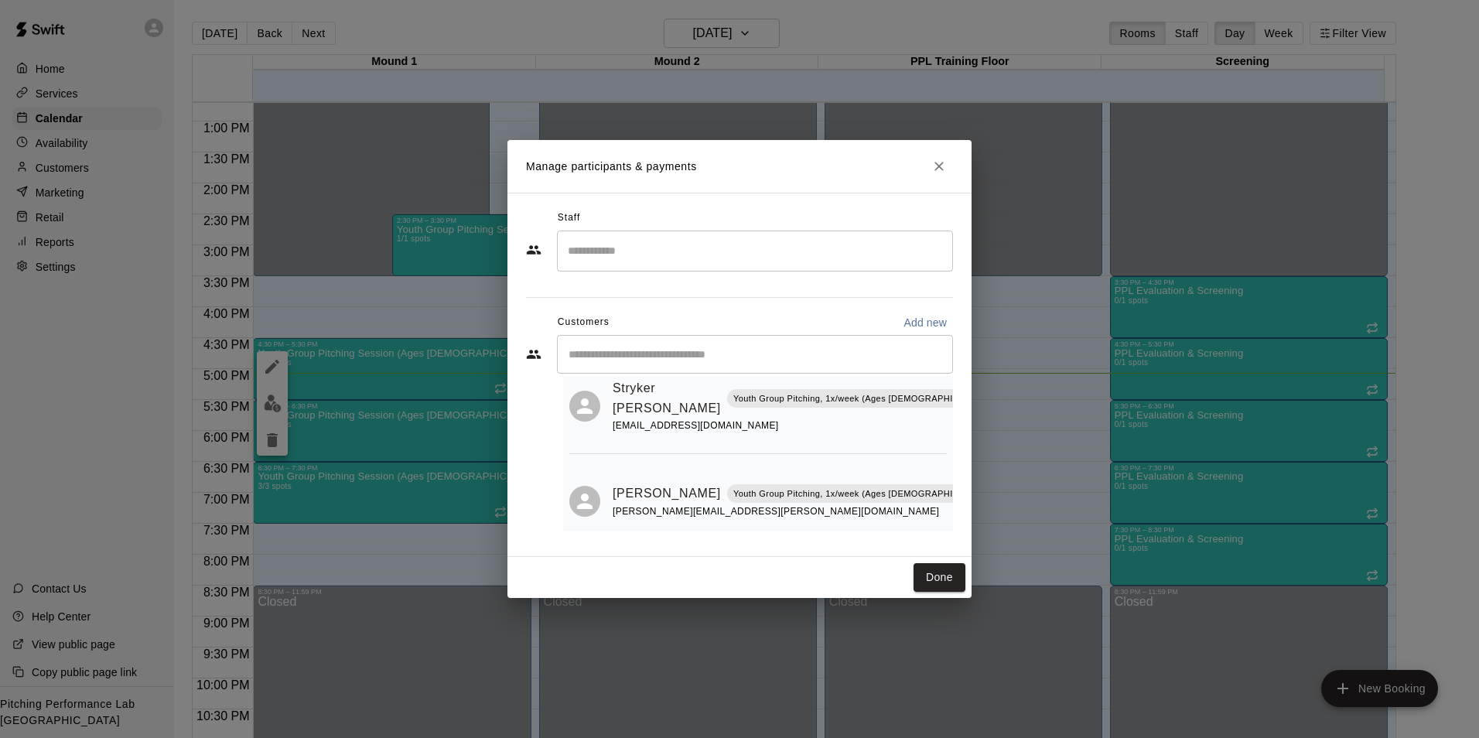
click at [941, 158] on button "Close" at bounding box center [939, 166] width 28 height 28
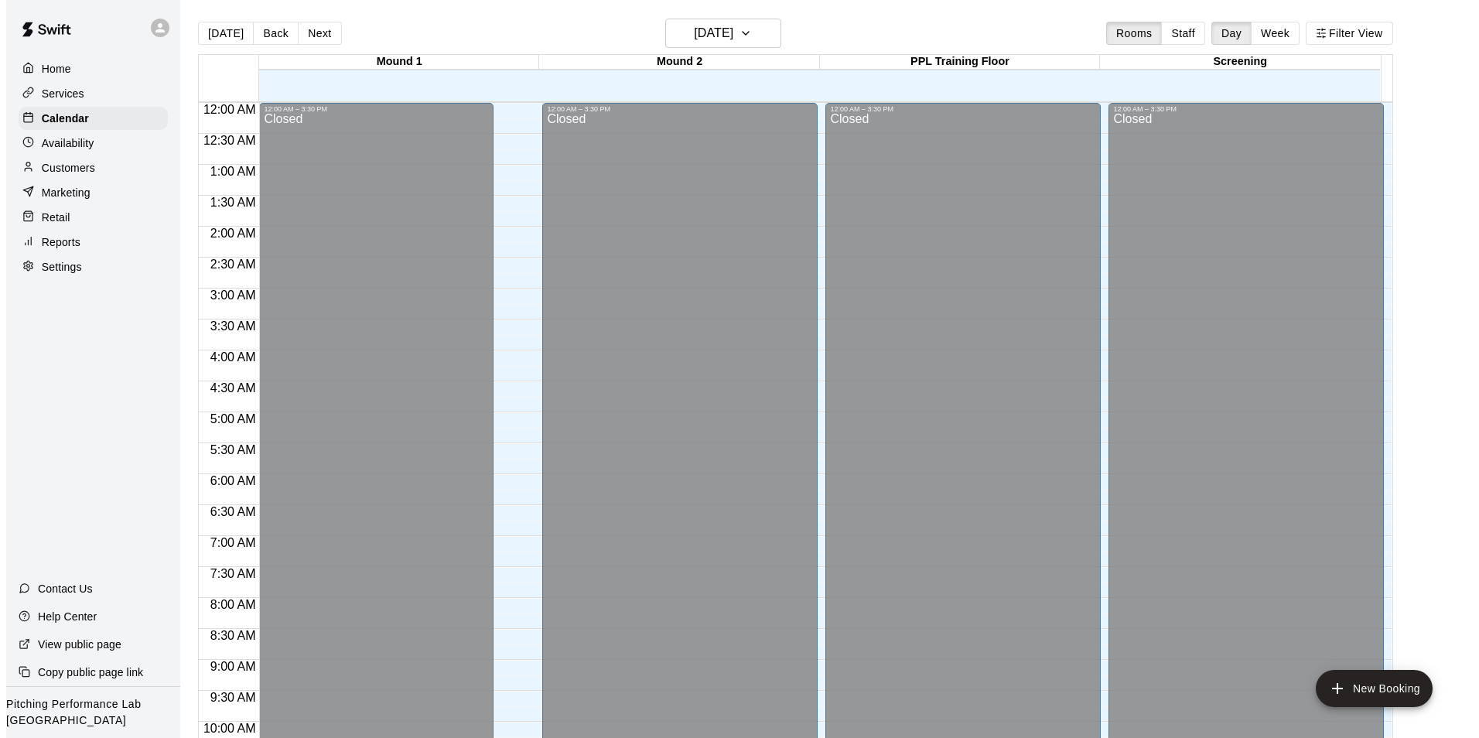
scroll to position [786, 0]
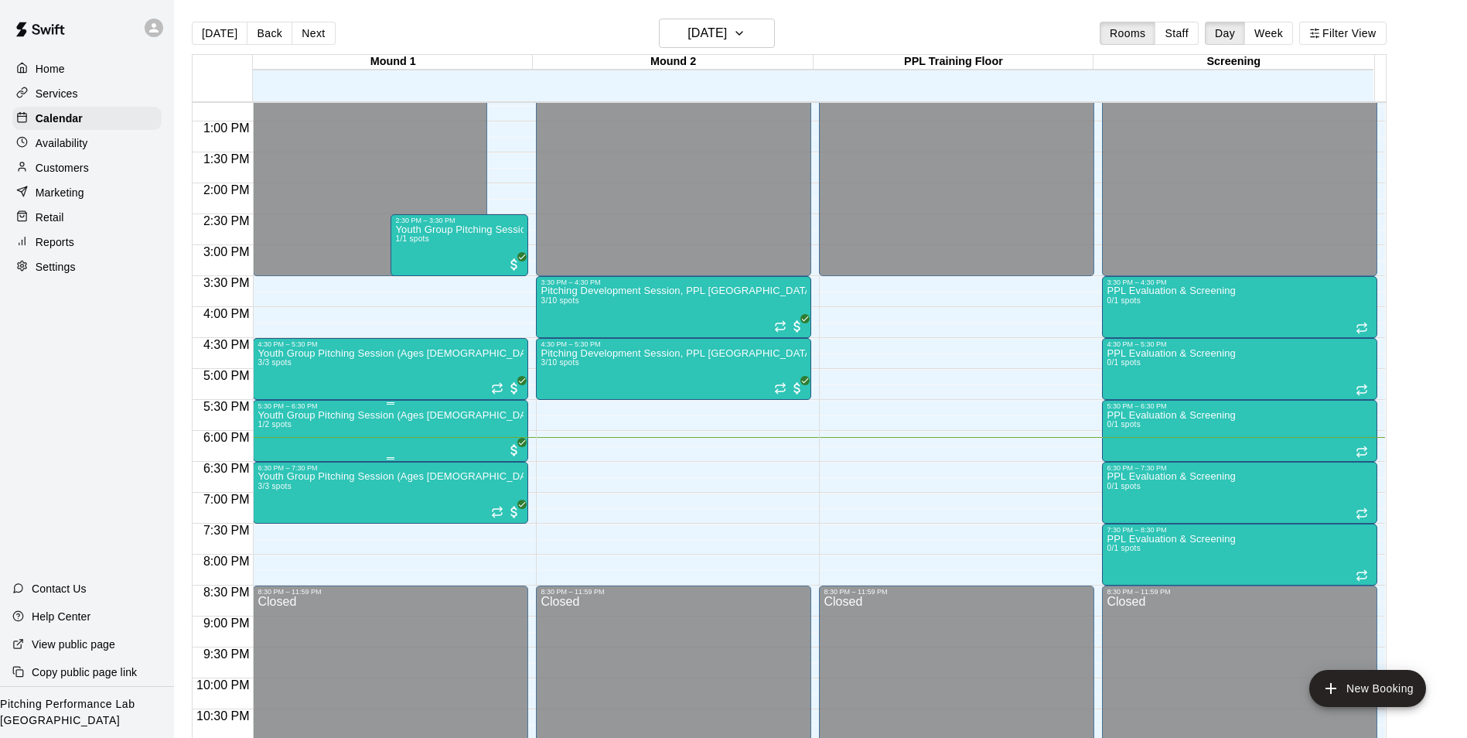
click at [288, 466] on div at bounding box center [739, 369] width 1479 height 738
click at [277, 472] on img "edit" at bounding box center [273, 465] width 18 height 18
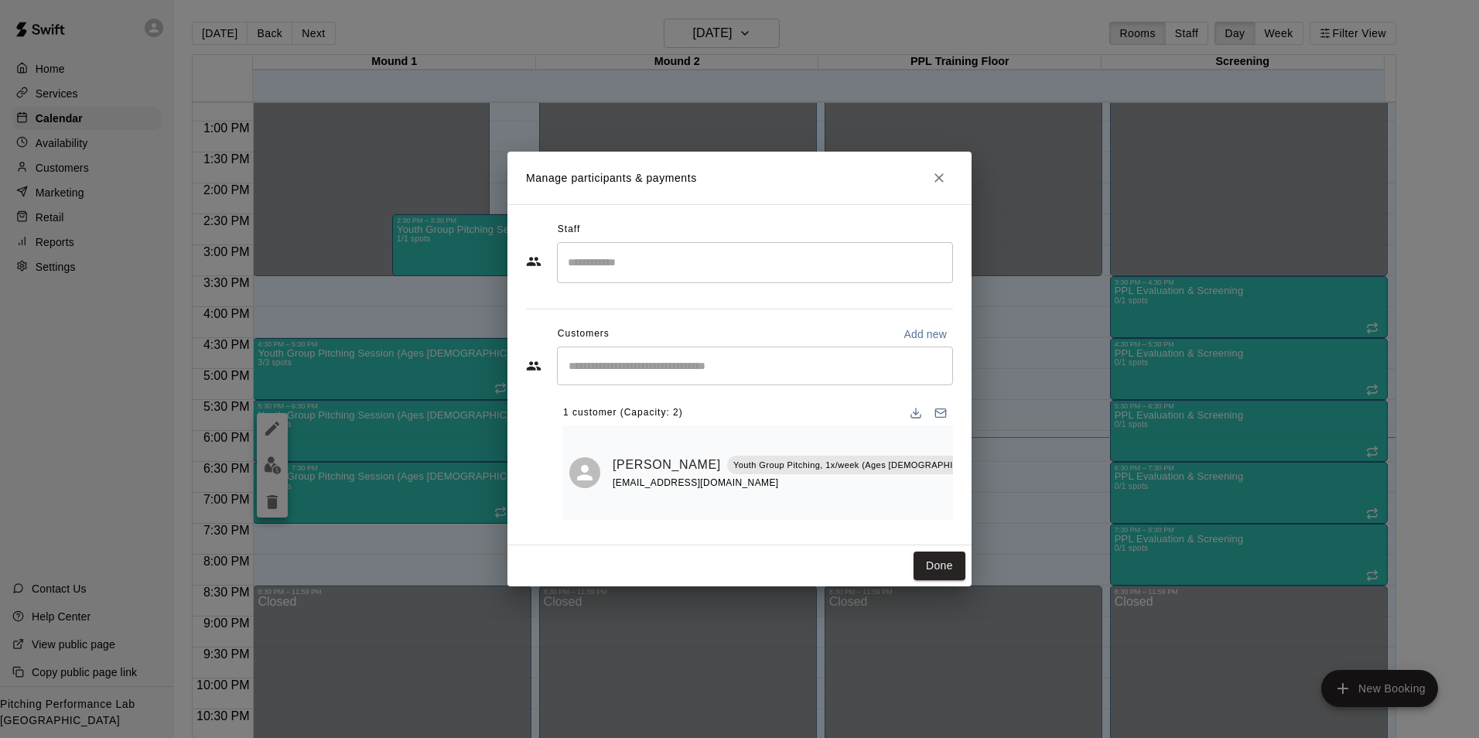
click at [939, 186] on icon "Close" at bounding box center [938, 177] width 15 height 15
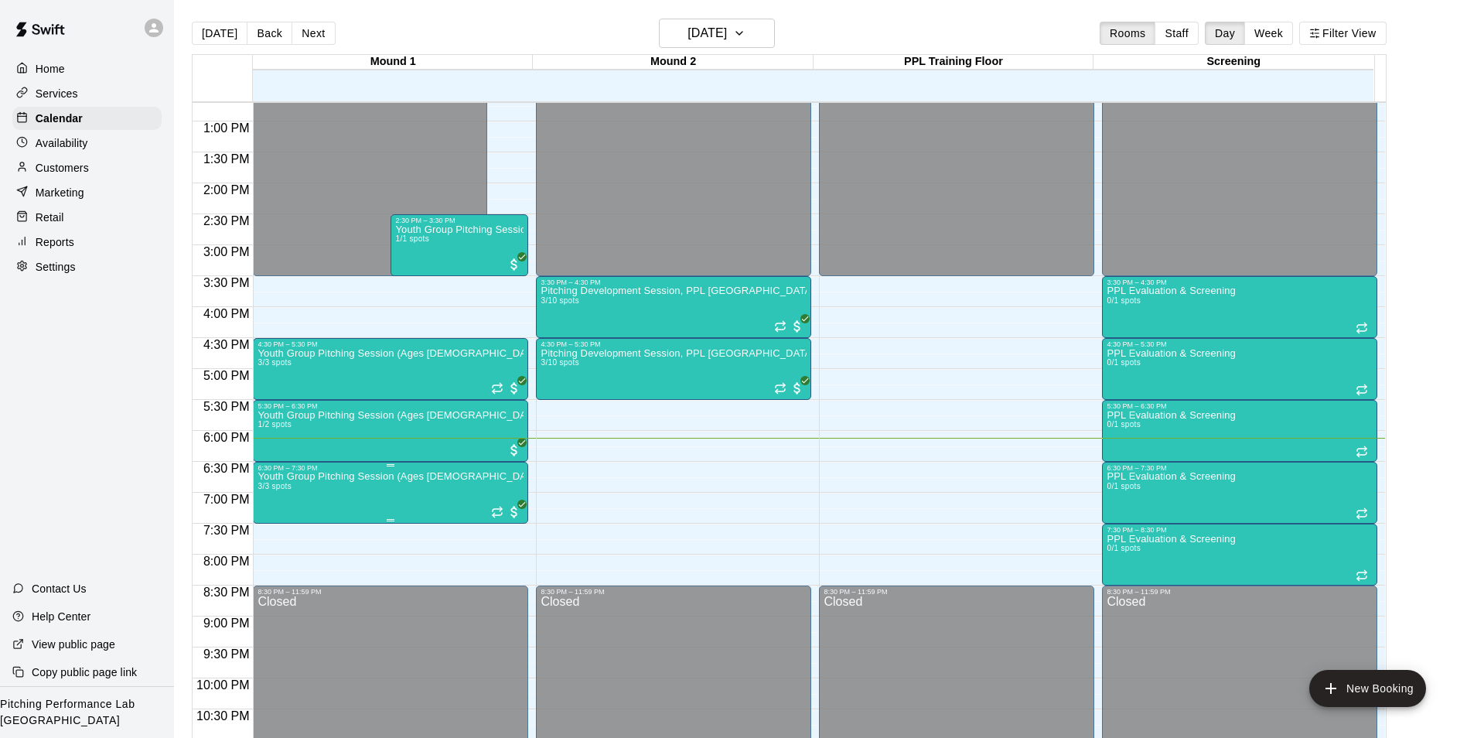
click at [277, 535] on img "edit" at bounding box center [273, 527] width 18 height 18
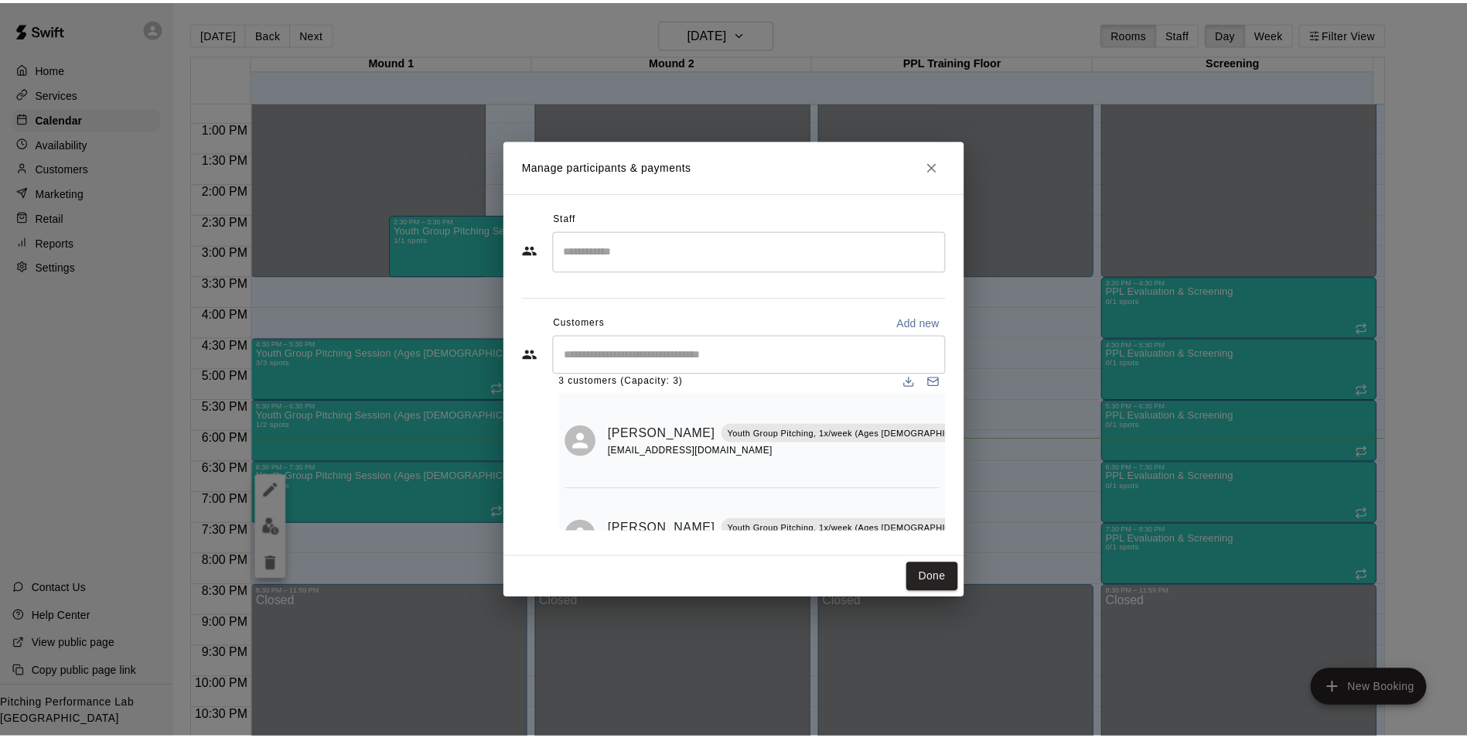
scroll to position [19, 0]
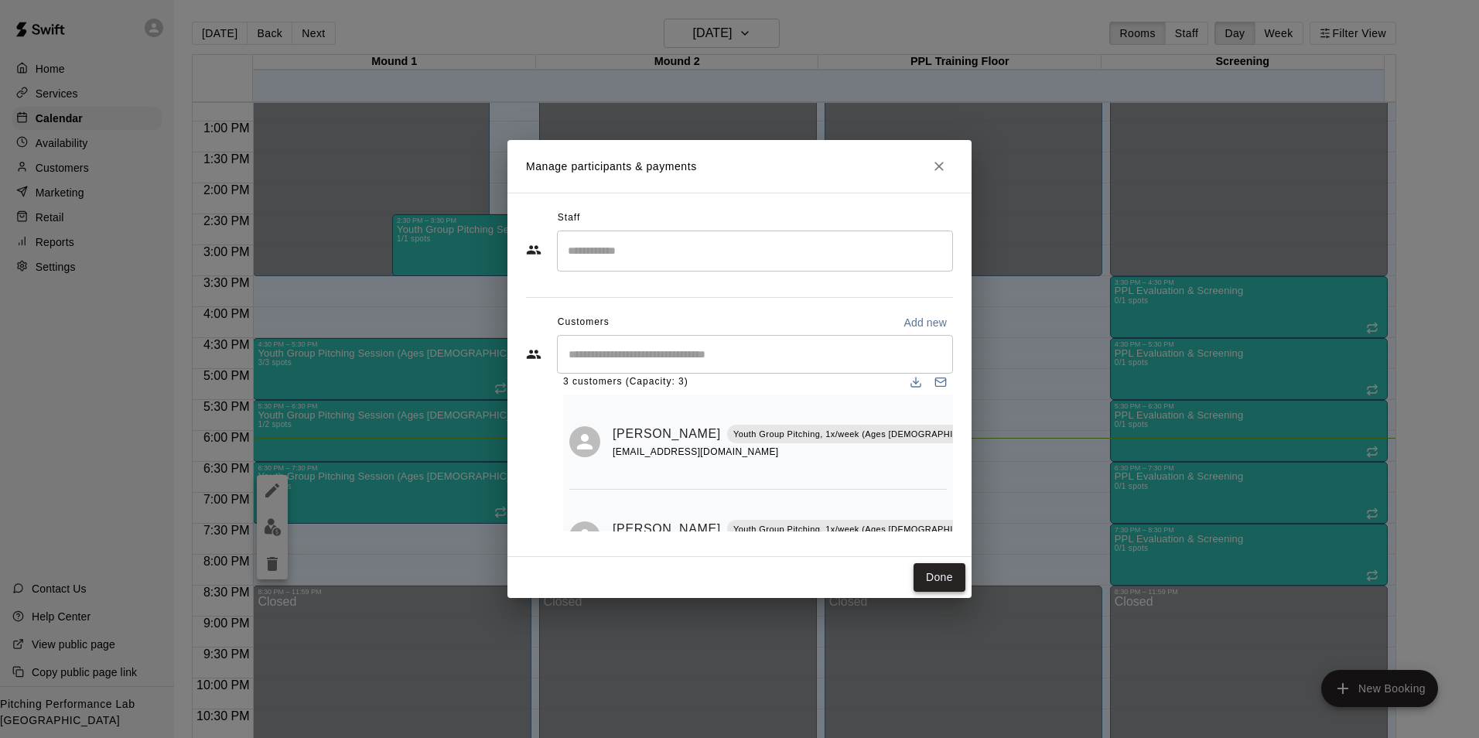
click at [933, 582] on button "Done" at bounding box center [940, 577] width 52 height 29
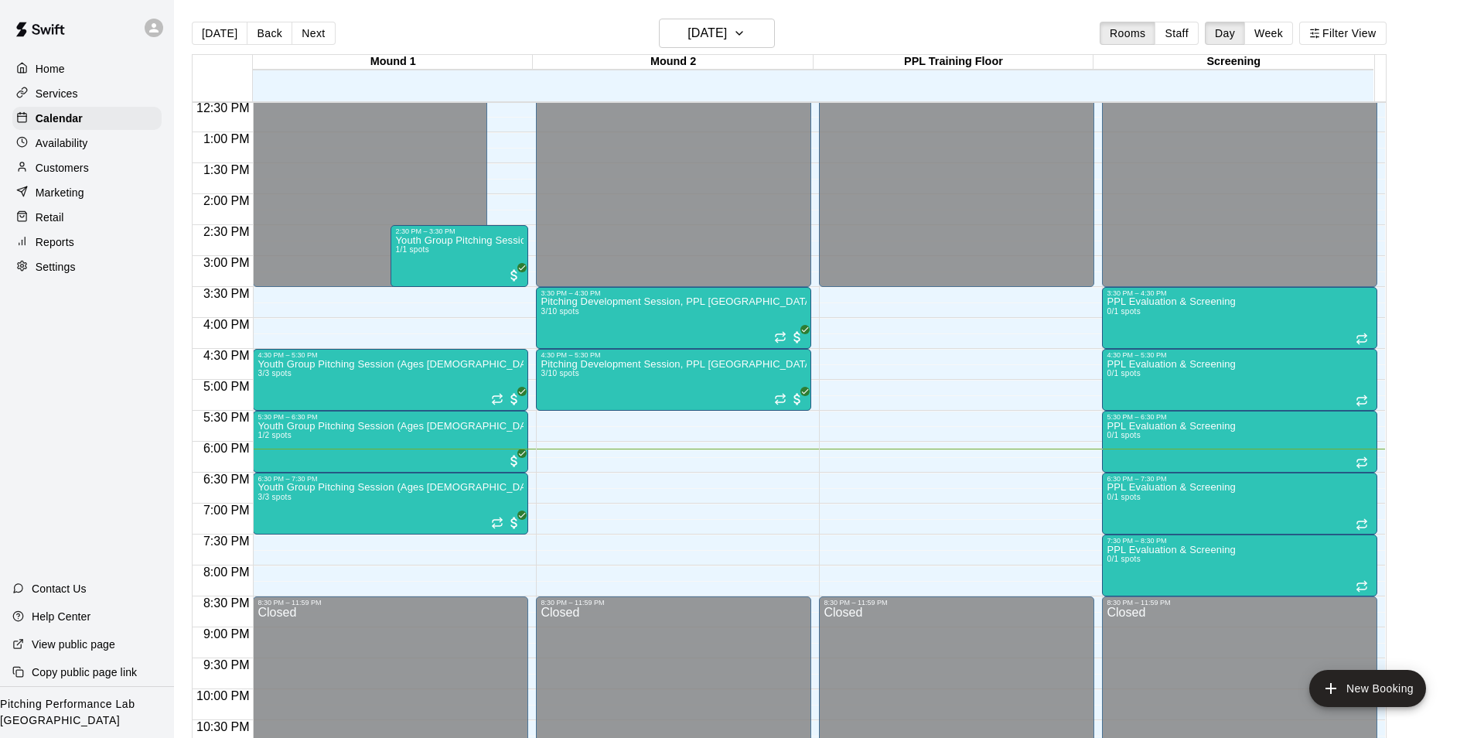
scroll to position [774, 0]
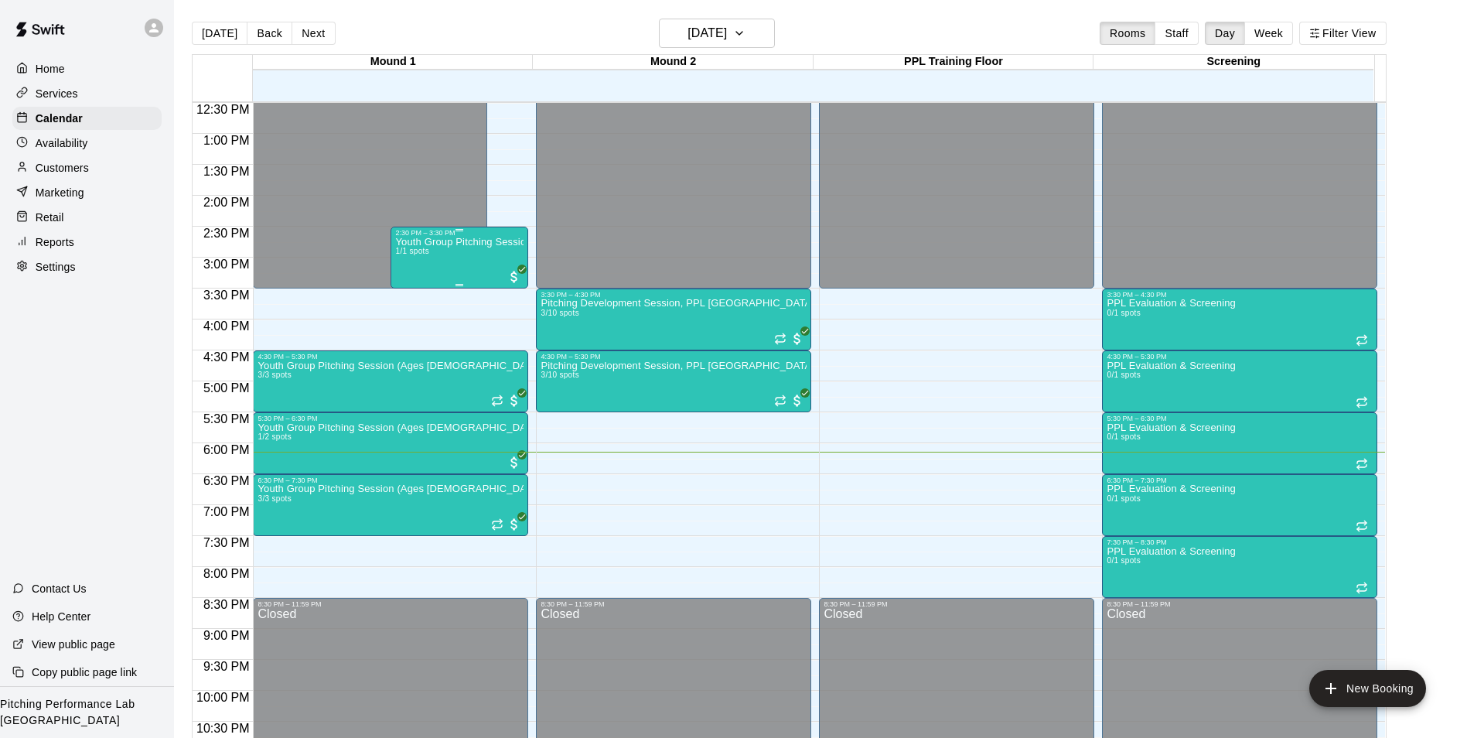
click at [420, 255] on span "1/1 spots" at bounding box center [412, 251] width 34 height 9
click at [429, 302] on div at bounding box center [739, 369] width 1479 height 738
click at [432, 265] on div "Youth Group Pitching Session (Ages 12 and Under) 1/1 spots" at bounding box center [459, 606] width 128 height 738
click at [408, 304] on button "edit" at bounding box center [410, 292] width 31 height 30
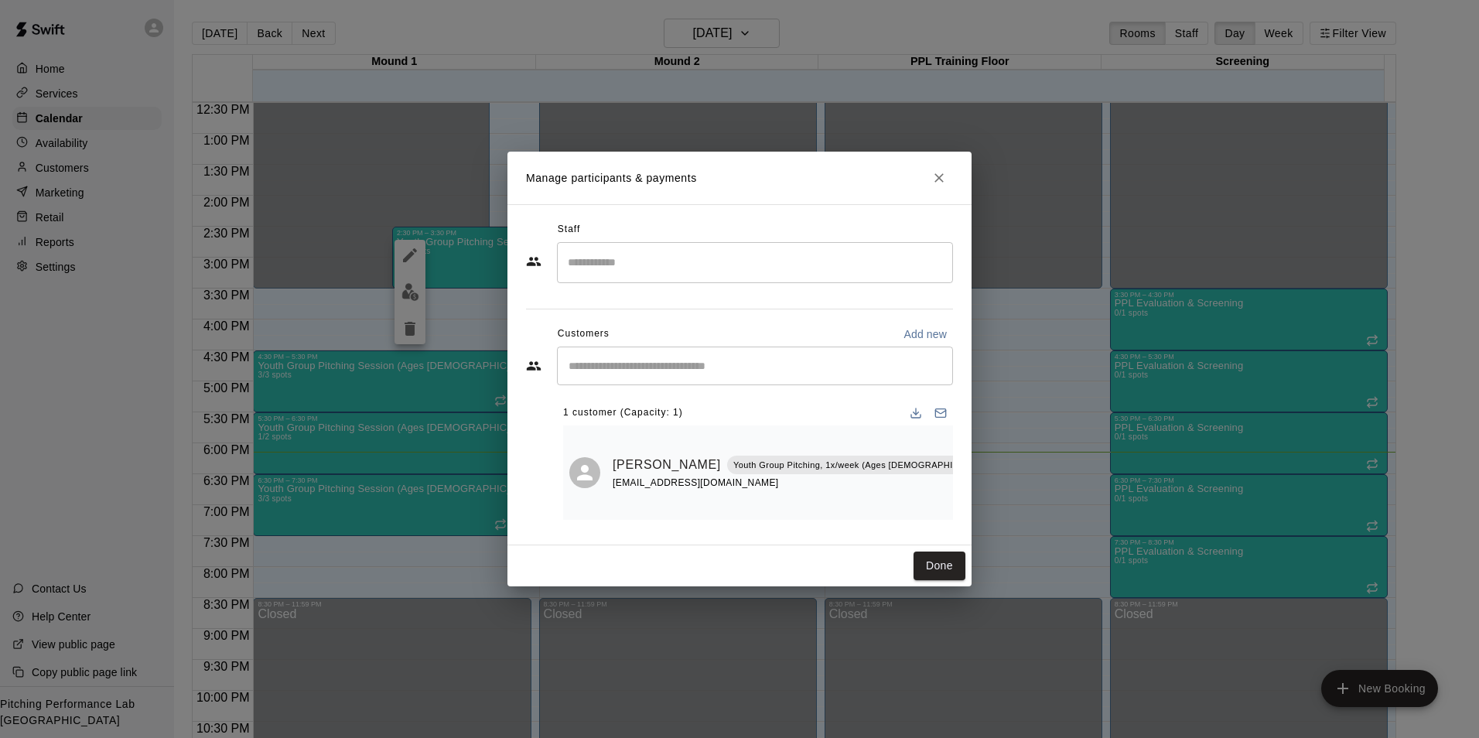
click at [939, 183] on icon "Close" at bounding box center [938, 177] width 9 height 9
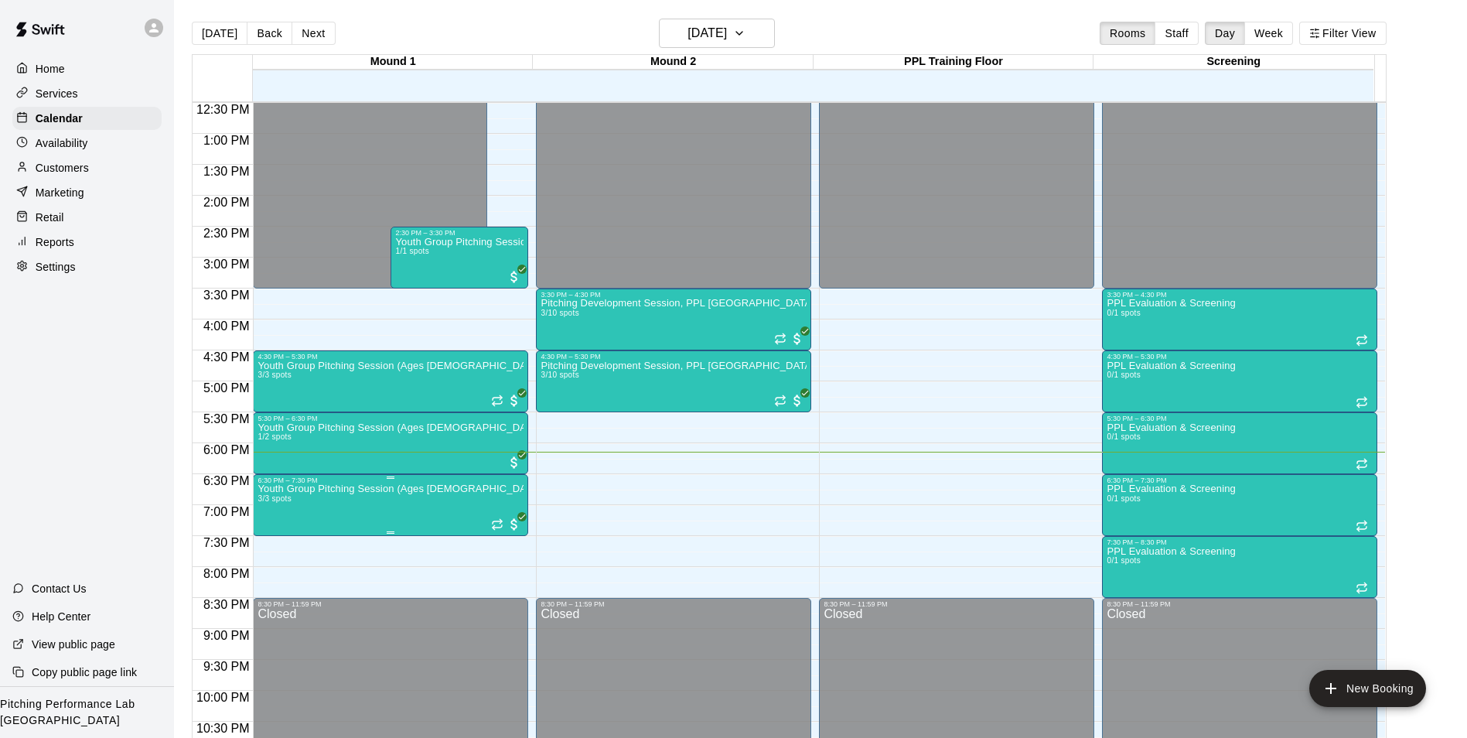
click at [270, 552] on button "edit" at bounding box center [272, 539] width 31 height 30
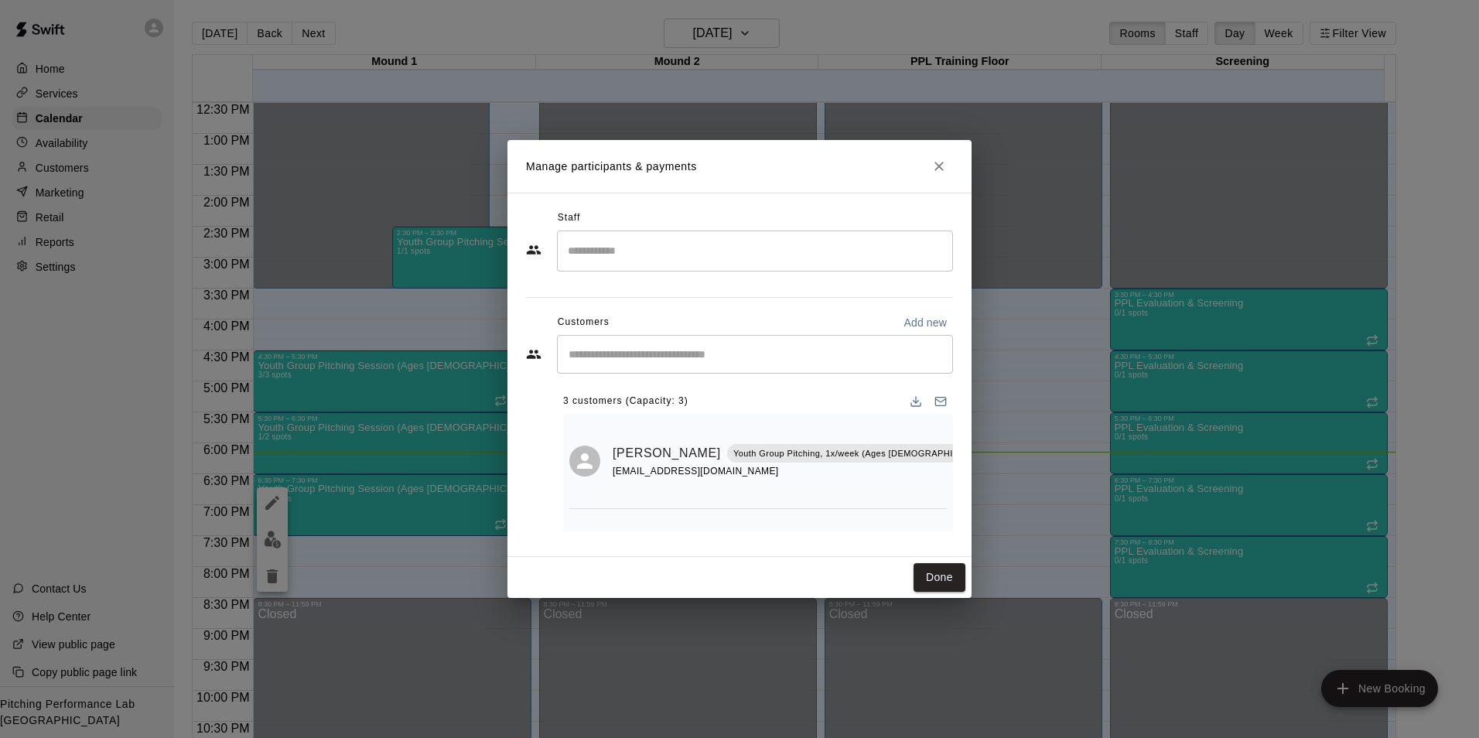
click at [942, 589] on button "Done" at bounding box center [940, 577] width 52 height 29
